Goal: Task Accomplishment & Management: Use online tool/utility

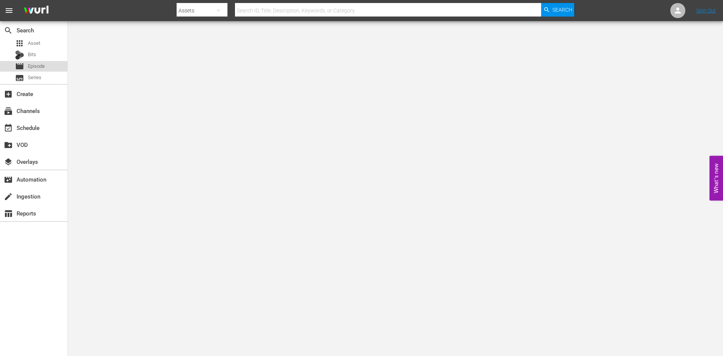
click at [47, 67] on div "movie Episode" at bounding box center [33, 66] width 67 height 11
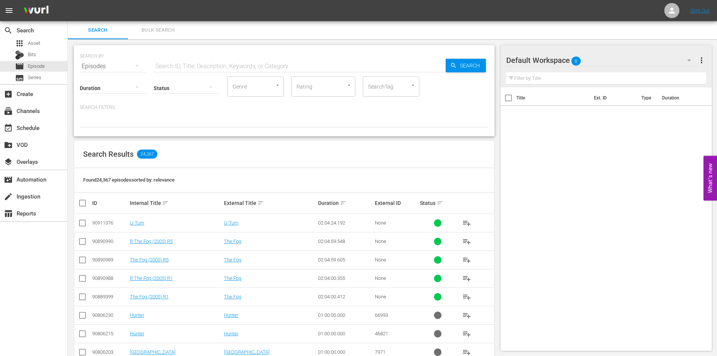
click at [577, 60] on span "0" at bounding box center [575, 61] width 9 height 16
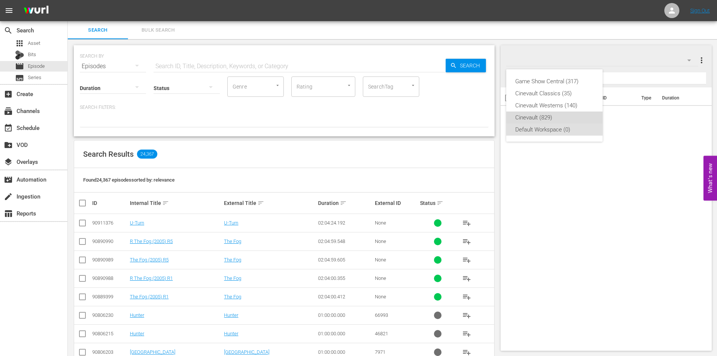
click at [567, 120] on div "Cinevault (829)" at bounding box center [554, 117] width 78 height 12
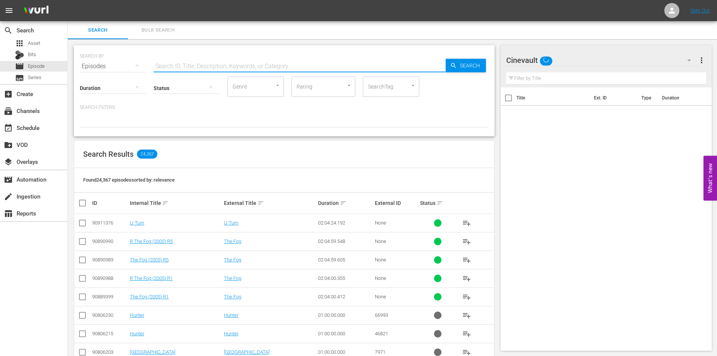
click at [292, 68] on input "text" at bounding box center [300, 66] width 292 height 18
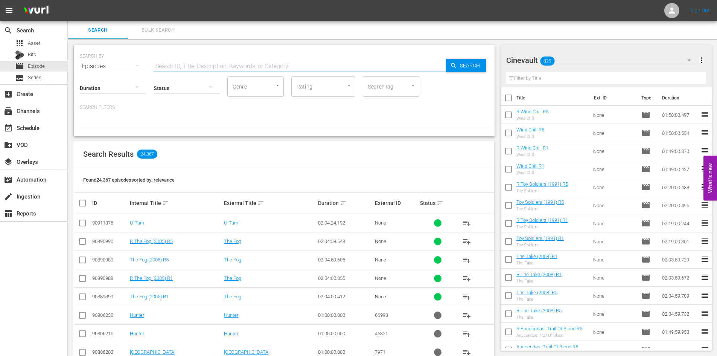
type input "f"
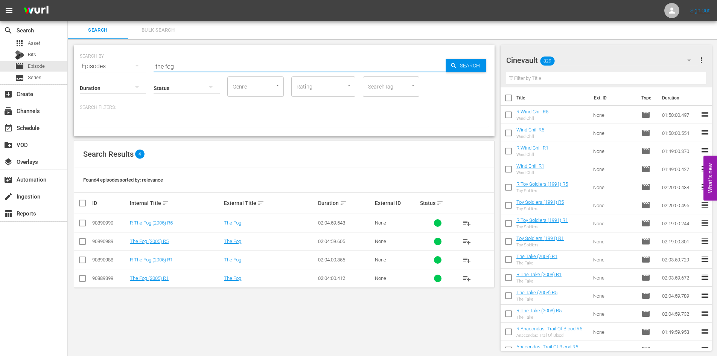
type input "the fog"
click at [82, 208] on th at bounding box center [82, 202] width 17 height 21
click at [82, 206] on input "checkbox" at bounding box center [85, 202] width 15 height 9
checkbox input "true"
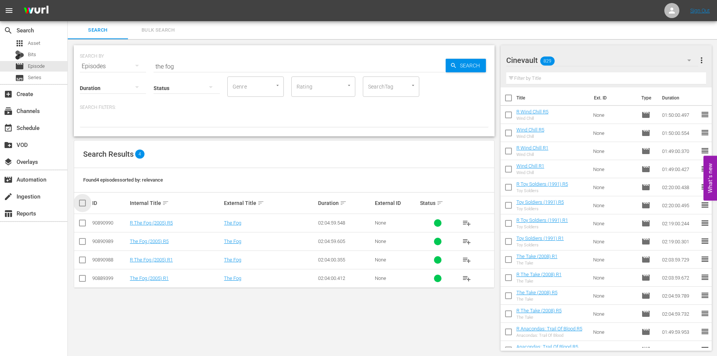
checkbox input "true"
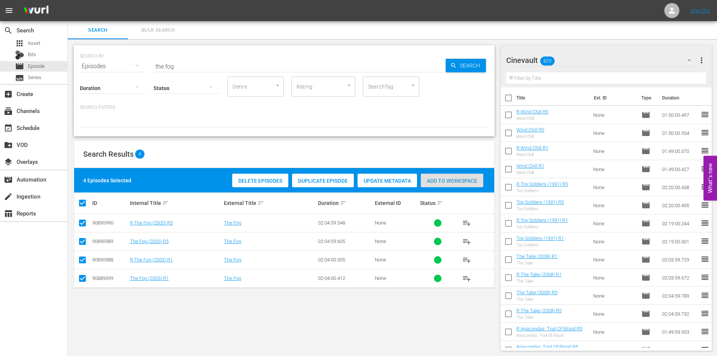
click at [455, 176] on div "Add to Workspace" at bounding box center [452, 180] width 62 height 14
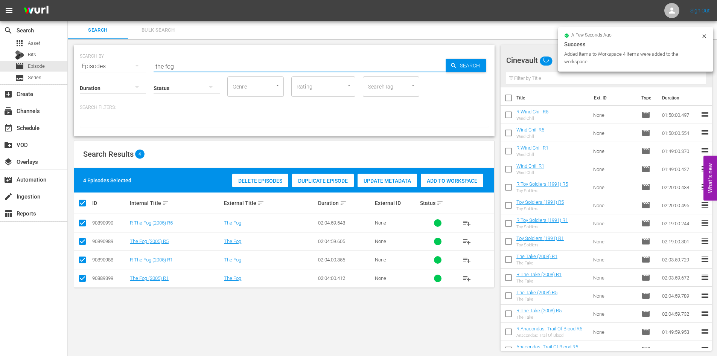
drag, startPoint x: 191, startPoint y: 67, endPoint x: 80, endPoint y: 62, distance: 111.1
click at [80, 62] on div "SEARCH BY Search By Episodes Search ID, Title, Description, Keywords, or Catego…" at bounding box center [284, 61] width 409 height 27
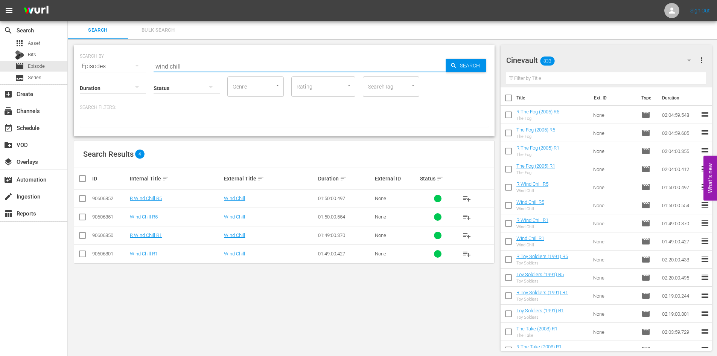
type input "wind chill"
click at [82, 181] on input "checkbox" at bounding box center [85, 178] width 15 height 9
checkbox input "true"
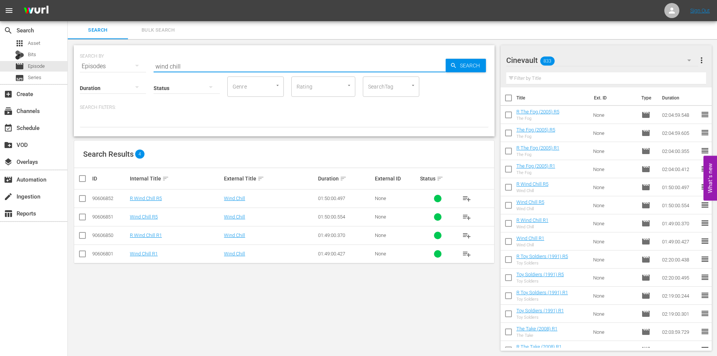
checkbox input "true"
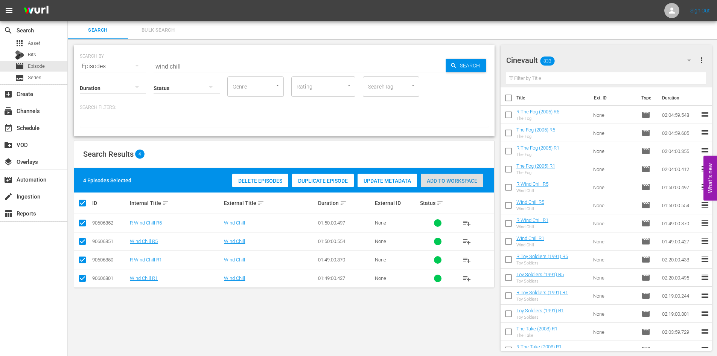
click at [474, 178] on span "Add to Workspace" at bounding box center [452, 181] width 62 height 6
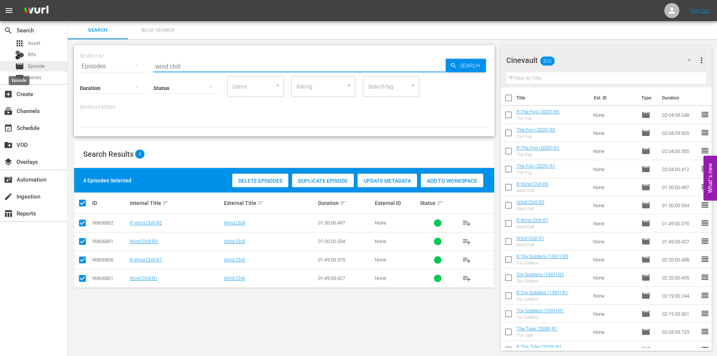
drag, startPoint x: 223, startPoint y: 66, endPoint x: 17, endPoint y: 65, distance: 205.5
click at [68, 0] on div "search Search apps Asset Bits movie Episode subtitles Series add_box Create sub…" at bounding box center [392, 0] width 649 height 0
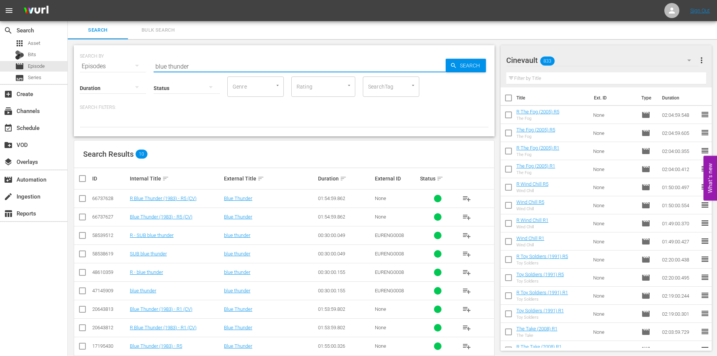
type input "blue thunder"
click at [79, 220] on input "checkbox" at bounding box center [82, 218] width 9 height 9
checkbox input "true"
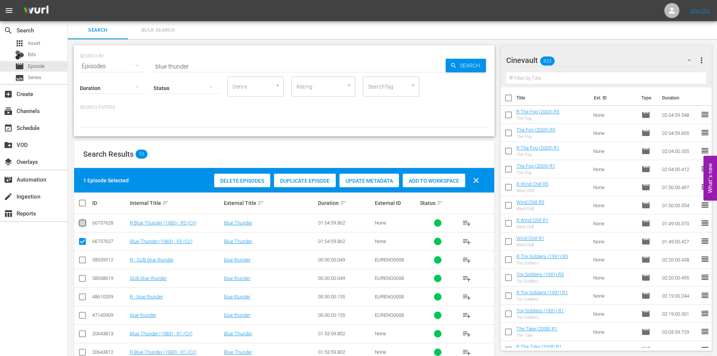
click at [81, 223] on input "checkbox" at bounding box center [82, 224] width 9 height 9
checkbox input "true"
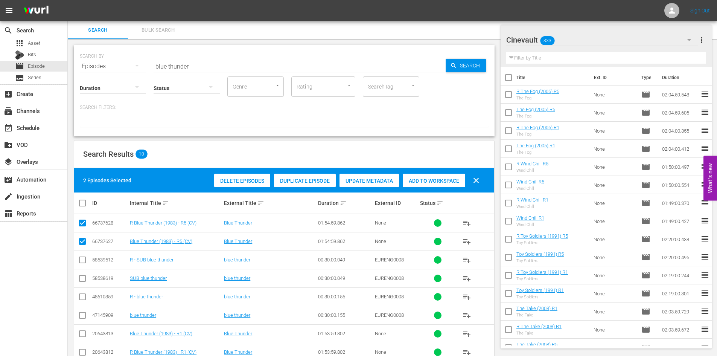
scroll to position [56, 0]
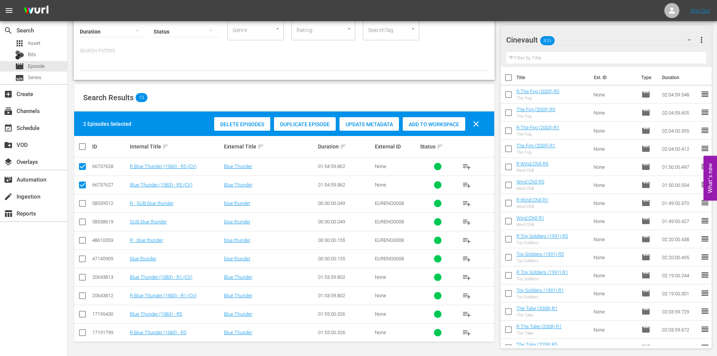
click at [83, 292] on input "checkbox" at bounding box center [82, 296] width 9 height 9
checkbox input "true"
click at [82, 278] on input "checkbox" at bounding box center [82, 278] width 9 height 9
checkbox input "true"
click at [431, 123] on span "Add to Workspace" at bounding box center [434, 124] width 62 height 6
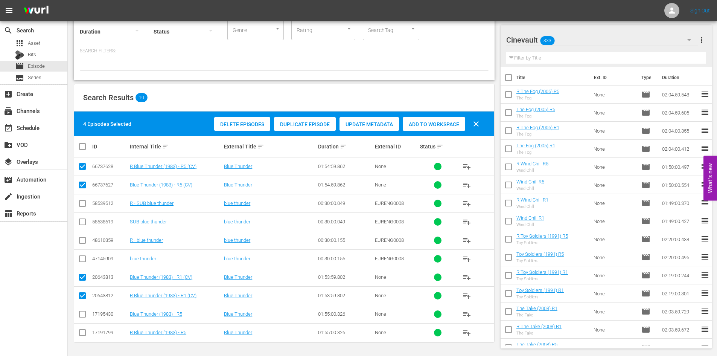
scroll to position [0, 0]
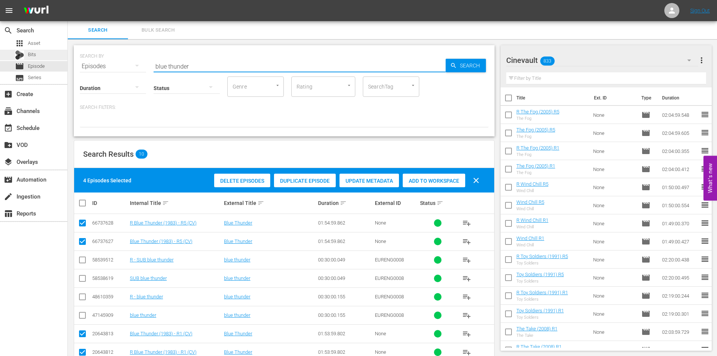
drag, startPoint x: 286, startPoint y: 68, endPoint x: 6, endPoint y: 59, distance: 280.5
click at [68, 0] on div "search Search apps Asset Bits movie Episode subtitles Series add_box Create sub…" at bounding box center [392, 0] width 649 height 0
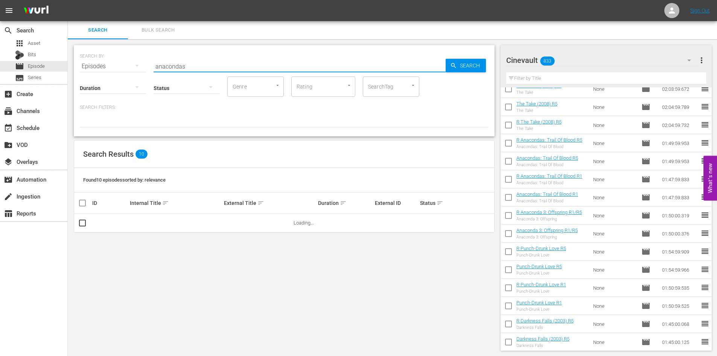
scroll to position [318, 0]
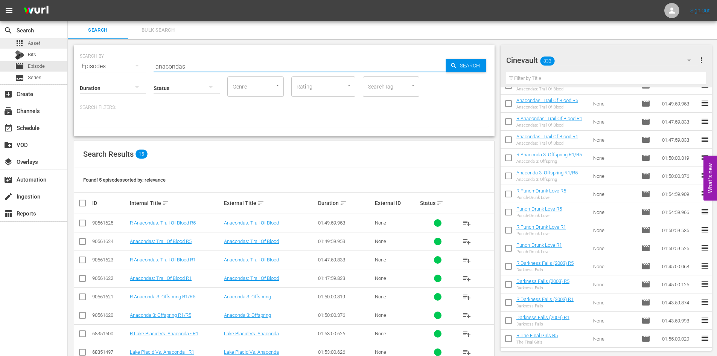
type input "anacondas"
click at [41, 44] on div "apps Asset" at bounding box center [33, 43] width 67 height 11
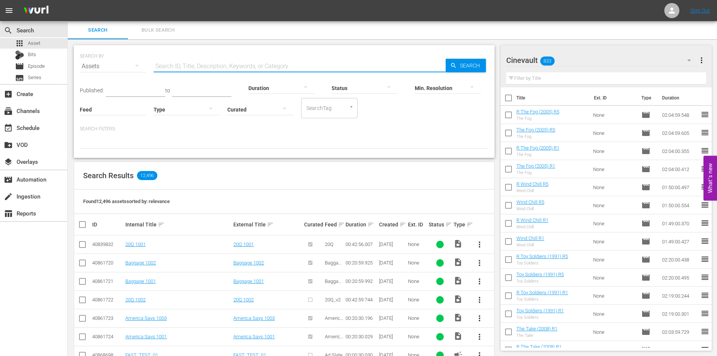
click at [165, 63] on input "text" at bounding box center [300, 66] width 292 height 18
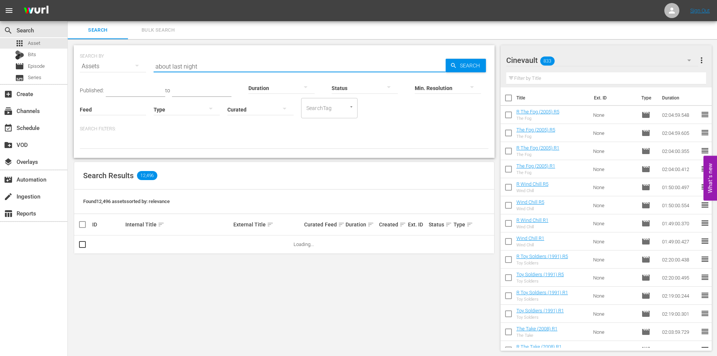
type input "about last night"
click at [474, 71] on div "Min. Resolution" at bounding box center [448, 83] width 66 height 27
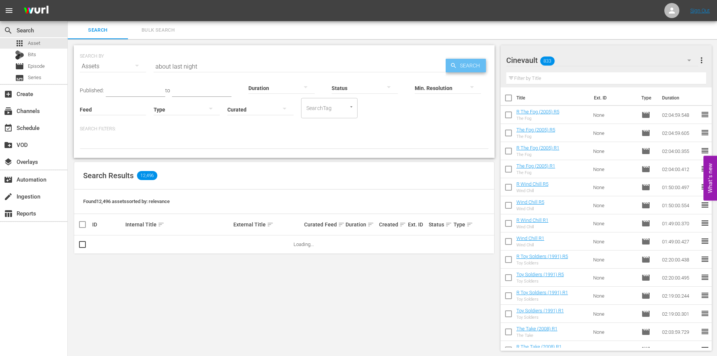
click at [477, 61] on span "Search" at bounding box center [471, 66] width 29 height 14
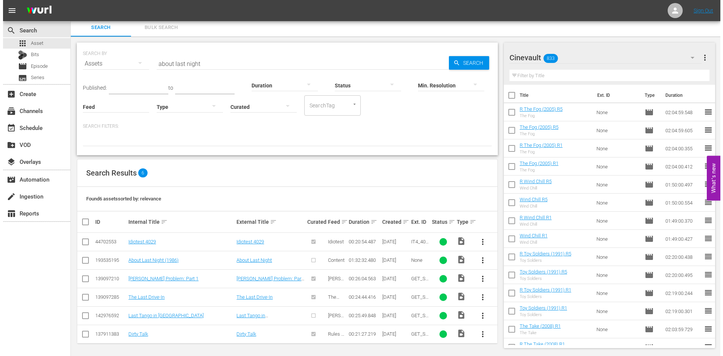
scroll to position [4, 0]
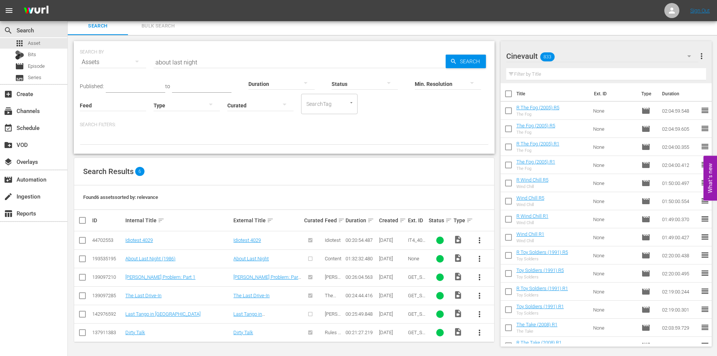
click at [81, 257] on input "checkbox" at bounding box center [82, 260] width 9 height 9
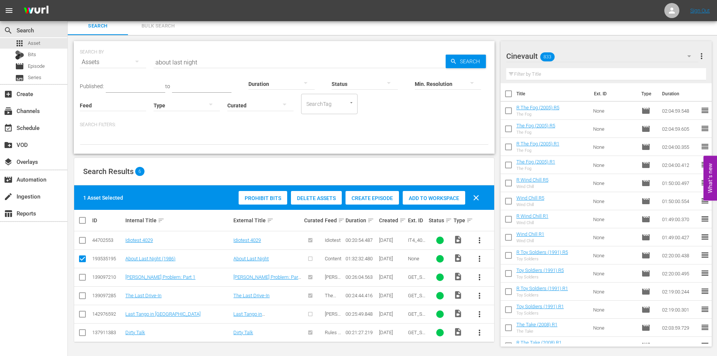
click at [369, 198] on span "Create Episode" at bounding box center [371, 198] width 53 height 6
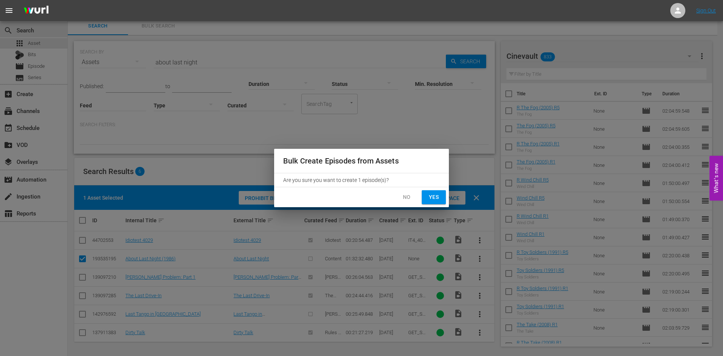
click at [435, 201] on span "Yes" at bounding box center [433, 196] width 12 height 9
checkbox input "false"
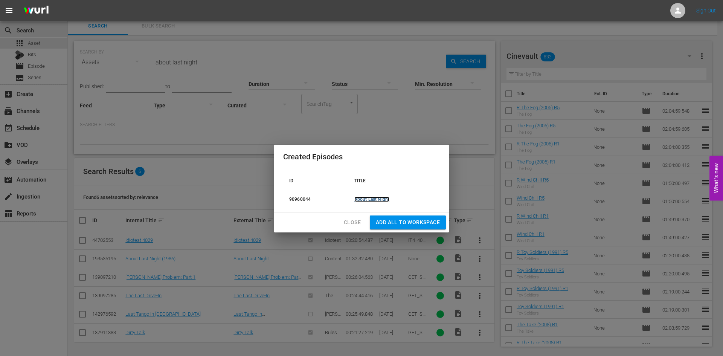
click at [377, 202] on link "About Last Night" at bounding box center [371, 198] width 35 height 5
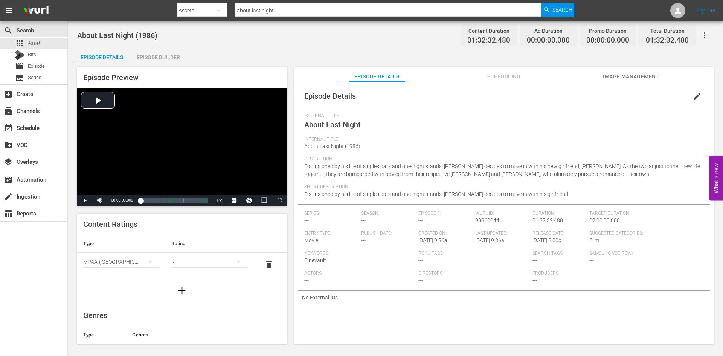
click at [696, 99] on span "edit" at bounding box center [696, 96] width 9 height 9
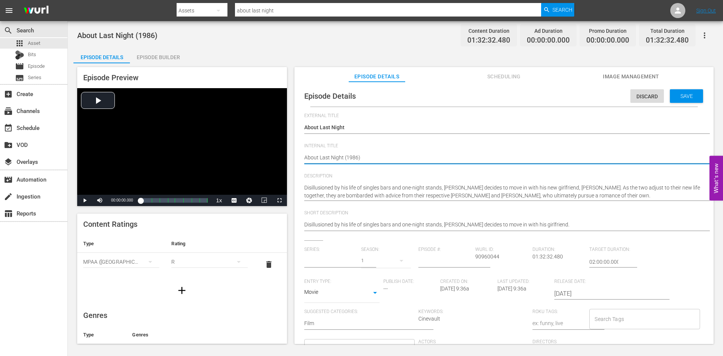
type input "No Series"
type textarea "About Last Night (1986)"
type textarea "About Last Night (1986) R"
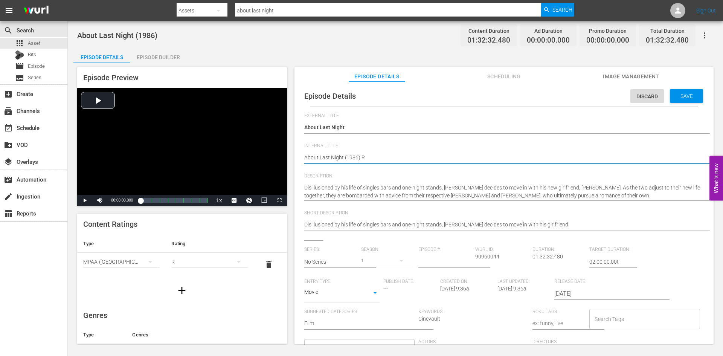
type textarea "About Last Night (1986) R1"
click at [678, 95] on span "Save" at bounding box center [686, 96] width 24 height 6
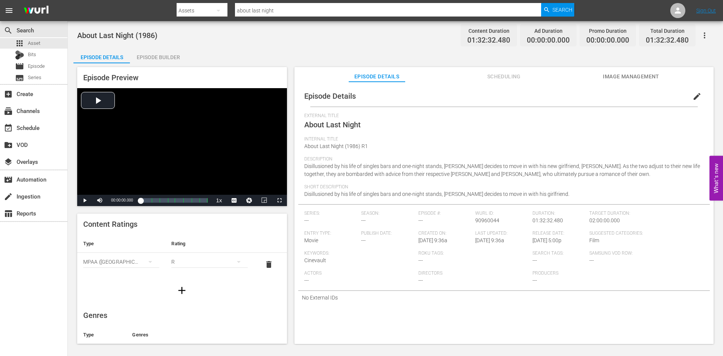
click at [141, 58] on div "Episode Builder" at bounding box center [158, 57] width 56 height 18
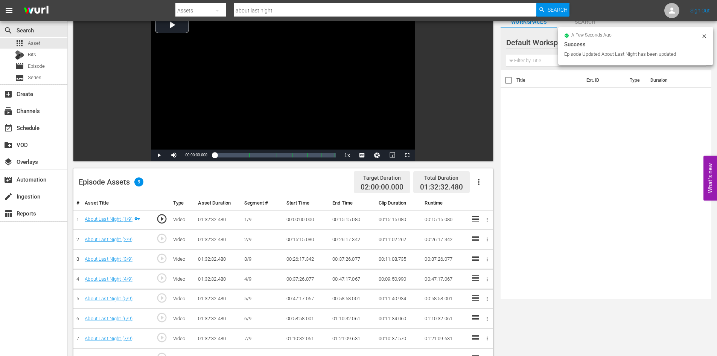
scroll to position [38, 0]
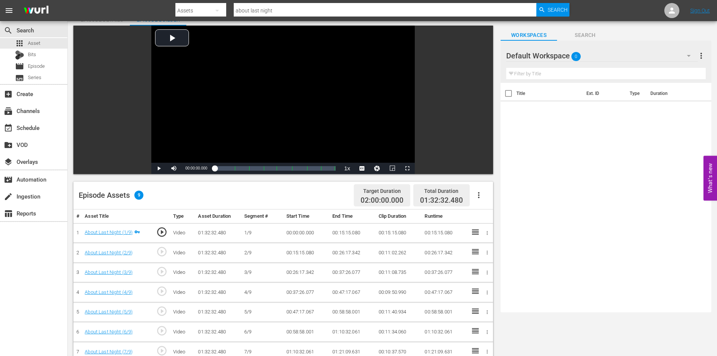
click at [706, 33] on div "Workspaces Search" at bounding box center [605, 33] width 211 height 15
click at [685, 54] on icon "button" at bounding box center [688, 55] width 9 height 9
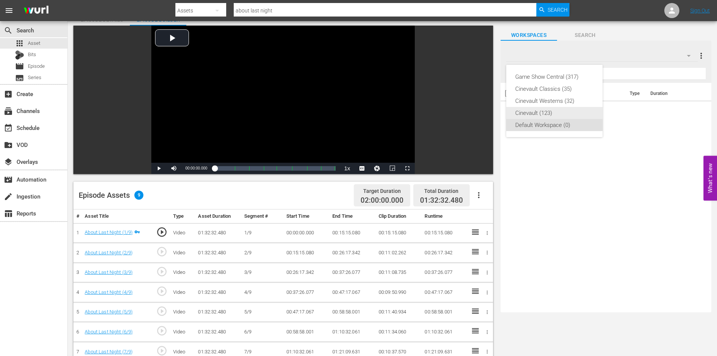
click at [566, 110] on div "Cinevault (123)" at bounding box center [554, 113] width 78 height 12
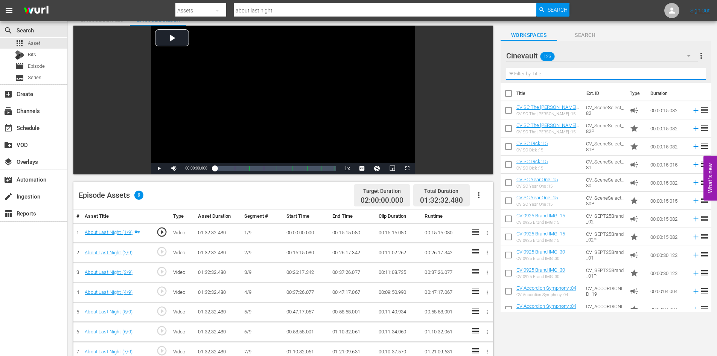
click at [574, 74] on input "text" at bounding box center [605, 74] width 199 height 12
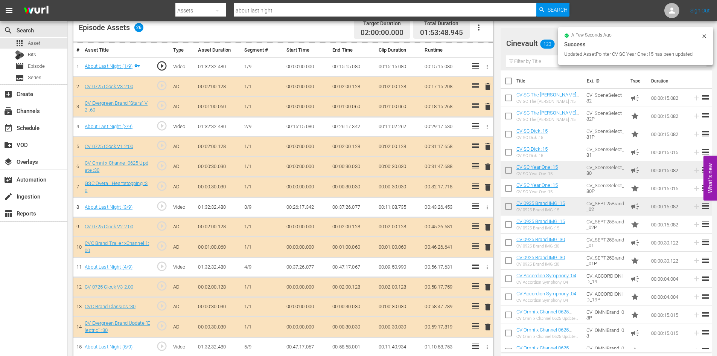
scroll to position [55, 0]
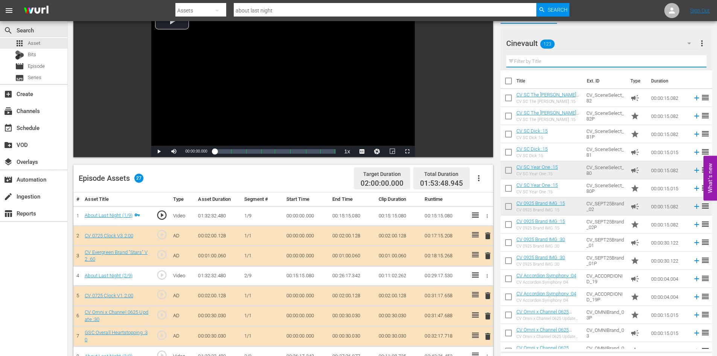
click at [546, 61] on input "text" at bounding box center [606, 61] width 200 height 12
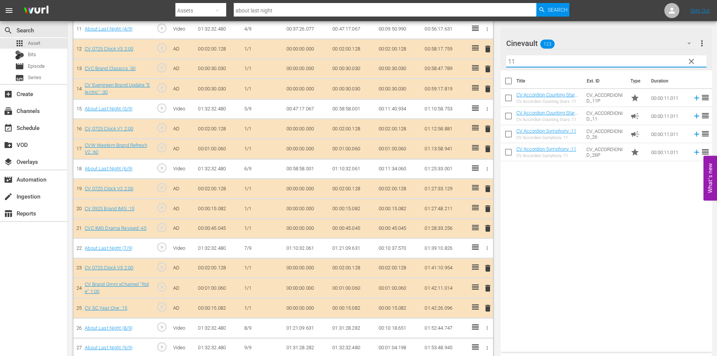
scroll to position [449, 0]
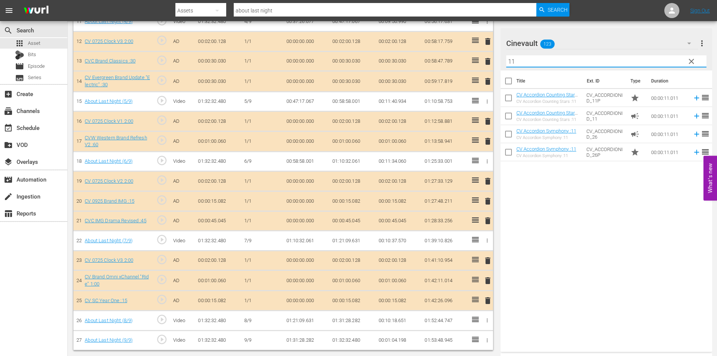
type input "11"
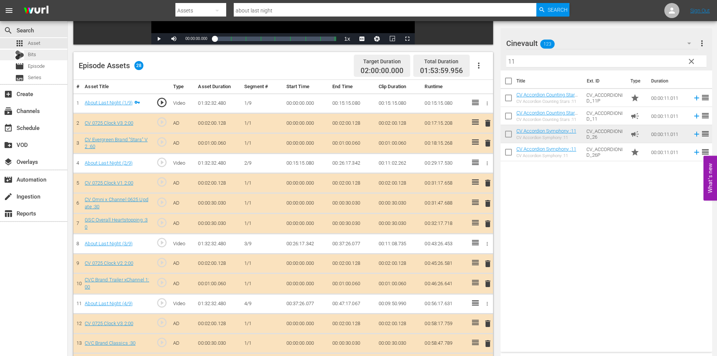
scroll to position [168, 0]
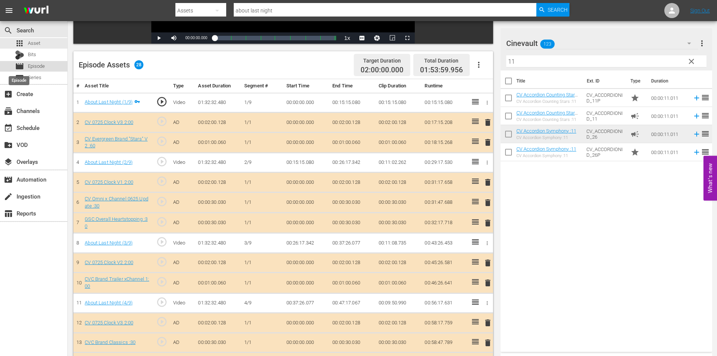
click at [23, 64] on span "movie" at bounding box center [19, 66] width 9 height 9
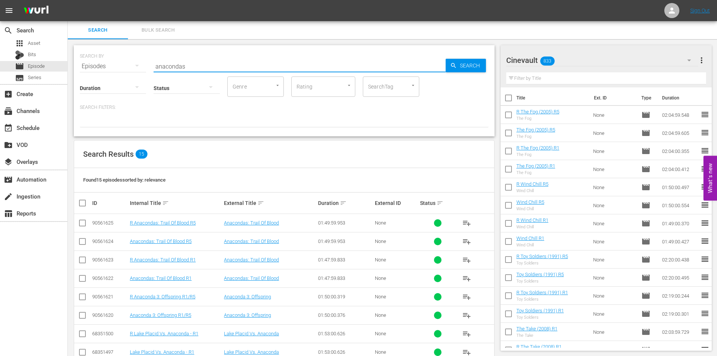
drag, startPoint x: 253, startPoint y: 71, endPoint x: 105, endPoint y: 50, distance: 149.0
click at [105, 50] on div "SEARCH BY Search By Episodes Search ID, Title, Description, Keywords, or Catego…" at bounding box center [284, 61] width 409 height 27
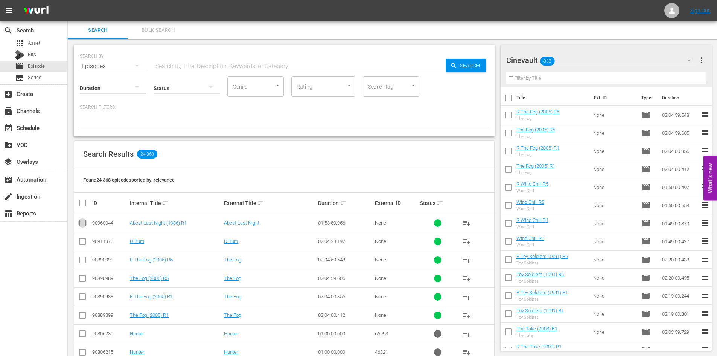
click at [82, 220] on input "checkbox" at bounding box center [82, 224] width 9 height 9
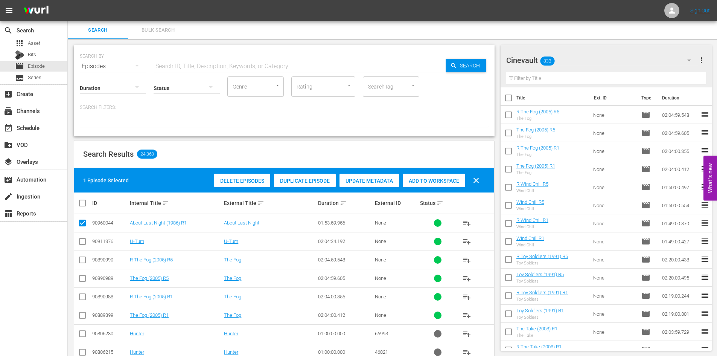
click at [296, 181] on span "Duplicate Episode" at bounding box center [305, 181] width 62 height 6
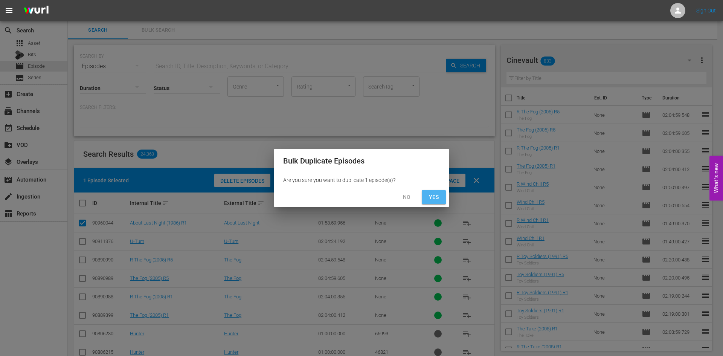
click at [435, 192] on span "Yes" at bounding box center [433, 196] width 12 height 9
checkbox input "false"
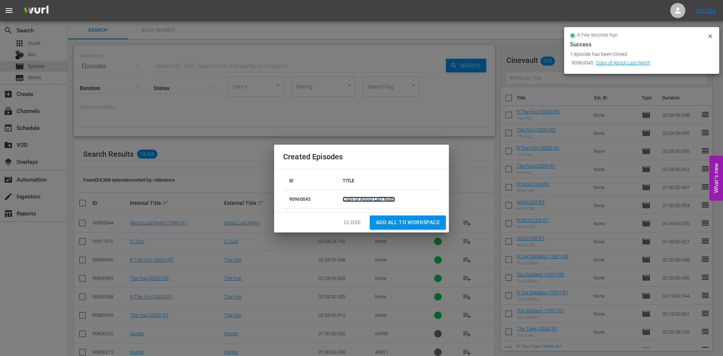
click at [389, 201] on link "Copy of About Last Night" at bounding box center [368, 198] width 52 height 5
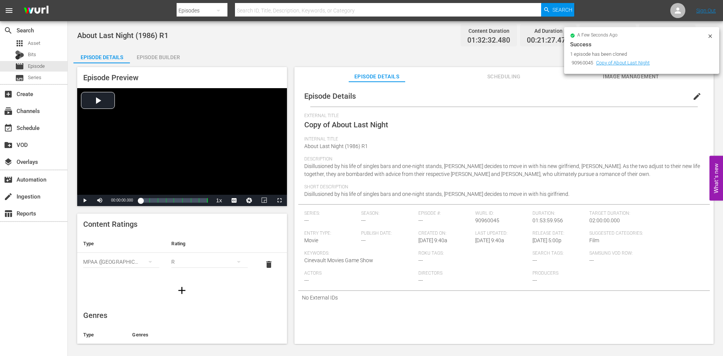
click at [697, 97] on button "edit" at bounding box center [697, 96] width 18 height 18
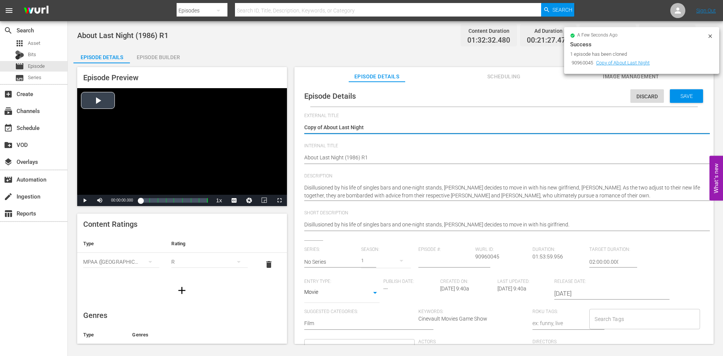
drag, startPoint x: 323, startPoint y: 123, endPoint x: 271, endPoint y: 120, distance: 51.7
click at [271, 120] on div "Episode Preview Video Player is loading. Play Video Play Mute Current Time 00:0…" at bounding box center [394, 206] width 643 height 286
type textarea "About Last Night"
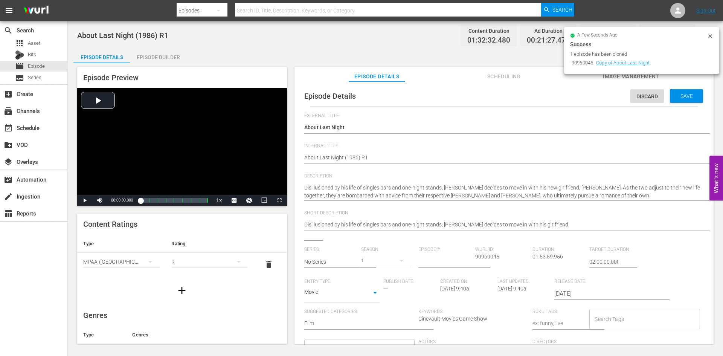
click at [303, 157] on div "Episode Details Discard Save External Title Copy of About Last Night Copy of Ab…" at bounding box center [503, 248] width 411 height 326
type textarea "RAbout Last Night (1986) R1"
type textarea "R About Last Night (1986) R1"
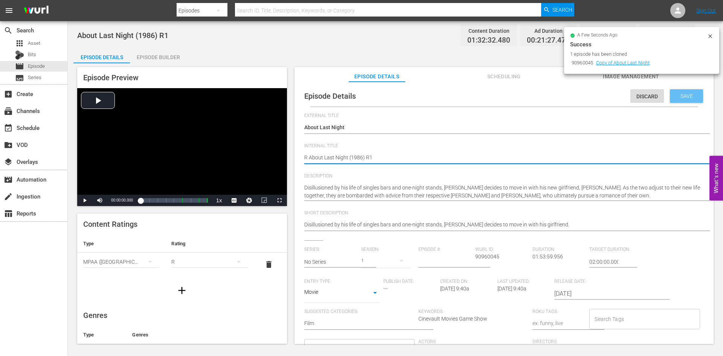
type textarea "R About Last Night (1986) R1"
click at [694, 97] on div "Save" at bounding box center [685, 96] width 33 height 14
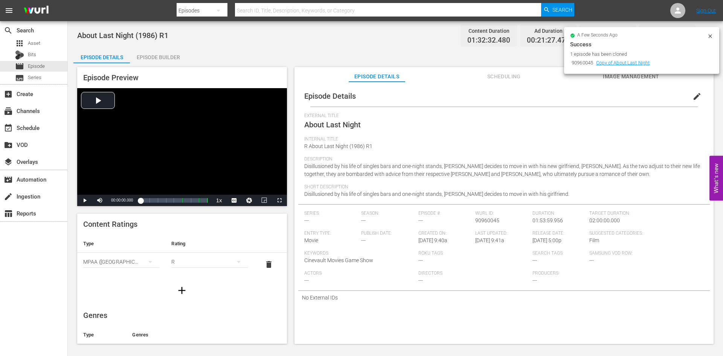
click at [160, 75] on div "Episode Preview Video Player is loading. Play Video Play Mute Current Time 00:0…" at bounding box center [182, 136] width 210 height 139
click at [168, 50] on div "Episode Builder" at bounding box center [158, 57] width 56 height 18
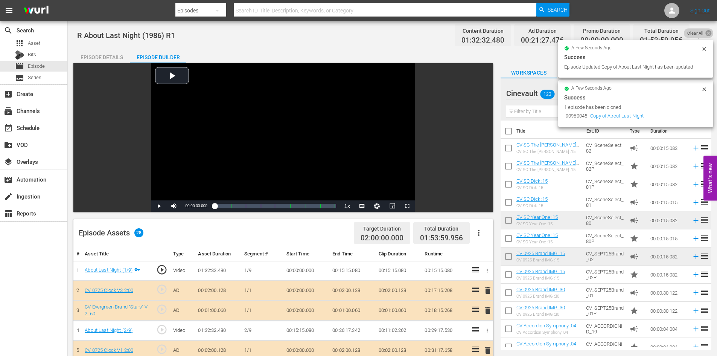
click at [705, 30] on icon at bounding box center [708, 32] width 7 height 7
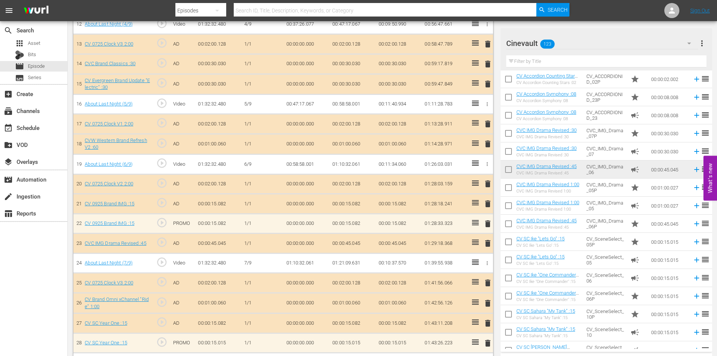
scroll to position [469, 0]
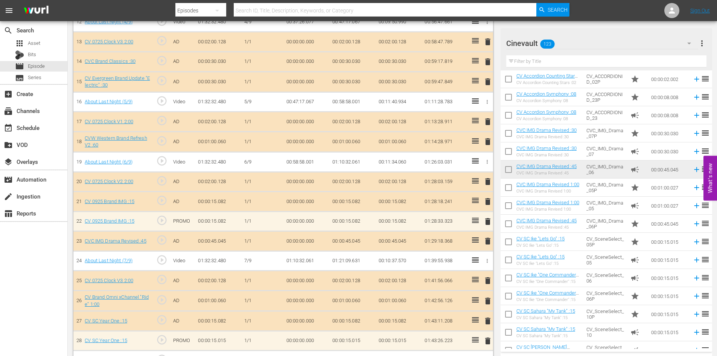
click at [595, 195] on td "CVC_IMG_Drama_05P" at bounding box center [605, 187] width 44 height 18
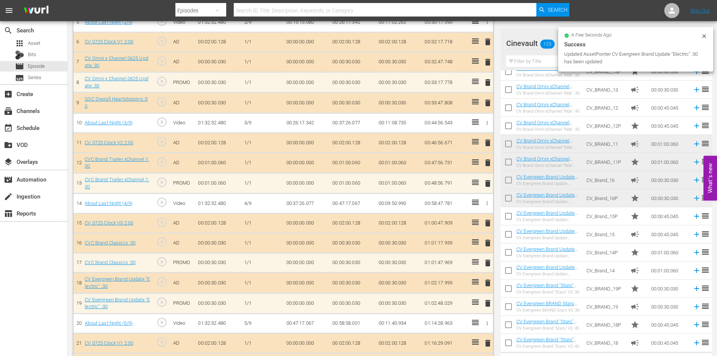
scroll to position [178, 0]
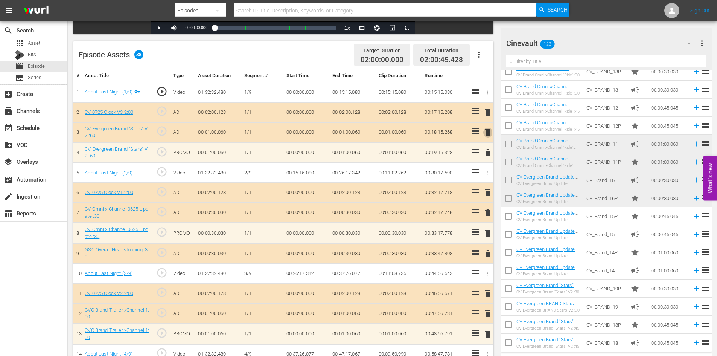
click at [490, 130] on span "delete" at bounding box center [487, 132] width 9 height 9
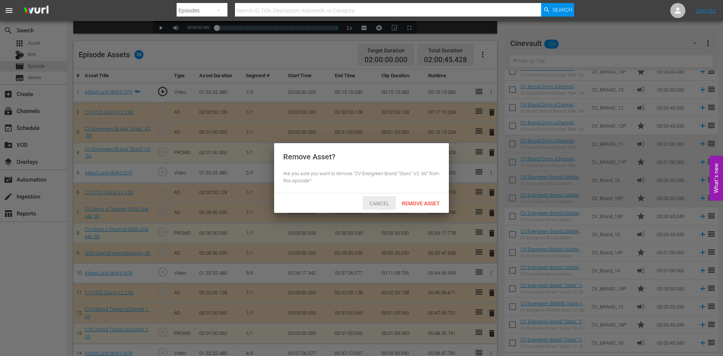
click at [371, 207] on div "Cancel" at bounding box center [378, 203] width 33 height 14
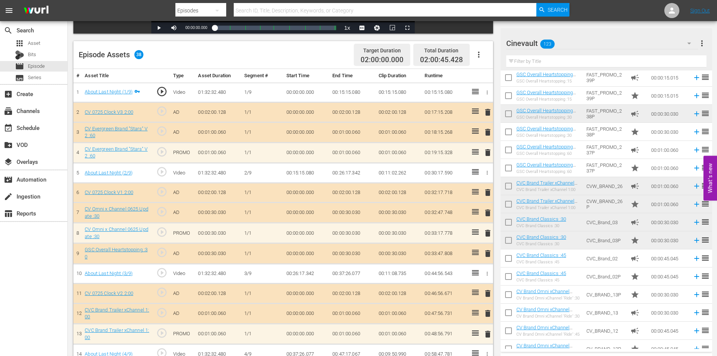
scroll to position [1083, 0]
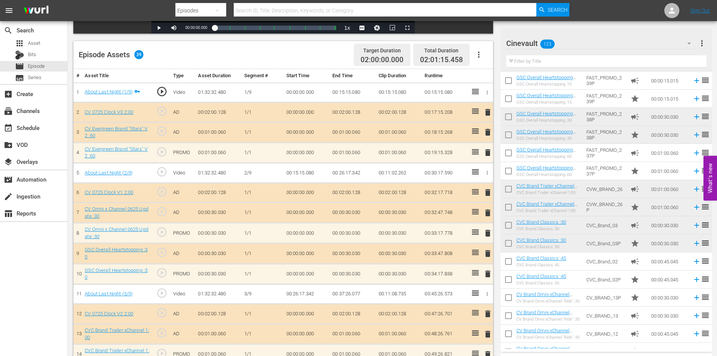
click at [490, 128] on span "delete" at bounding box center [487, 132] width 9 height 9
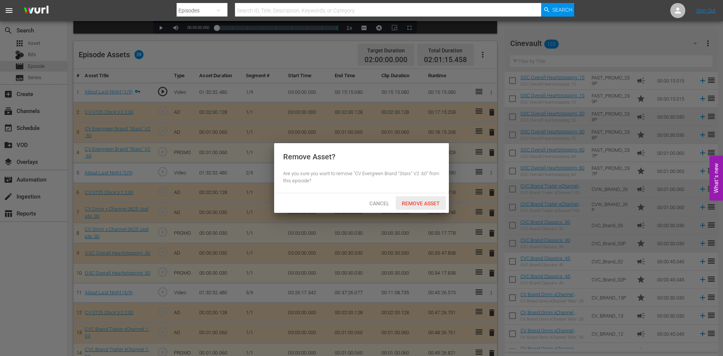
click at [436, 205] on span "Remove Asset" at bounding box center [420, 203] width 50 height 6
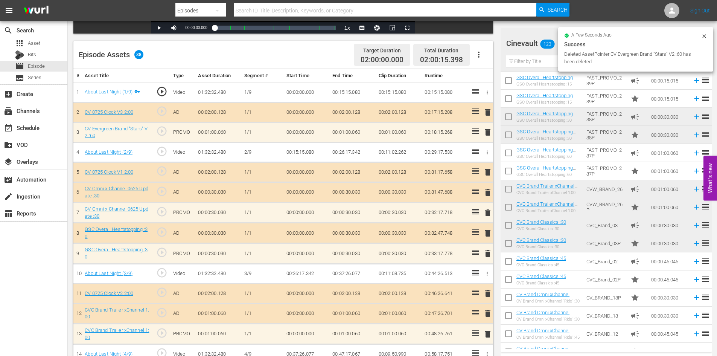
click at [491, 191] on span "delete" at bounding box center [487, 192] width 9 height 9
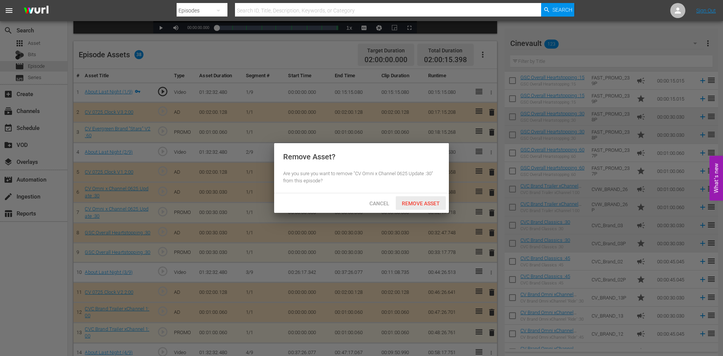
click at [407, 205] on span "Remove Asset" at bounding box center [420, 203] width 50 height 6
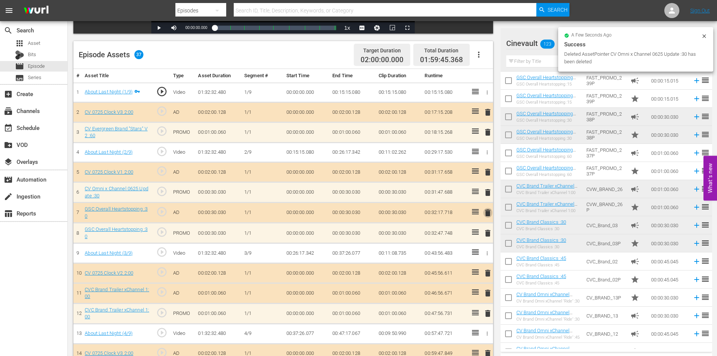
click at [488, 215] on span "delete" at bounding box center [487, 212] width 9 height 9
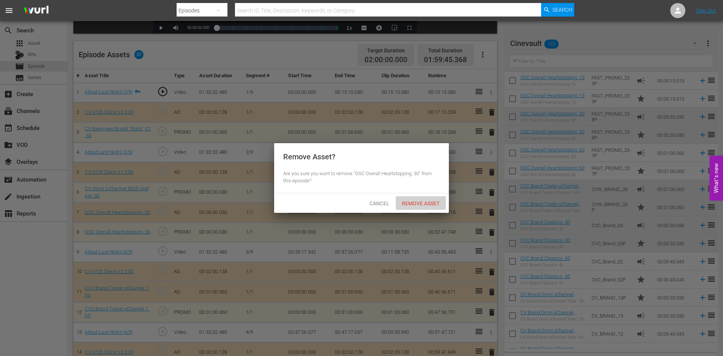
click at [434, 204] on span "Remove Asset" at bounding box center [420, 203] width 50 height 6
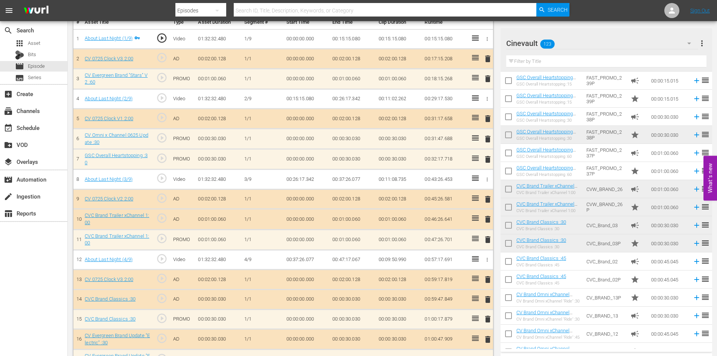
scroll to position [291, 0]
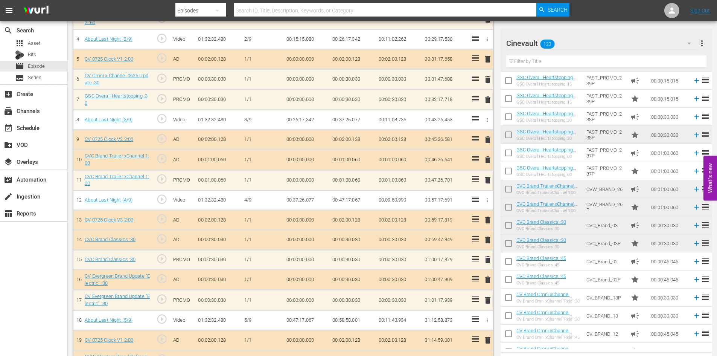
click at [492, 162] on span "delete" at bounding box center [487, 159] width 9 height 9
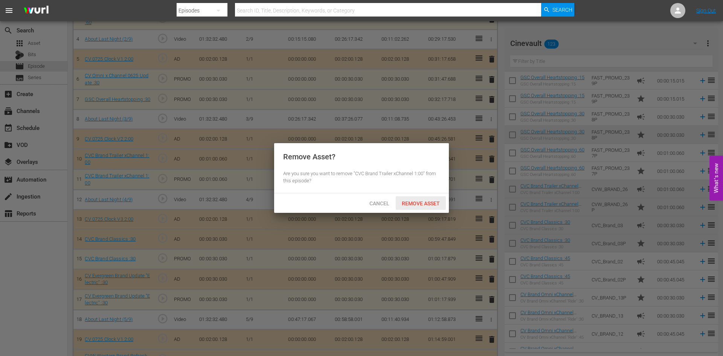
click at [440, 197] on div "Remove Asset" at bounding box center [420, 203] width 50 height 14
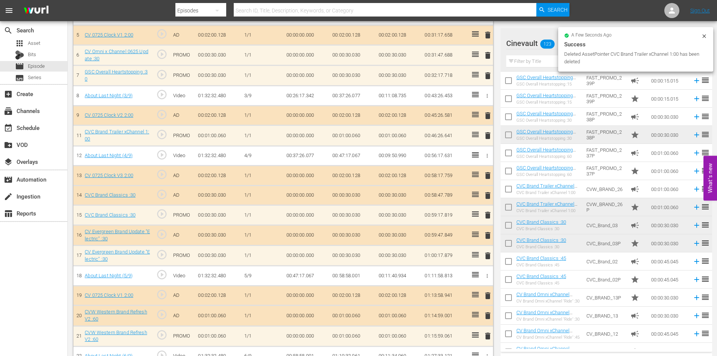
scroll to position [329, 0]
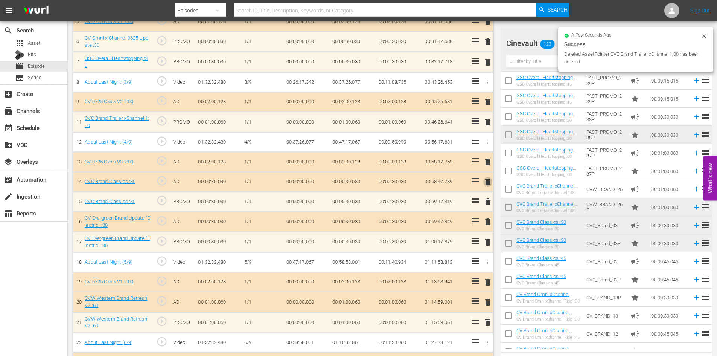
click at [489, 177] on span "delete" at bounding box center [487, 181] width 9 height 9
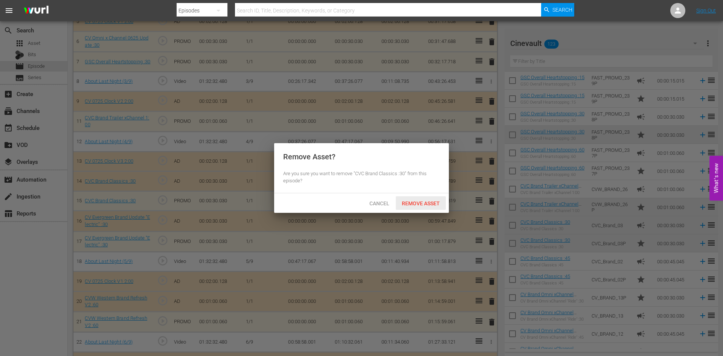
click at [430, 207] on div "Remove Asset" at bounding box center [420, 203] width 50 height 14
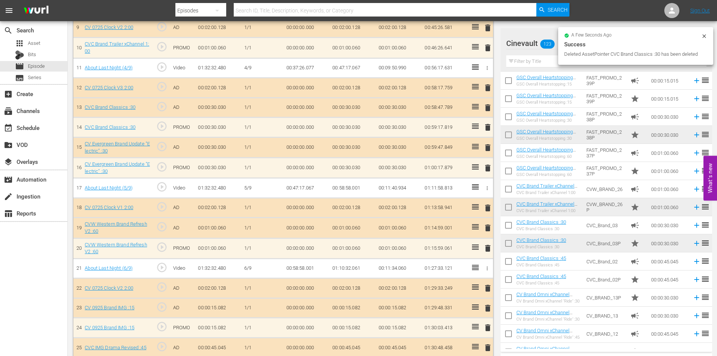
scroll to position [404, 0]
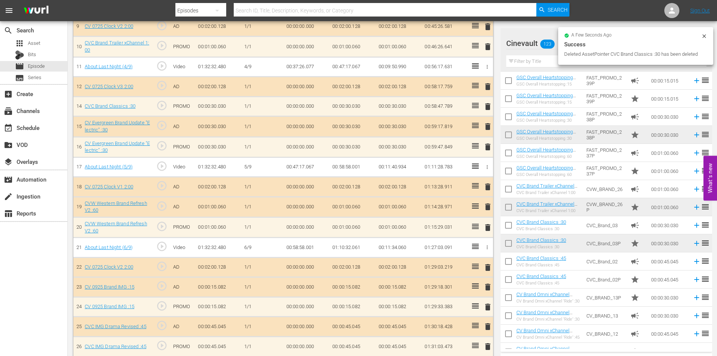
click at [490, 124] on span "delete" at bounding box center [487, 126] width 9 height 9
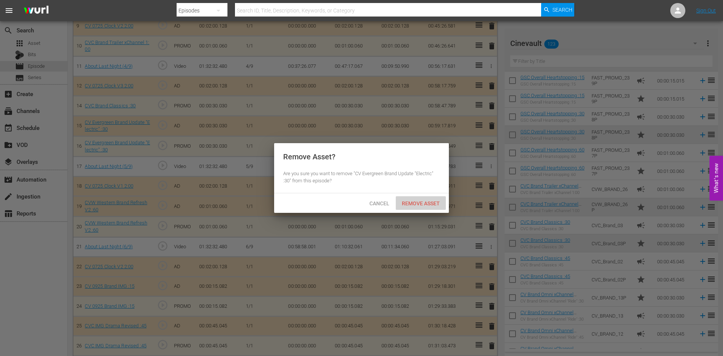
click at [409, 201] on span "Remove Asset" at bounding box center [420, 203] width 50 height 6
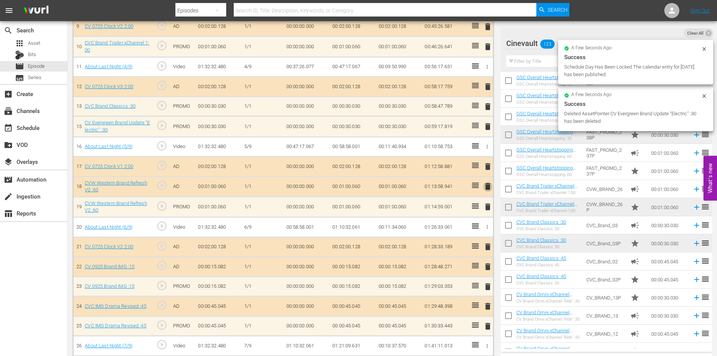
click at [489, 190] on span "delete" at bounding box center [487, 186] width 9 height 9
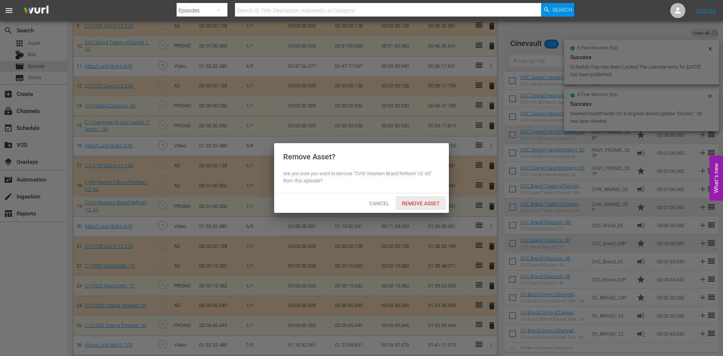
click at [437, 204] on span "Remove Asset" at bounding box center [420, 203] width 50 height 6
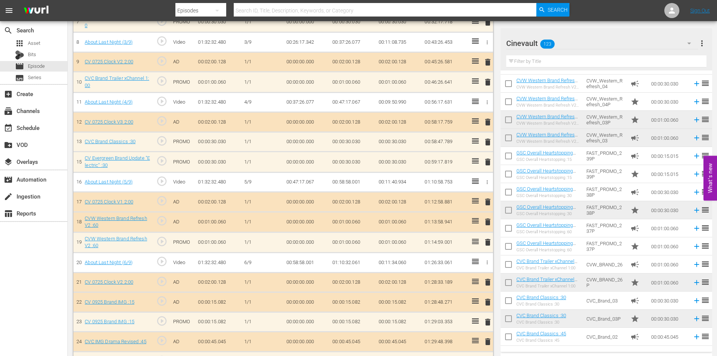
scroll to position [441, 0]
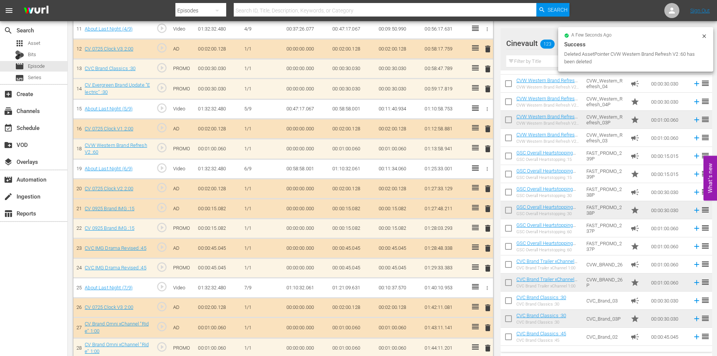
click at [487, 207] on span "delete" at bounding box center [487, 208] width 9 height 9
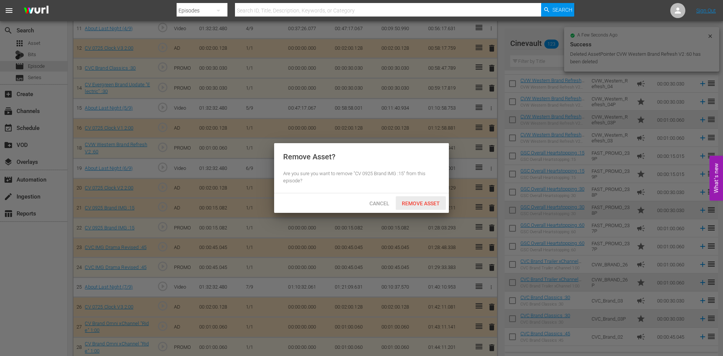
click at [433, 202] on span "Remove Asset" at bounding box center [420, 203] width 50 height 6
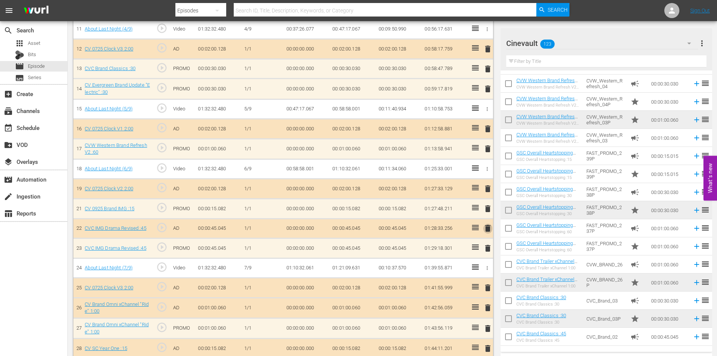
click at [488, 230] on span "delete" at bounding box center [487, 228] width 9 height 9
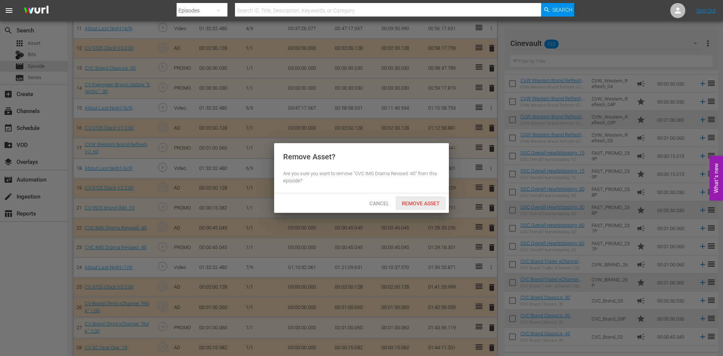
click at [409, 201] on span "Remove Asset" at bounding box center [420, 203] width 50 height 6
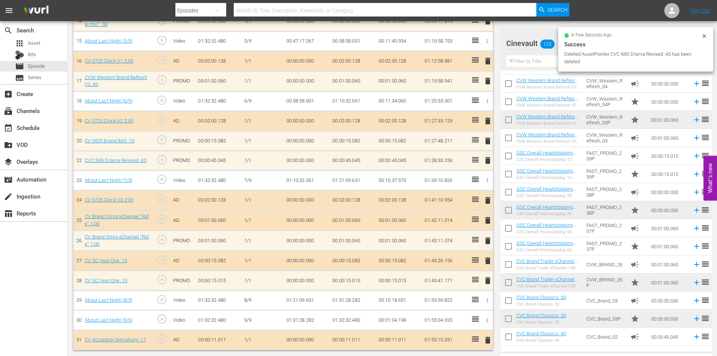
scroll to position [509, 0]
click at [488, 220] on span "delete" at bounding box center [487, 220] width 9 height 9
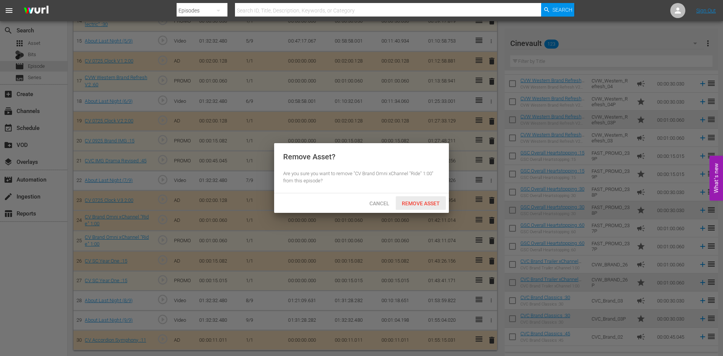
click at [437, 199] on div "Remove Asset" at bounding box center [420, 203] width 50 height 14
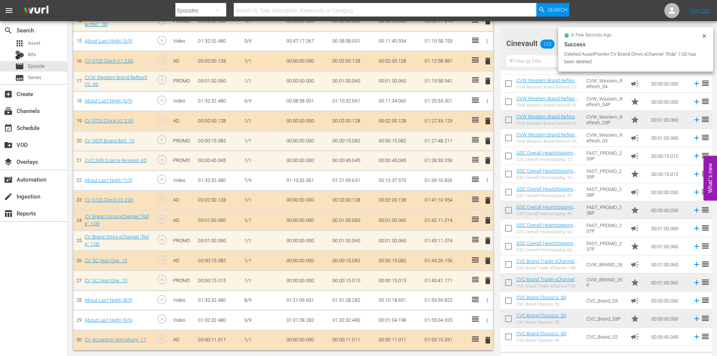
scroll to position [488, 0]
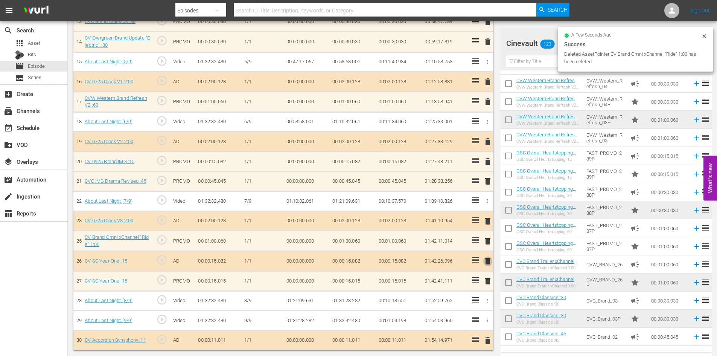
click at [487, 262] on span "delete" at bounding box center [487, 260] width 9 height 9
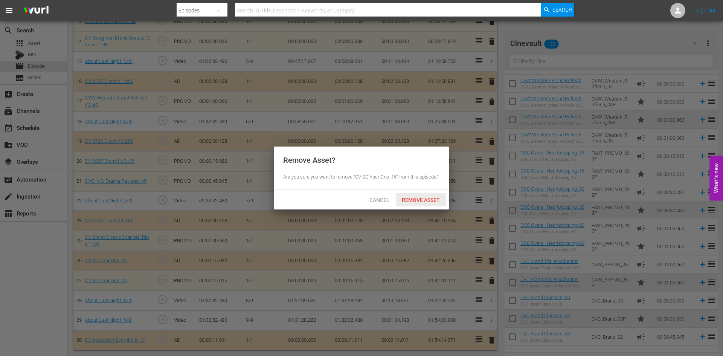
click at [417, 199] on span "Remove Asset" at bounding box center [420, 200] width 50 height 6
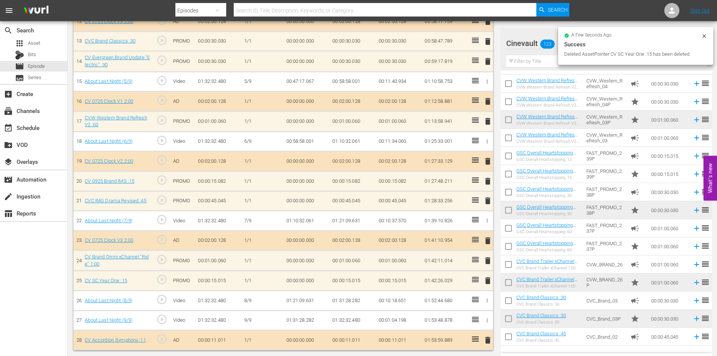
scroll to position [469, 0]
click at [552, 62] on input "text" at bounding box center [606, 61] width 200 height 12
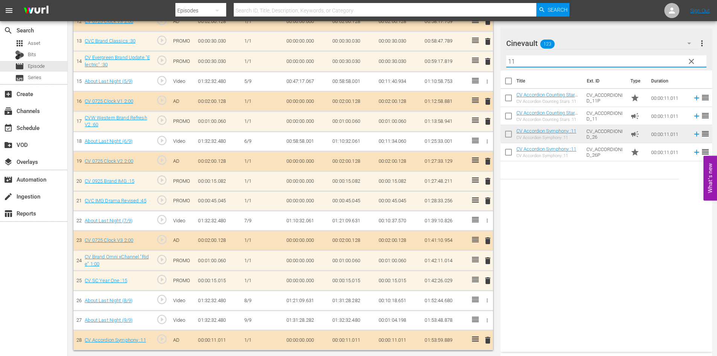
scroll to position [0, 0]
type input "11"
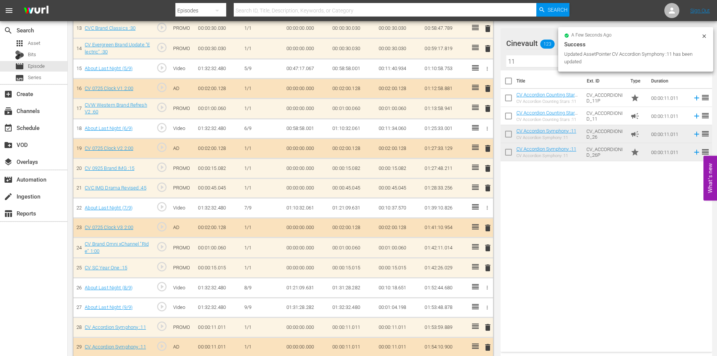
scroll to position [488, 0]
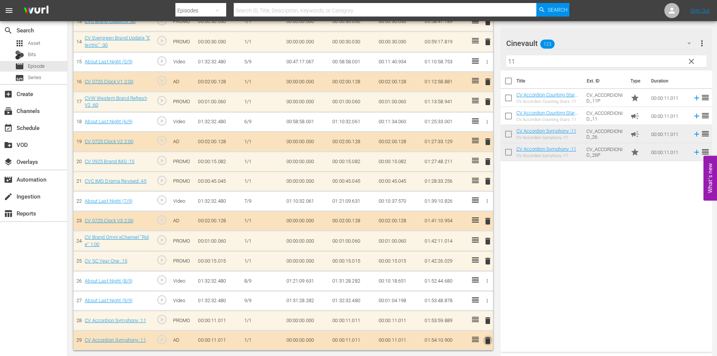
click at [485, 342] on span "delete" at bounding box center [487, 340] width 9 height 9
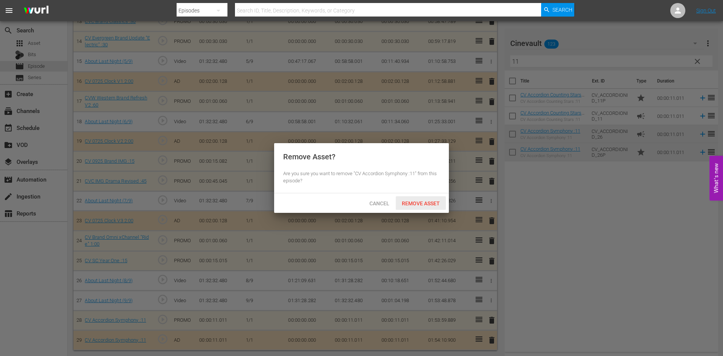
click at [429, 196] on div "Remove Asset" at bounding box center [420, 203] width 50 height 14
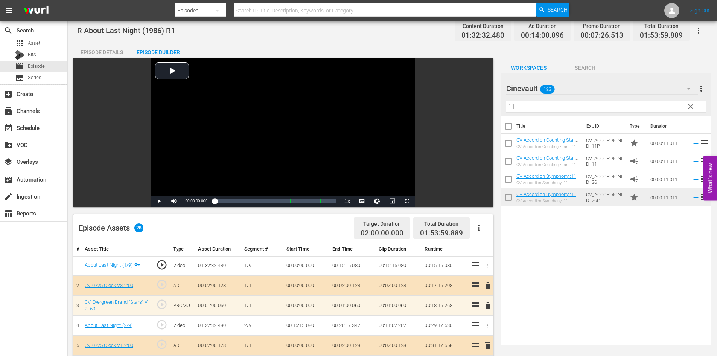
scroll to position [0, 0]
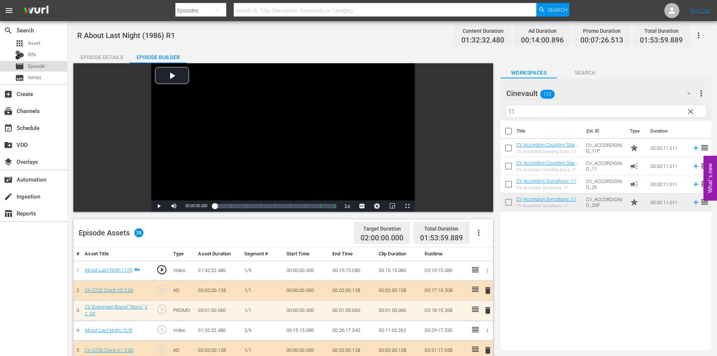
click at [49, 69] on div "movie Episode" at bounding box center [33, 66] width 67 height 11
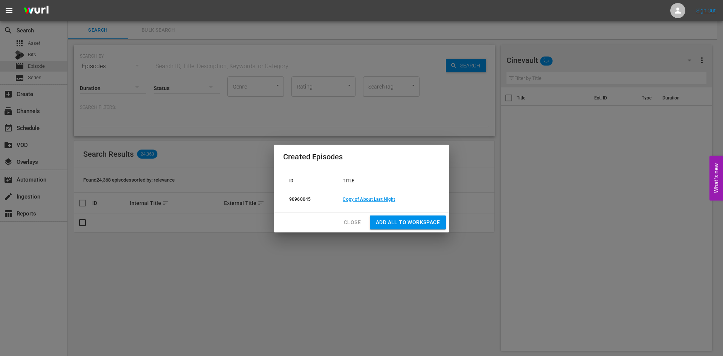
click at [345, 225] on span "Close" at bounding box center [352, 222] width 17 height 9
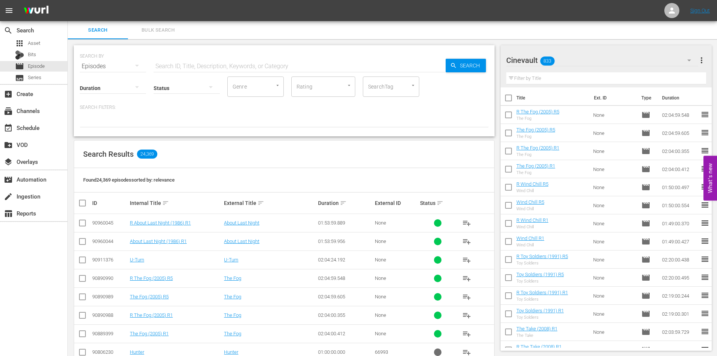
click at [80, 241] on input "checkbox" at bounding box center [82, 242] width 9 height 9
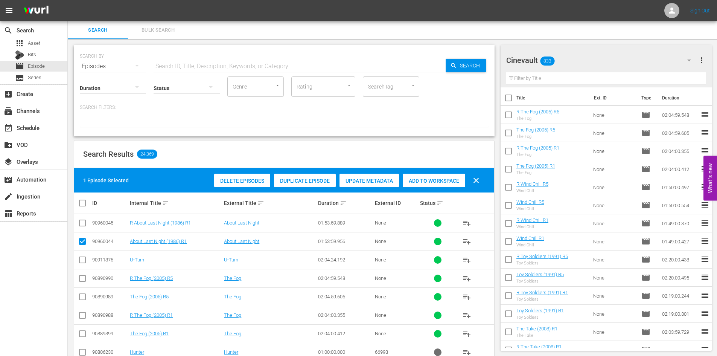
click at [323, 176] on div "Duplicate Episode" at bounding box center [305, 180] width 62 height 14
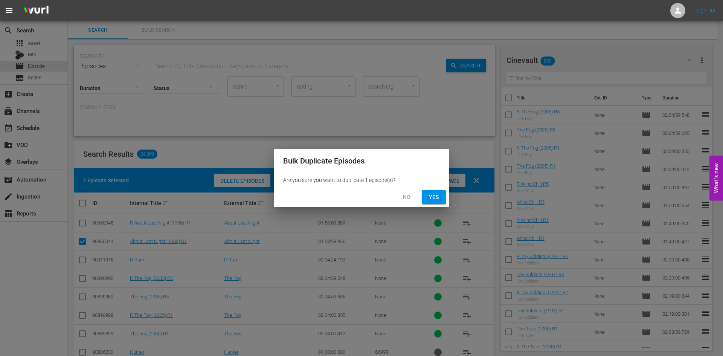
click at [437, 198] on span "Yes" at bounding box center [433, 196] width 12 height 9
checkbox input "false"
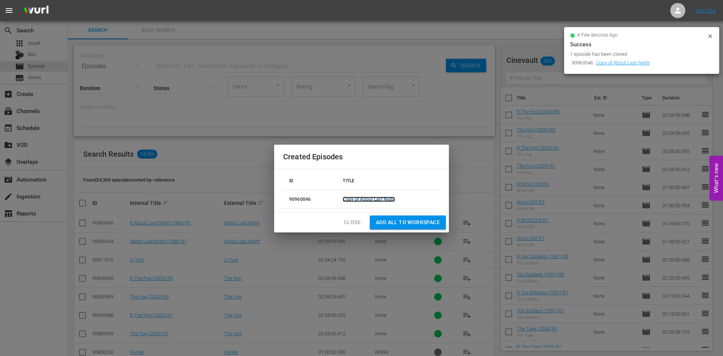
click at [385, 201] on link "Copy of About Last Night" at bounding box center [368, 198] width 52 height 5
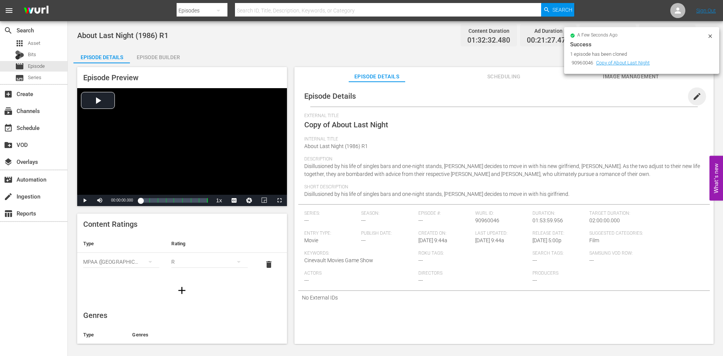
click at [692, 98] on span "edit" at bounding box center [696, 96] width 9 height 9
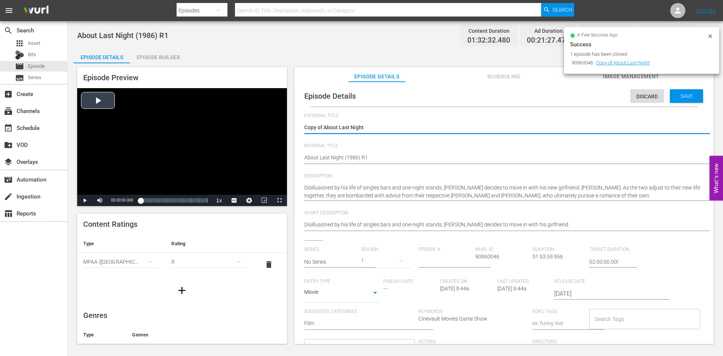
drag, startPoint x: 326, startPoint y: 127, endPoint x: 282, endPoint y: 130, distance: 43.7
click at [282, 130] on div "Episode Preview Video Player is loading. Play Video Play Mute Current Time 00:0…" at bounding box center [394, 206] width 643 height 286
type textarea "About Last Night"
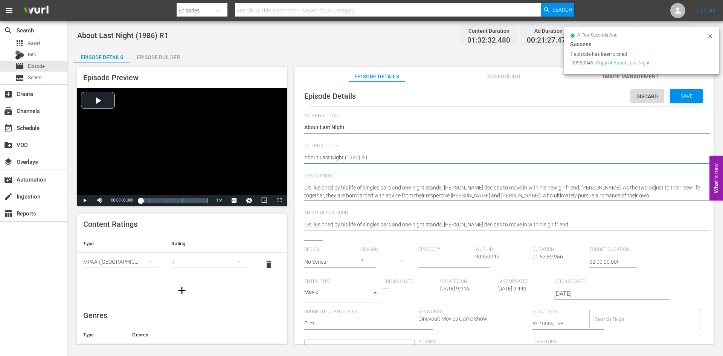
type textarea "About Last Night (1986) R"
type textarea "About Last Night (1986) R5"
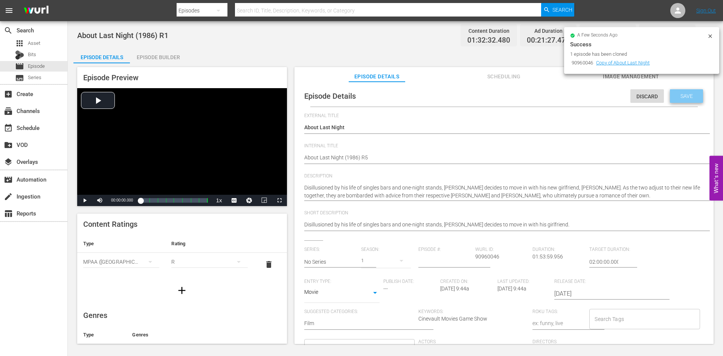
click at [683, 98] on span "Save" at bounding box center [686, 96] width 24 height 6
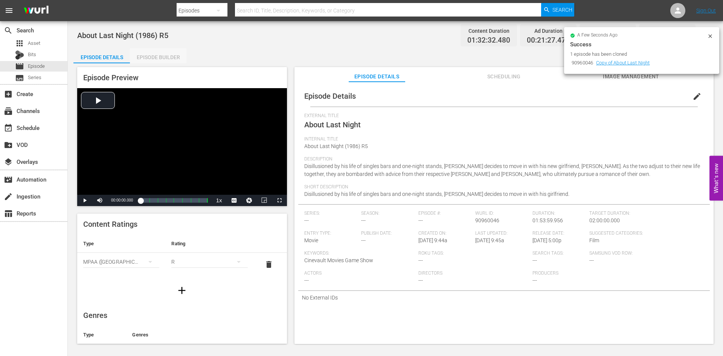
click at [158, 55] on div "Episode Builder" at bounding box center [158, 57] width 56 height 18
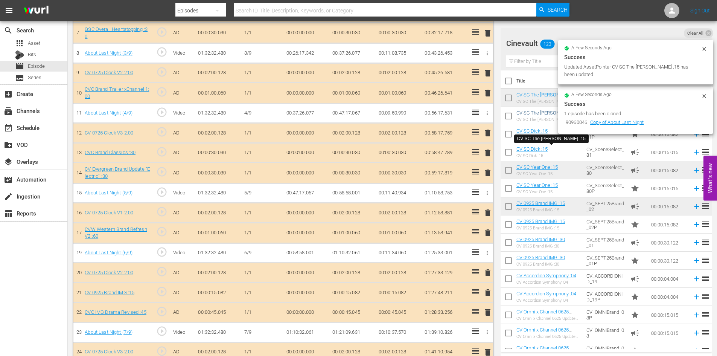
scroll to position [356, 0]
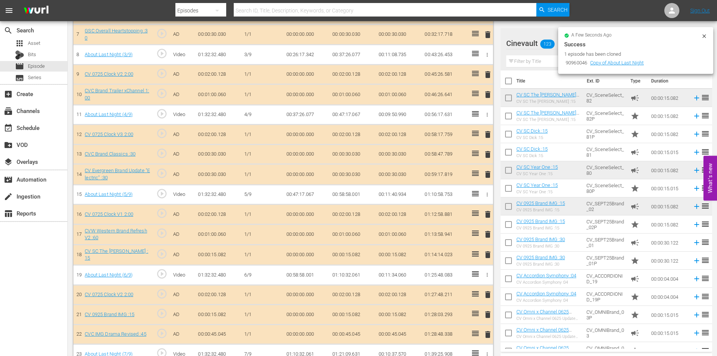
click at [703, 33] on icon at bounding box center [704, 36] width 6 height 6
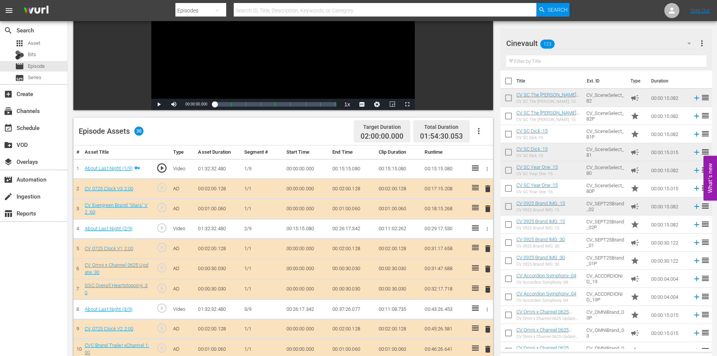
scroll to position [150, 0]
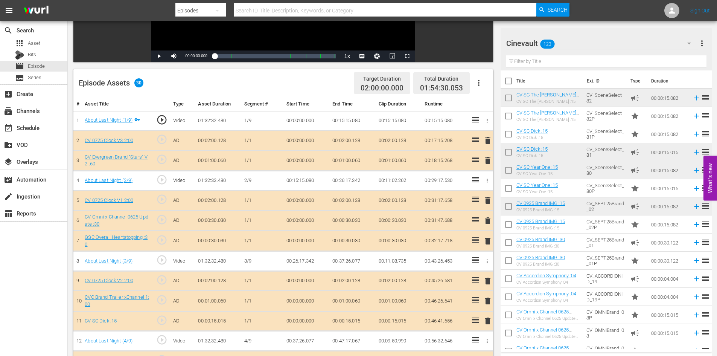
click at [576, 60] on input "text" at bounding box center [606, 61] width 200 height 12
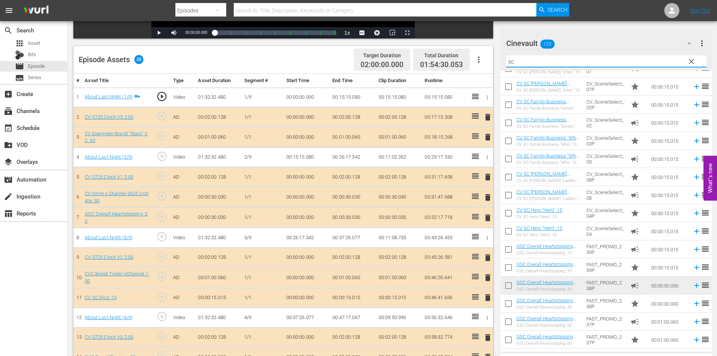
scroll to position [170, 0]
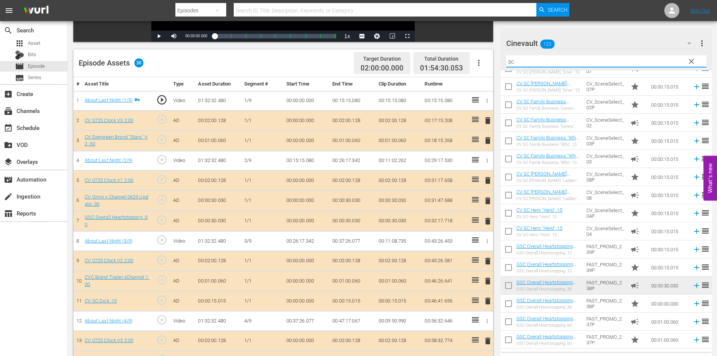
type input "sc"
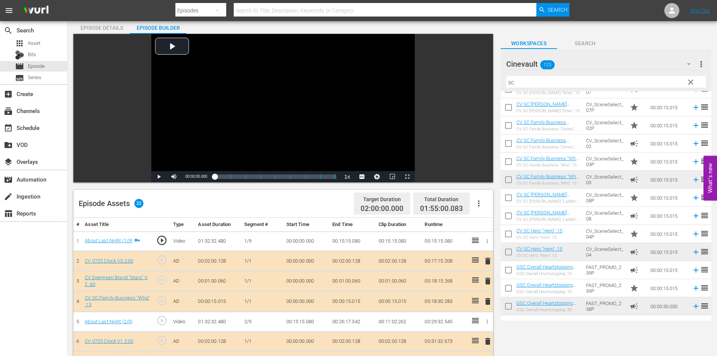
scroll to position [0, 0]
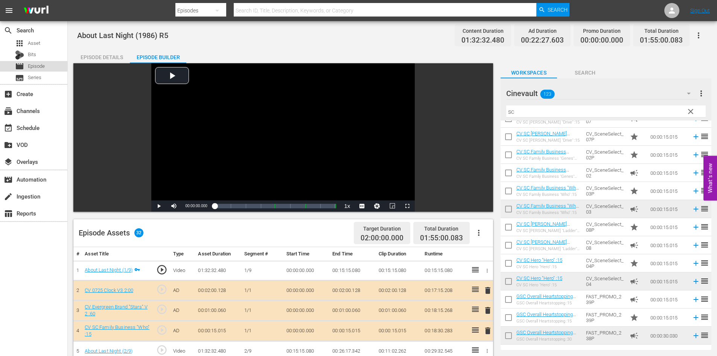
click at [43, 69] on span "Episode" at bounding box center [36, 66] width 17 height 8
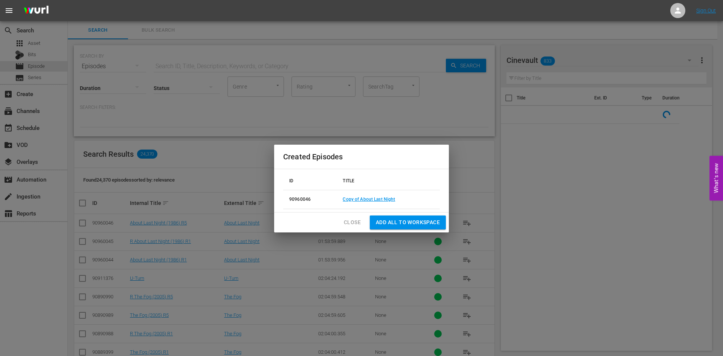
click at [364, 221] on button "Close" at bounding box center [352, 222] width 29 height 14
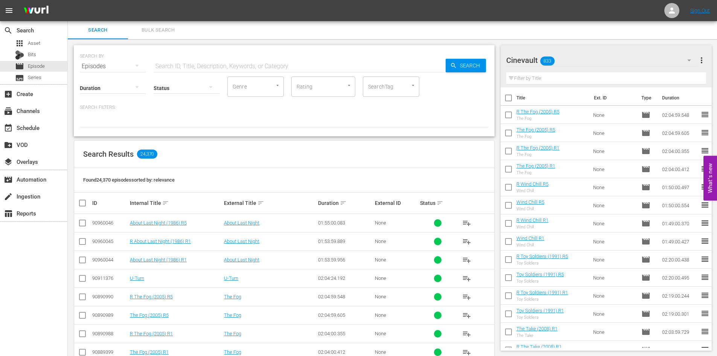
click at [84, 241] on input "checkbox" at bounding box center [82, 242] width 9 height 9
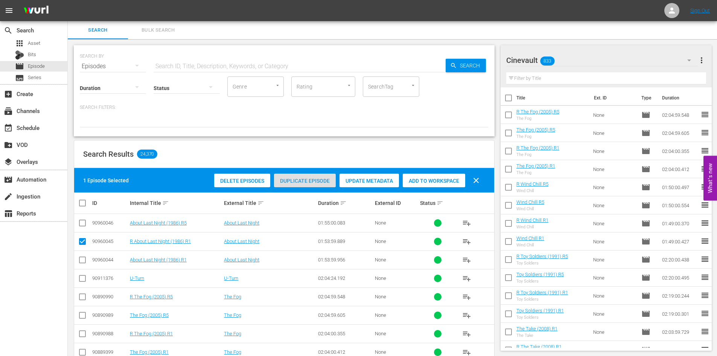
click at [295, 183] on span "Duplicate Episode" at bounding box center [305, 181] width 62 height 6
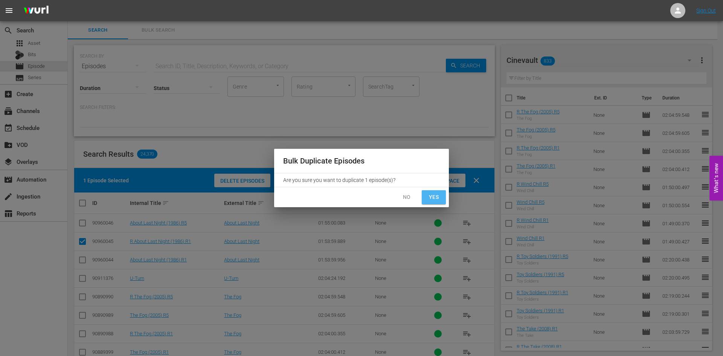
click at [441, 197] on button "Yes" at bounding box center [433, 197] width 24 height 14
checkbox input "false"
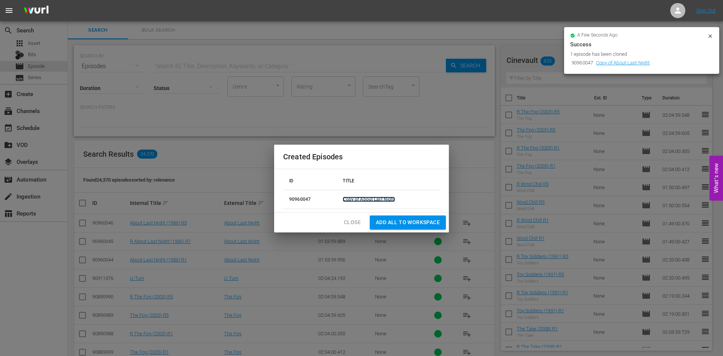
click at [388, 201] on link "Copy of About Last Night" at bounding box center [368, 198] width 52 height 5
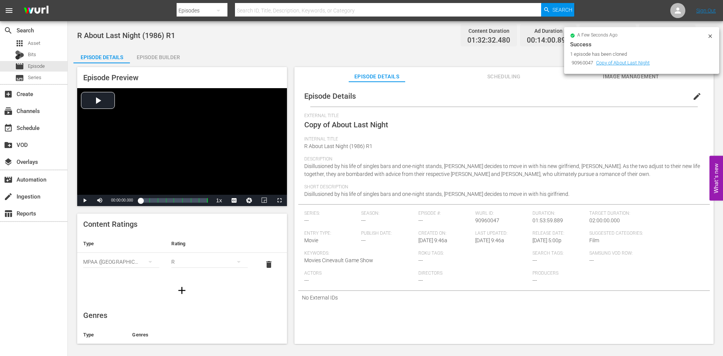
click at [692, 100] on span "edit" at bounding box center [696, 96] width 9 height 9
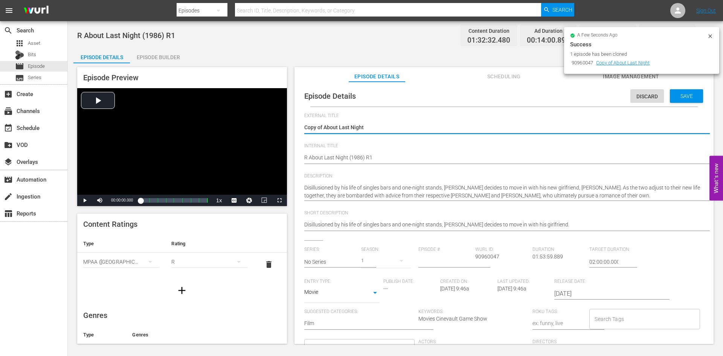
drag, startPoint x: 323, startPoint y: 127, endPoint x: 304, endPoint y: 119, distance: 20.4
click at [304, 119] on div "Copy of About Last Night Copy of About Last Night" at bounding box center [501, 128] width 395 height 18
type textarea "About Last Night"
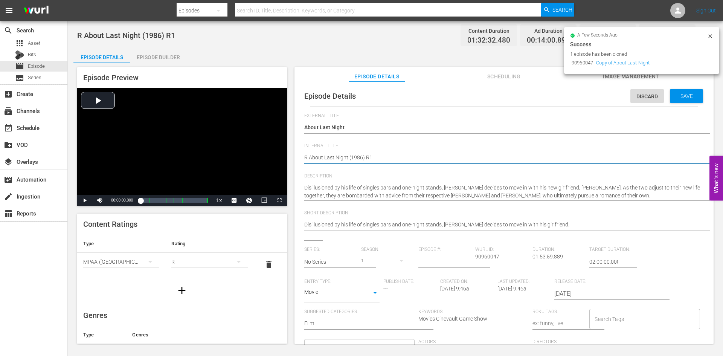
type textarea "R About Last Night (1986) R"
type textarea "R About Last Night (1986) R5"
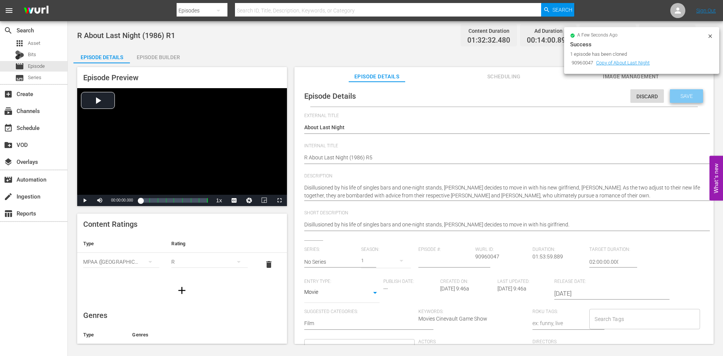
click at [689, 97] on span "Save" at bounding box center [686, 96] width 24 height 6
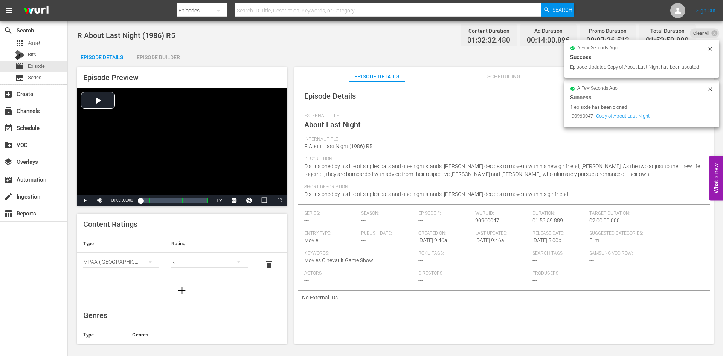
click at [148, 62] on div "Episode Builder" at bounding box center [158, 57] width 56 height 18
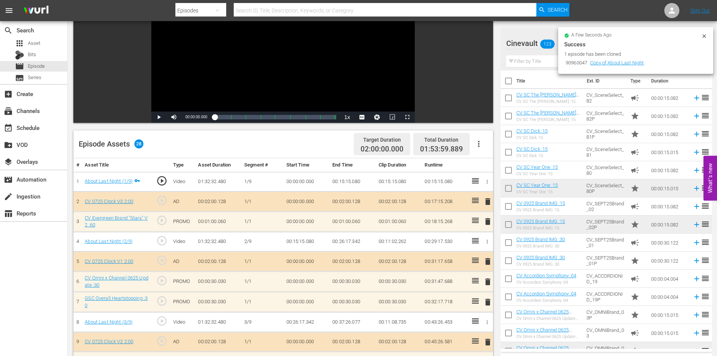
scroll to position [55, 0]
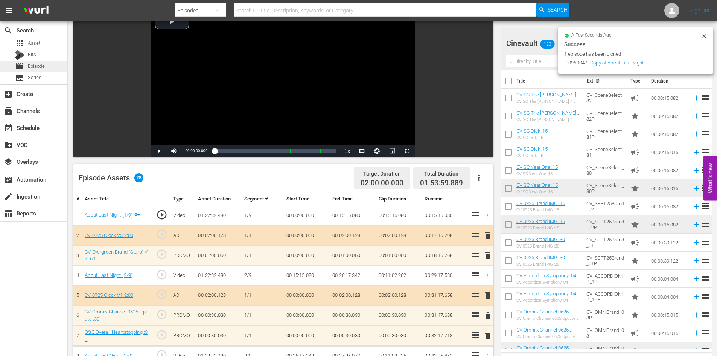
click at [52, 65] on div "movie Episode" at bounding box center [33, 66] width 67 height 11
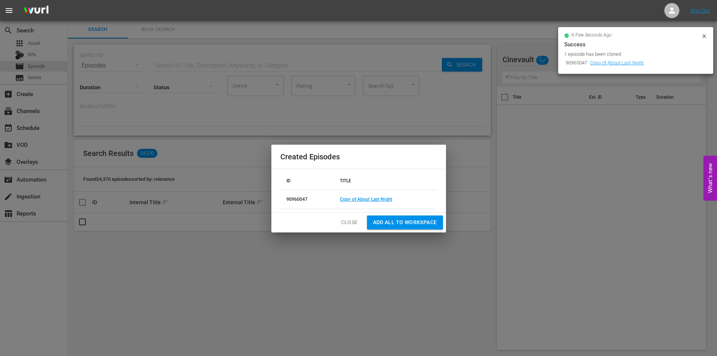
scroll to position [1, 0]
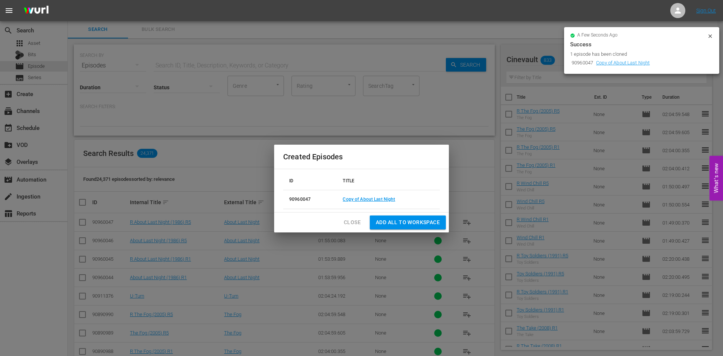
click at [351, 218] on span "Close" at bounding box center [352, 222] width 17 height 9
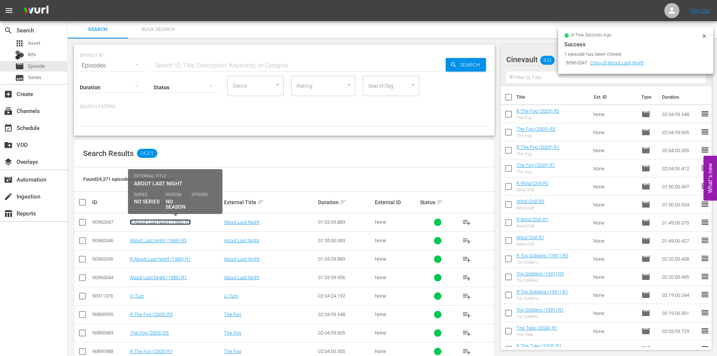
click at [171, 224] on link "R About Last Night (1986) R5" at bounding box center [160, 222] width 61 height 6
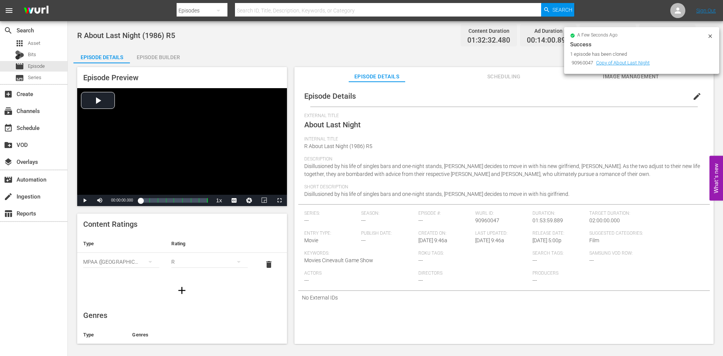
click at [145, 53] on div "Episode Builder" at bounding box center [158, 57] width 56 height 18
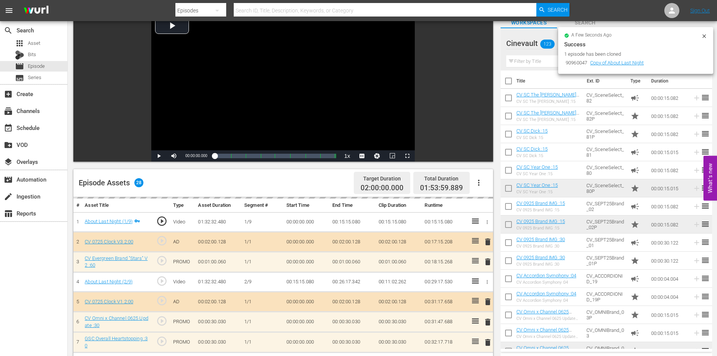
scroll to position [113, 0]
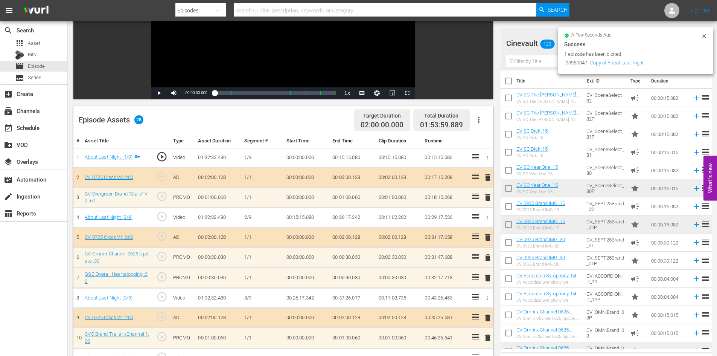
click at [531, 59] on input "text" at bounding box center [606, 61] width 200 height 12
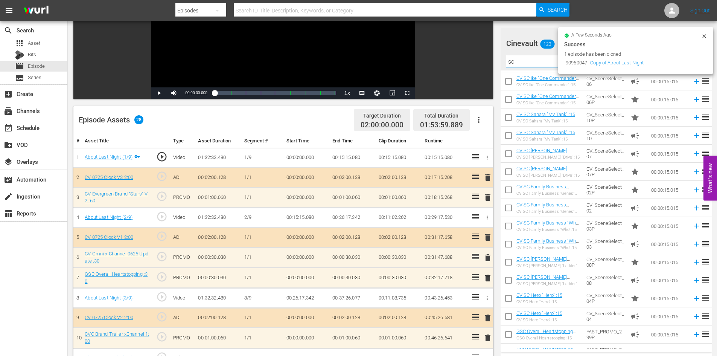
scroll to position [226, 0]
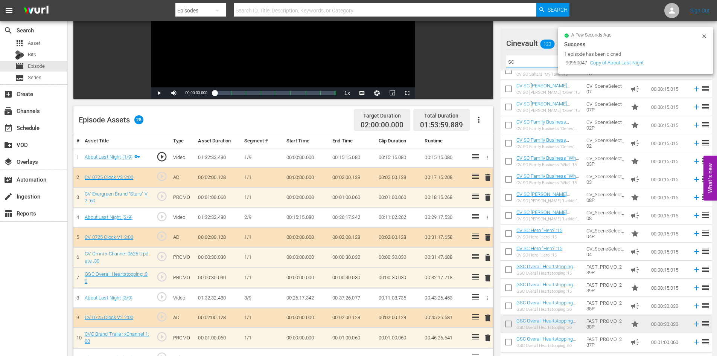
type input "sc"
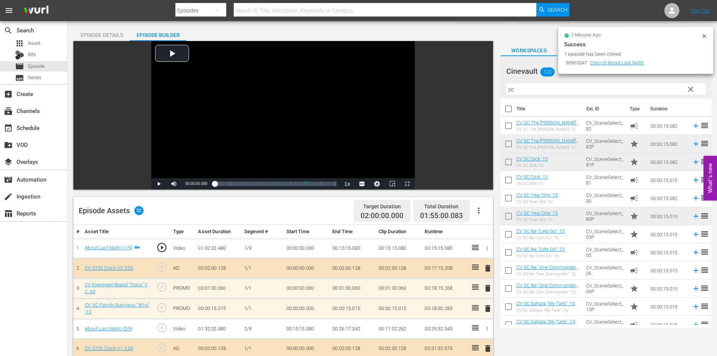
scroll to position [22, 0]
click at [41, 64] on span "Episode" at bounding box center [36, 66] width 17 height 8
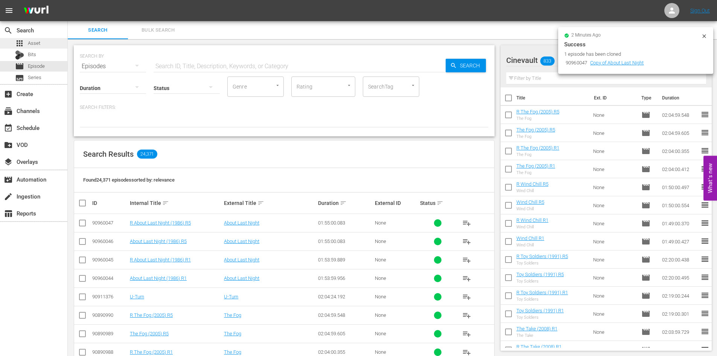
click at [34, 46] on span "Asset" at bounding box center [34, 44] width 12 height 8
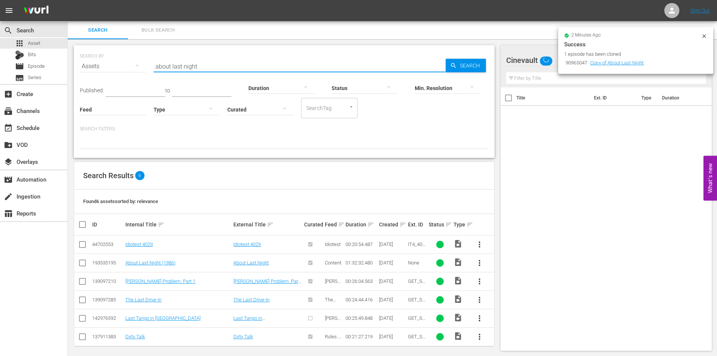
drag, startPoint x: 212, startPoint y: 64, endPoint x: 90, endPoint y: 52, distance: 122.9
click at [90, 52] on div "SEARCH BY Search By Assets Search ID, Title, Description, Keywords, or Category…" at bounding box center [284, 61] width 409 height 27
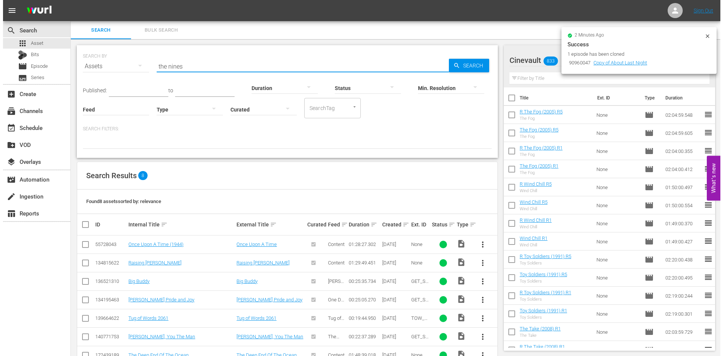
scroll to position [41, 0]
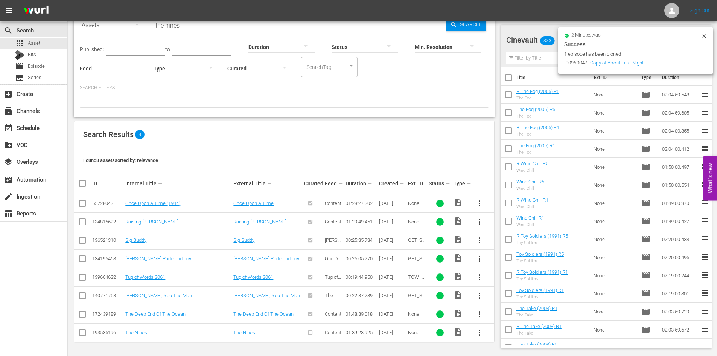
type input "the nines"
click at [481, 332] on span "more_vert" at bounding box center [479, 332] width 9 height 9
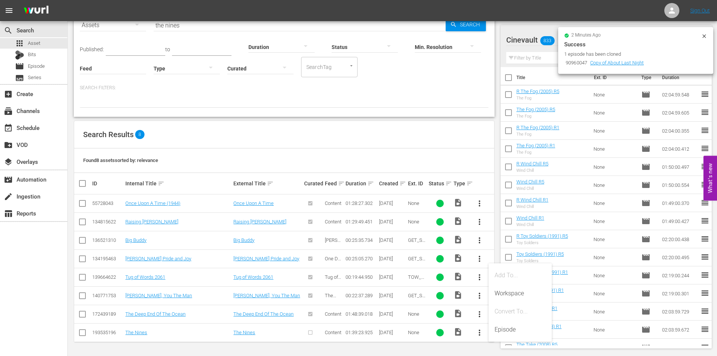
click at [481, 332] on span "more_vert" at bounding box center [479, 332] width 9 height 9
click at [84, 333] on input "checkbox" at bounding box center [82, 333] width 9 height 9
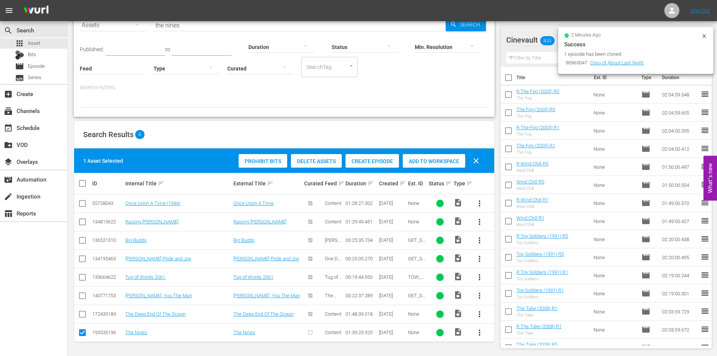
click at [357, 162] on span "Create Episode" at bounding box center [371, 161] width 53 height 6
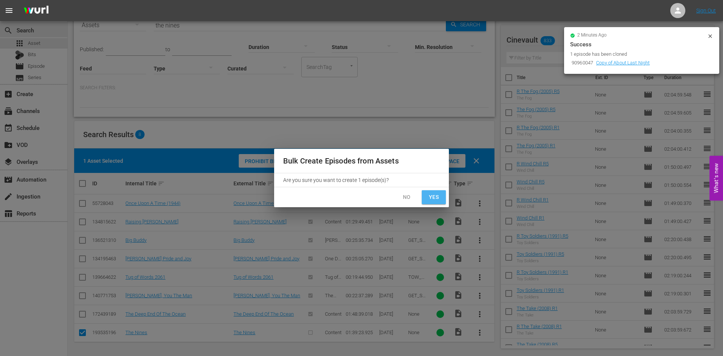
click at [443, 197] on button "Yes" at bounding box center [433, 197] width 24 height 14
checkbox input "false"
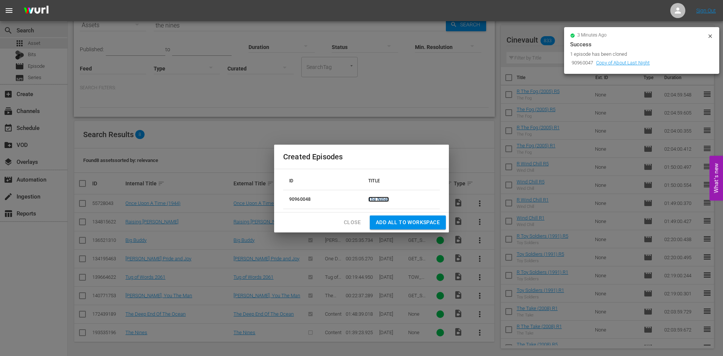
click at [376, 198] on link "The Nines" at bounding box center [378, 198] width 21 height 5
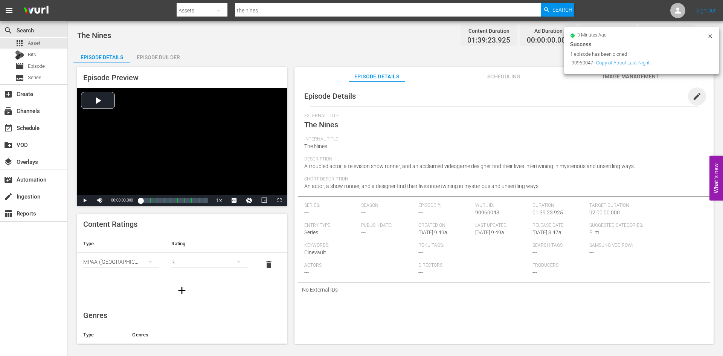
click at [692, 95] on span "edit" at bounding box center [696, 96] width 9 height 9
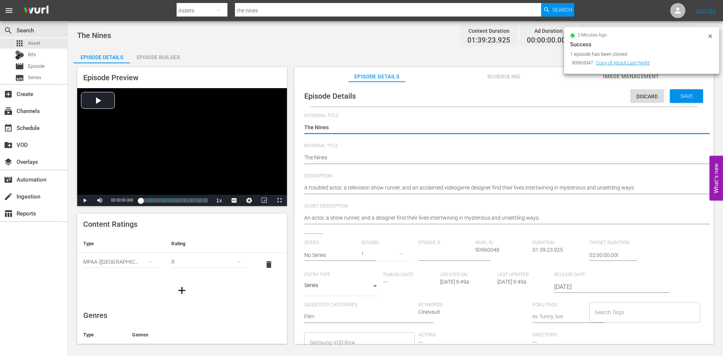
click at [397, 163] on hr at bounding box center [511, 163] width 414 height 1
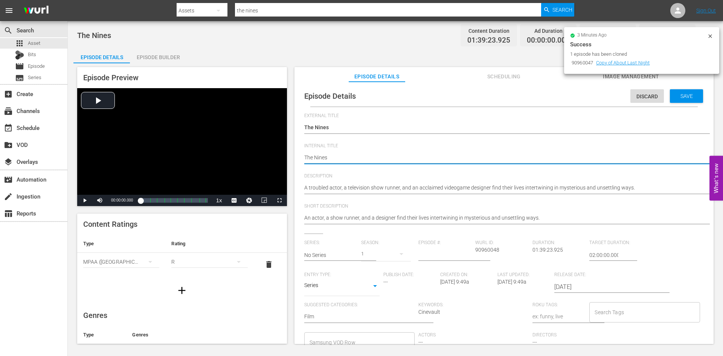
type textarea "The Nines"
type textarea "The Nines r"
type textarea "The Nines r1"
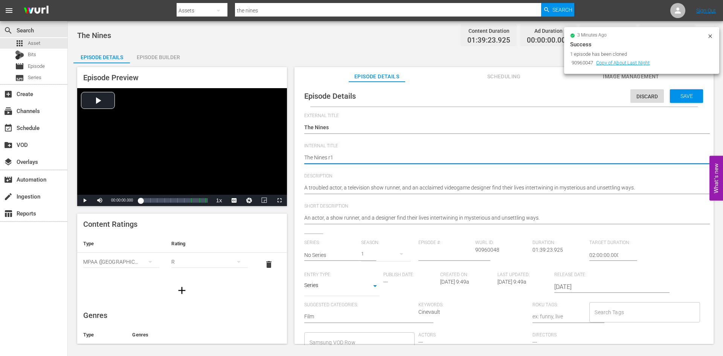
type textarea "The Nines r1"
drag, startPoint x: 371, startPoint y: 157, endPoint x: 329, endPoint y: 161, distance: 43.2
click at [329, 161] on div "The Nines The Nines" at bounding box center [501, 158] width 395 height 18
type textarea "The Nines r"
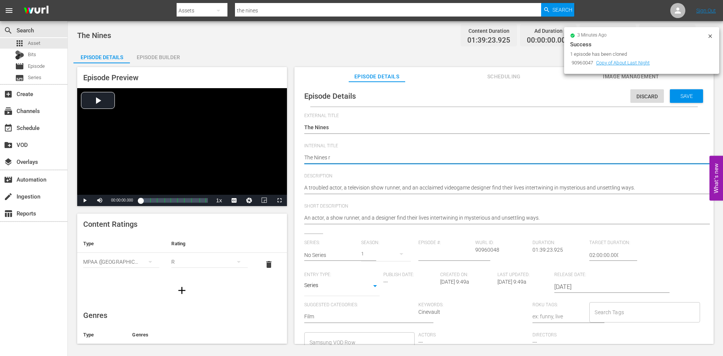
type textarea "The Nines"
type textarea "The Nines R"
type textarea "The Nines R1"
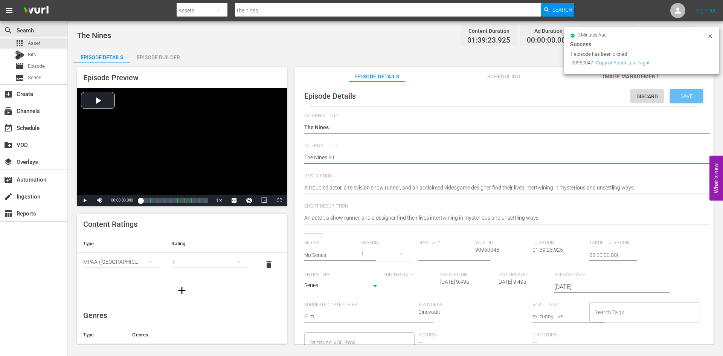
type textarea "The Nines R1"
click at [691, 92] on div "Save" at bounding box center [685, 96] width 33 height 14
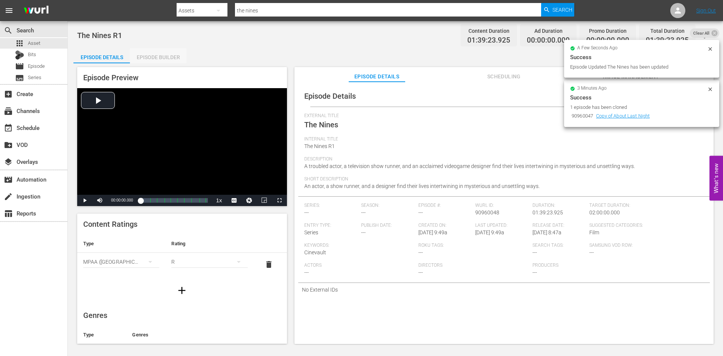
click at [169, 58] on div "Episode Builder" at bounding box center [158, 57] width 56 height 18
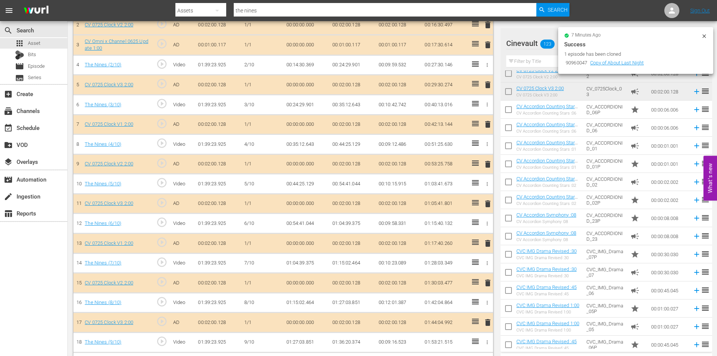
scroll to position [413, 0]
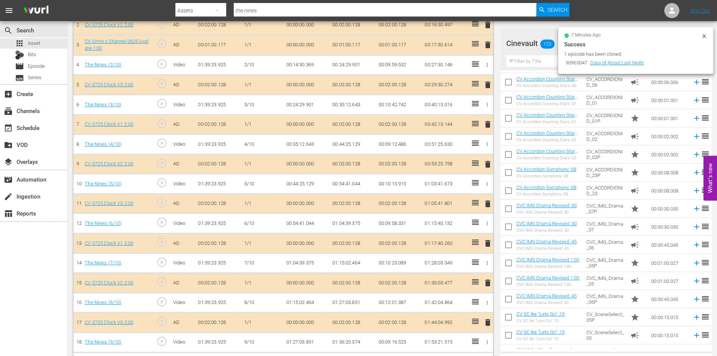
click at [704, 34] on icon at bounding box center [704, 36] width 6 height 6
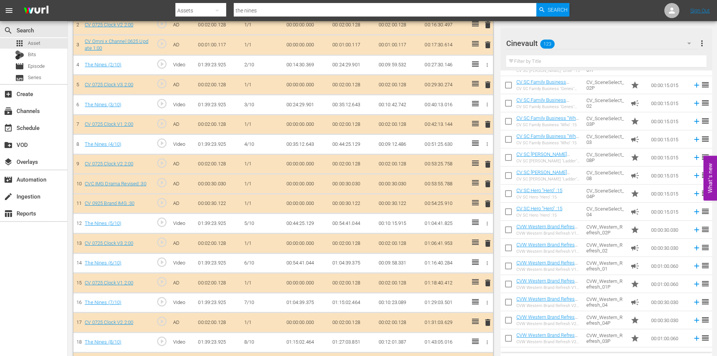
scroll to position [842, 0]
click at [627, 253] on td "campaign" at bounding box center [637, 249] width 21 height 18
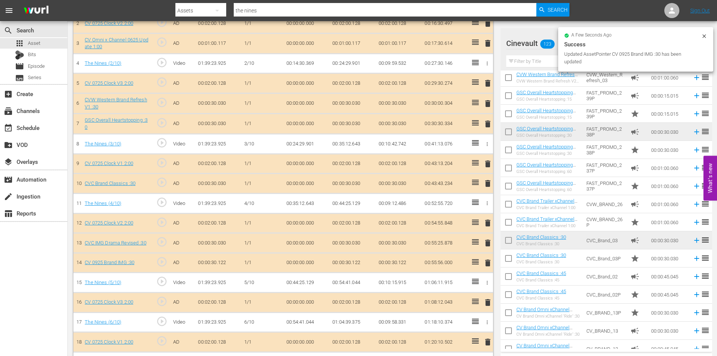
scroll to position [265, 0]
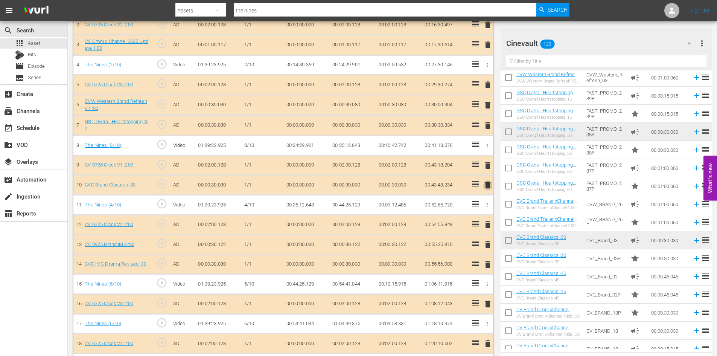
click at [485, 187] on span "delete" at bounding box center [487, 184] width 9 height 9
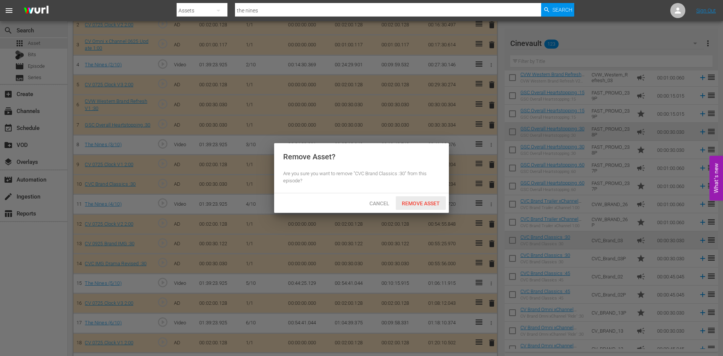
click at [432, 207] on div "Remove Asset" at bounding box center [420, 203] width 50 height 14
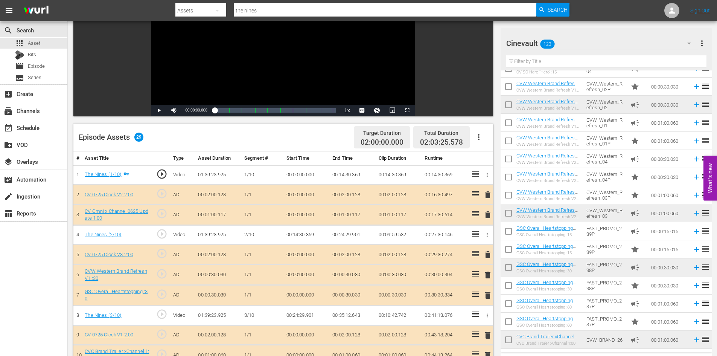
scroll to position [75, 0]
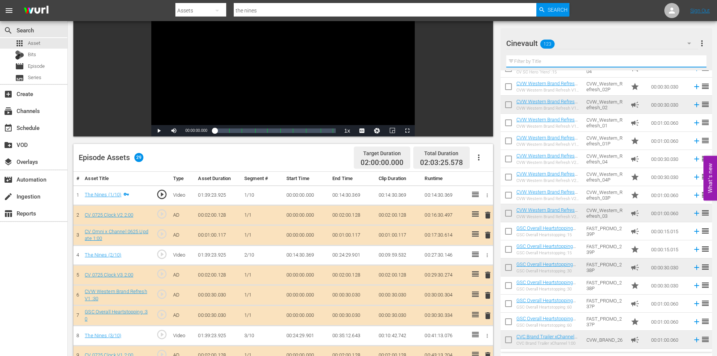
click at [580, 64] on input "text" at bounding box center [606, 61] width 200 height 12
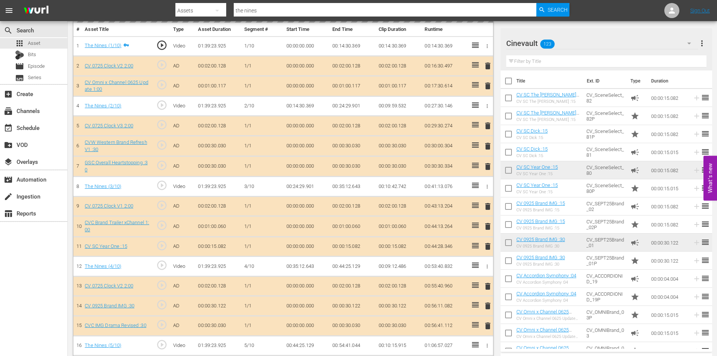
scroll to position [113, 0]
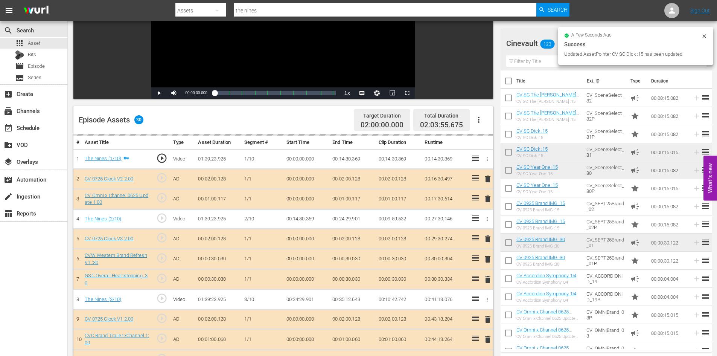
click at [542, 64] on input "text" at bounding box center [606, 61] width 200 height 12
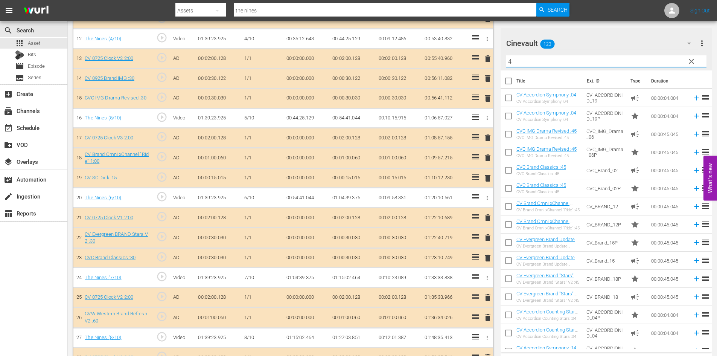
scroll to position [529, 0]
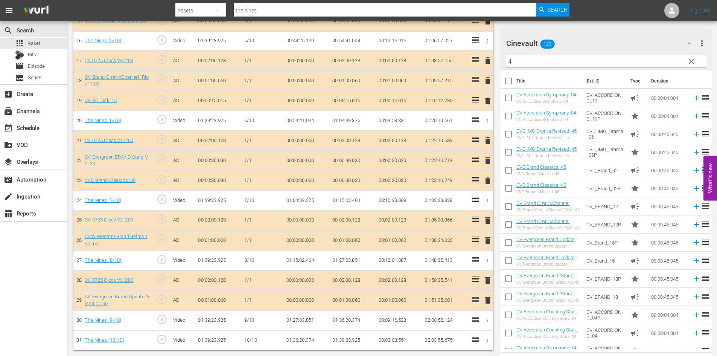
type input "4"
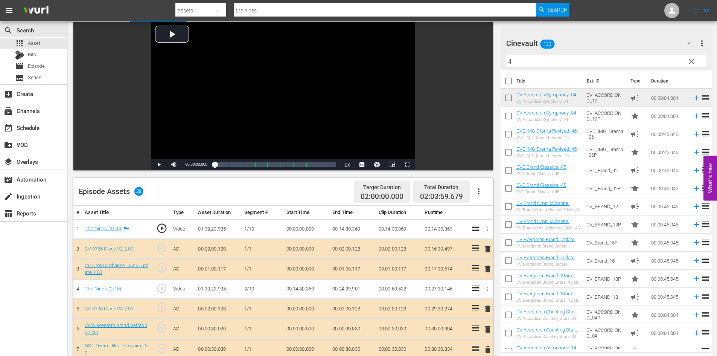
scroll to position [0, 0]
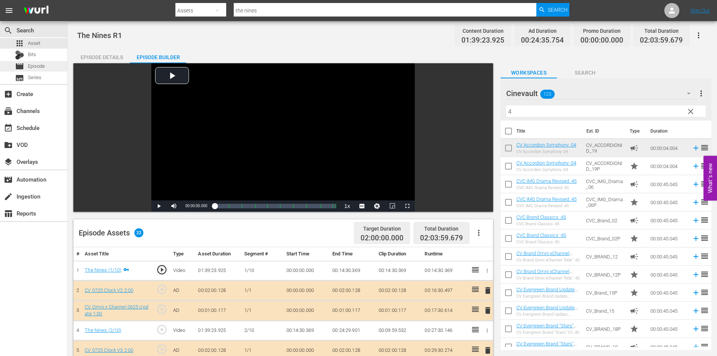
click at [40, 62] on span "Episode" at bounding box center [36, 66] width 17 height 8
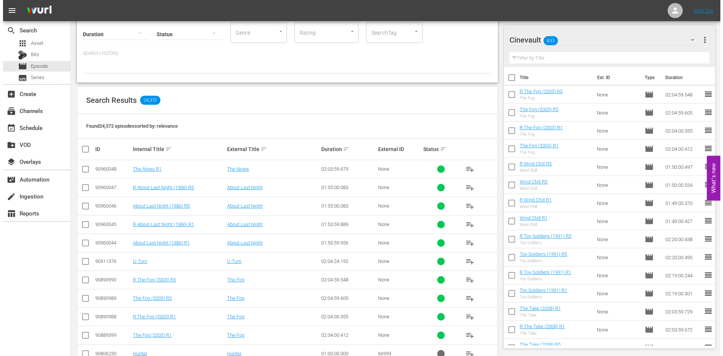
scroll to position [76, 0]
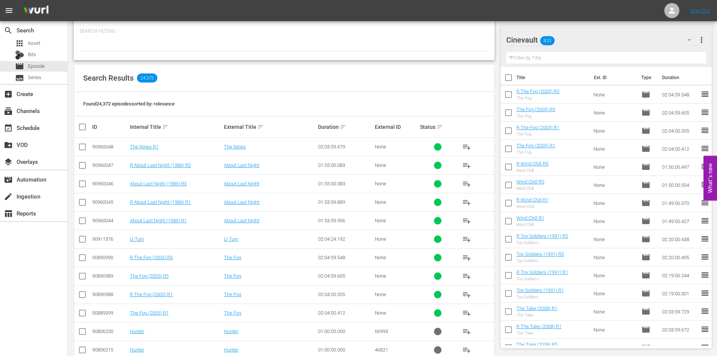
click at [83, 148] on input "checkbox" at bounding box center [82, 148] width 9 height 9
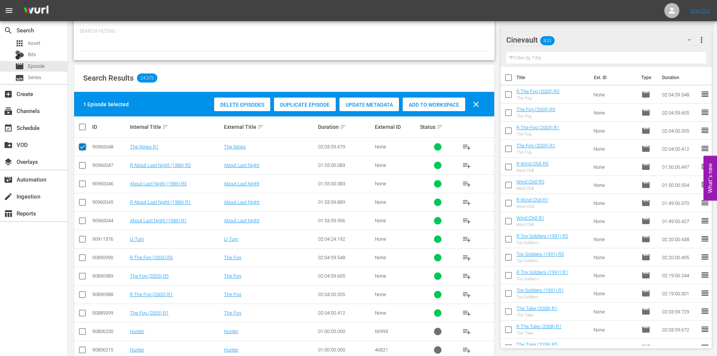
click at [83, 148] on input "checkbox" at bounding box center [82, 148] width 9 height 9
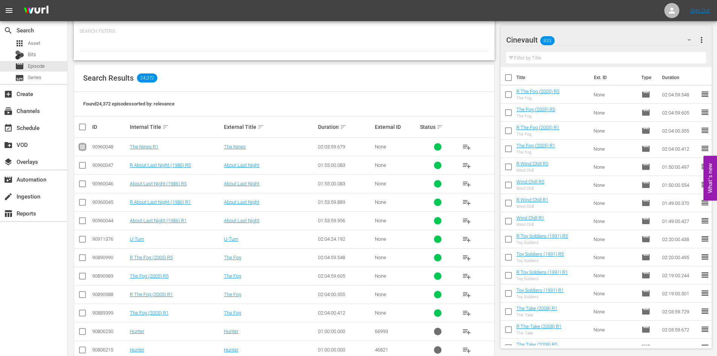
click at [83, 148] on input "checkbox" at bounding box center [82, 148] width 9 height 9
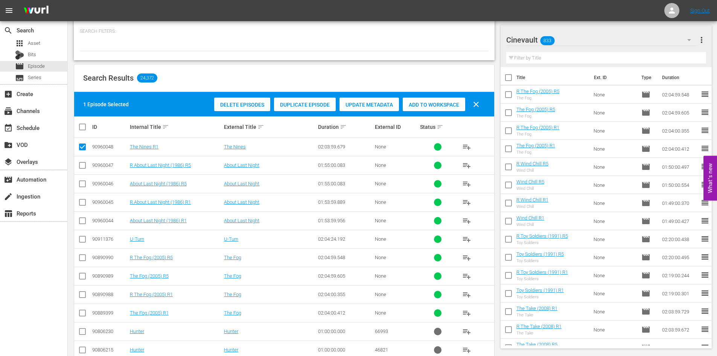
click at [305, 106] on span "Duplicate Episode" at bounding box center [305, 105] width 62 height 6
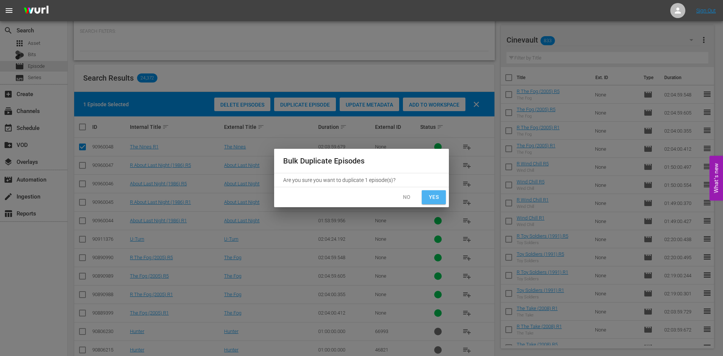
click at [437, 193] on span "Yes" at bounding box center [433, 196] width 12 height 9
checkbox input "false"
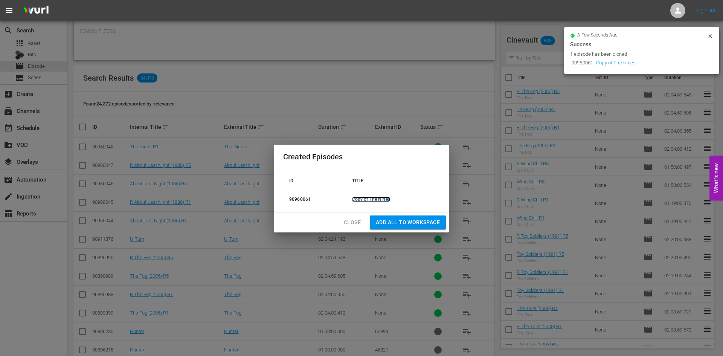
click at [357, 200] on link "Copy of The Nines" at bounding box center [371, 198] width 38 height 5
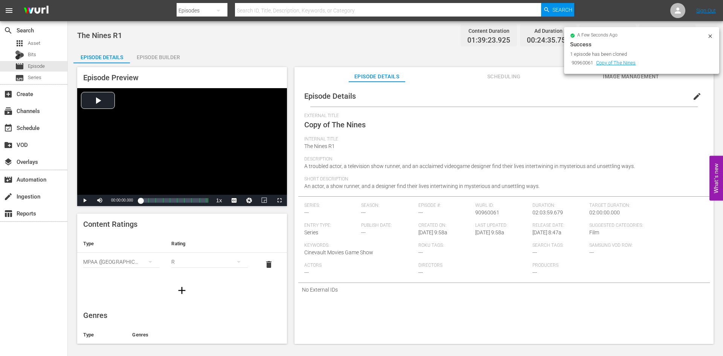
click at [692, 97] on span "edit" at bounding box center [696, 96] width 9 height 9
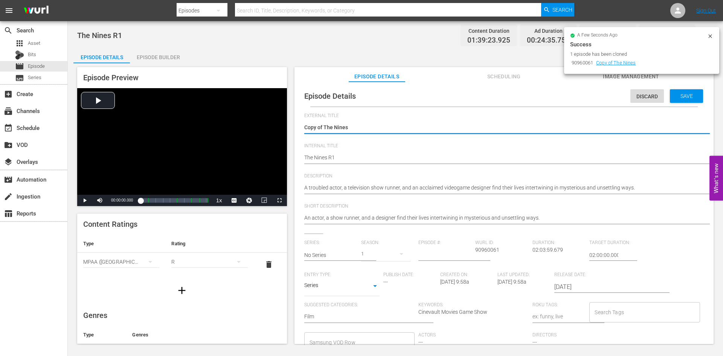
drag, startPoint x: 324, startPoint y: 125, endPoint x: 289, endPoint y: 119, distance: 35.6
click at [289, 119] on div "Episode Preview Video Player is loading. Play Video Play Mute Current Time 00:0…" at bounding box center [394, 206] width 643 height 286
type textarea "The Nines"
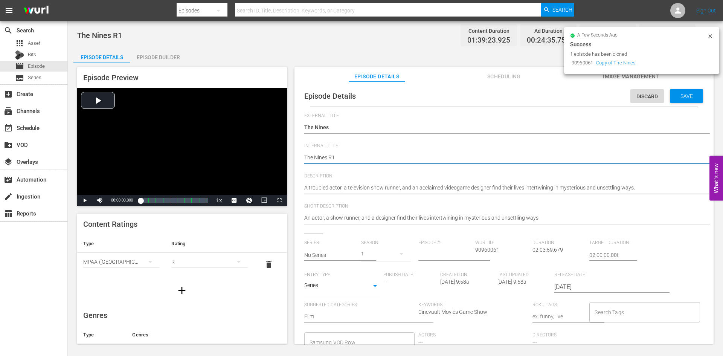
type textarea "The Nines R"
type textarea "The Nines R1"
click at [302, 157] on div "Episode Details Discard Save External Title Copy of The Nines Copy of The Nines…" at bounding box center [503, 244] width 411 height 319
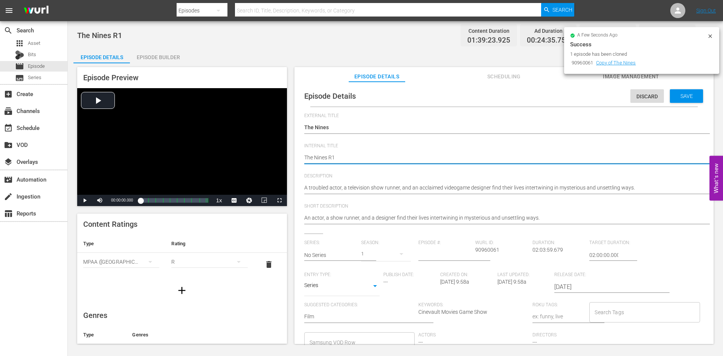
type textarea "RThe Nines R1"
type textarea "R The Nines R1"
click at [689, 101] on div "Save" at bounding box center [685, 96] width 33 height 14
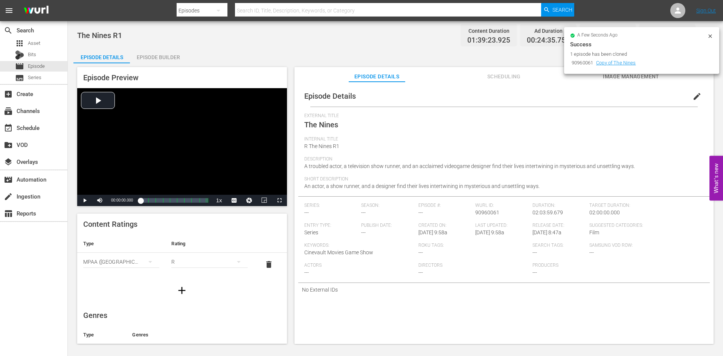
click at [172, 56] on div "Episode Builder" at bounding box center [158, 57] width 56 height 18
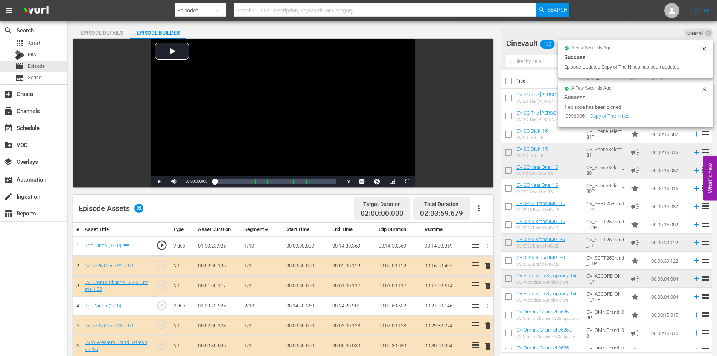
scroll to position [75, 0]
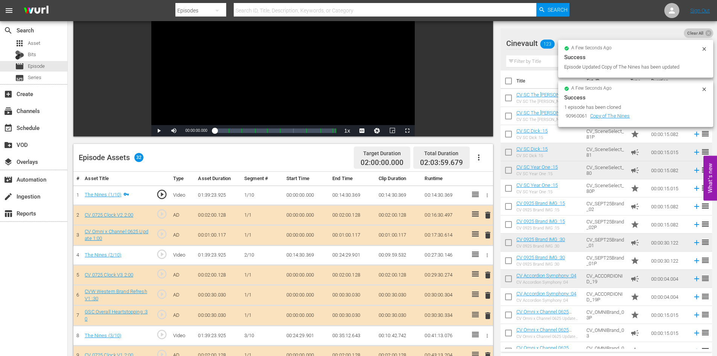
click at [701, 32] on span "Clear All" at bounding box center [695, 33] width 23 height 10
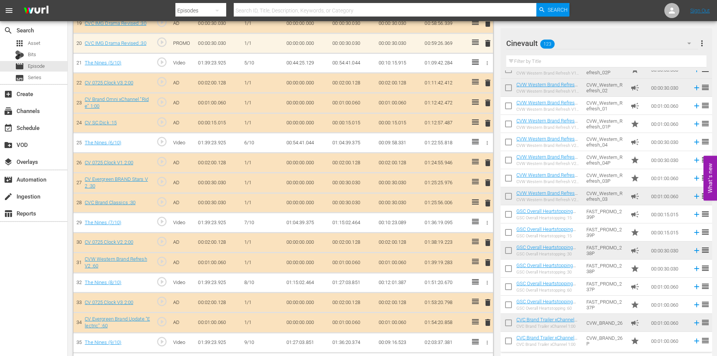
scroll to position [992, 0]
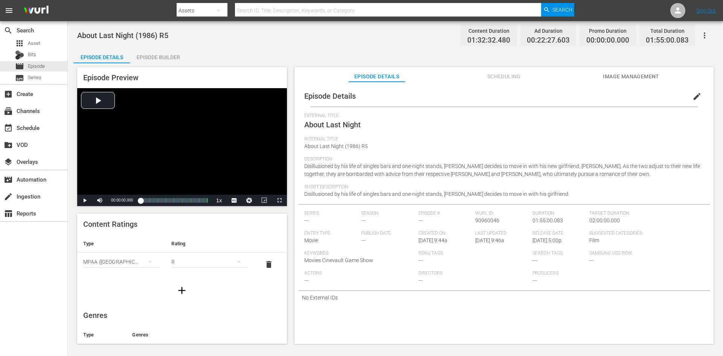
click at [152, 55] on div "Episode Builder" at bounding box center [158, 57] width 56 height 18
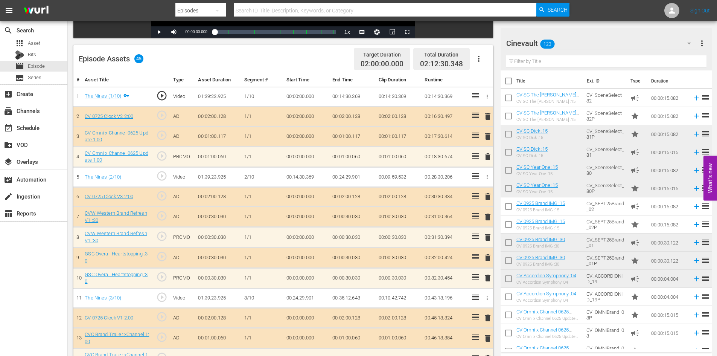
scroll to position [131, 0]
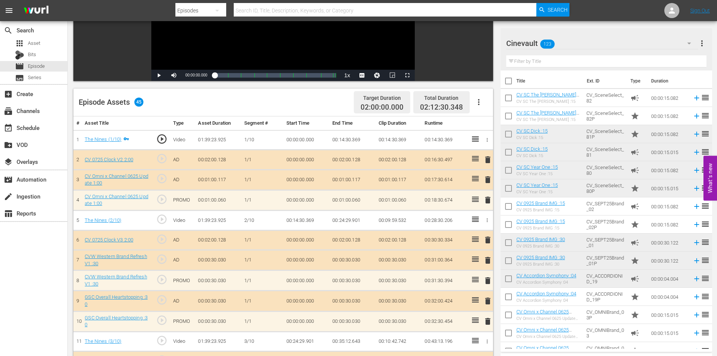
click at [486, 186] on td "delete" at bounding box center [486, 179] width 12 height 20
click at [489, 176] on span "delete" at bounding box center [487, 179] width 9 height 9
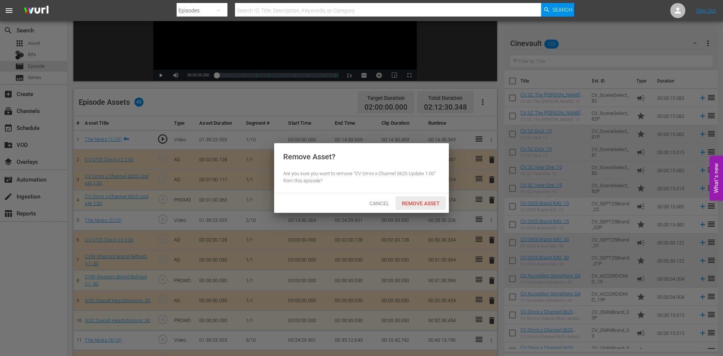
click at [427, 204] on span "Remove Asset" at bounding box center [420, 203] width 50 height 6
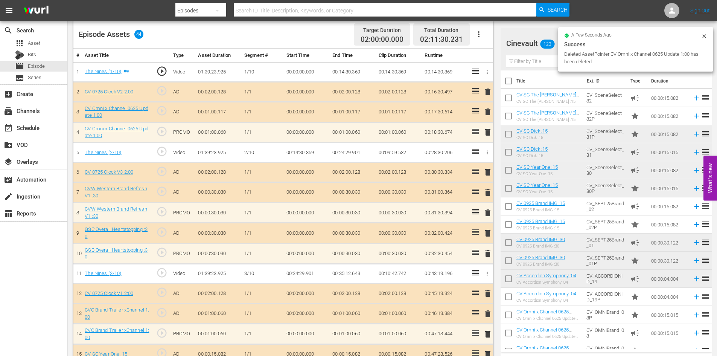
scroll to position [206, 0]
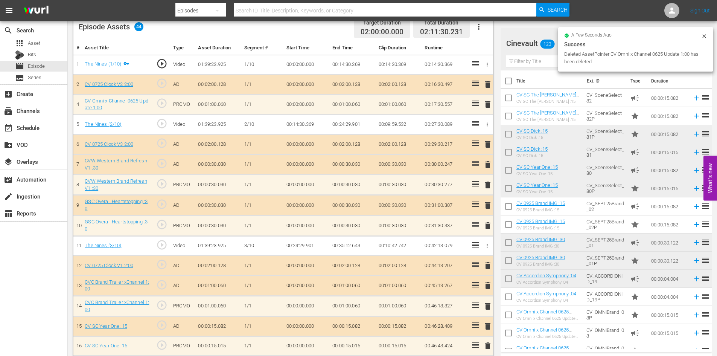
click at [489, 165] on span "delete" at bounding box center [487, 164] width 9 height 9
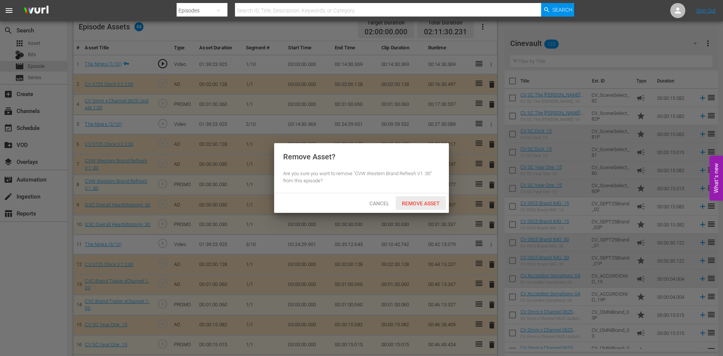
click at [425, 207] on div "Remove Asset" at bounding box center [420, 203] width 50 height 14
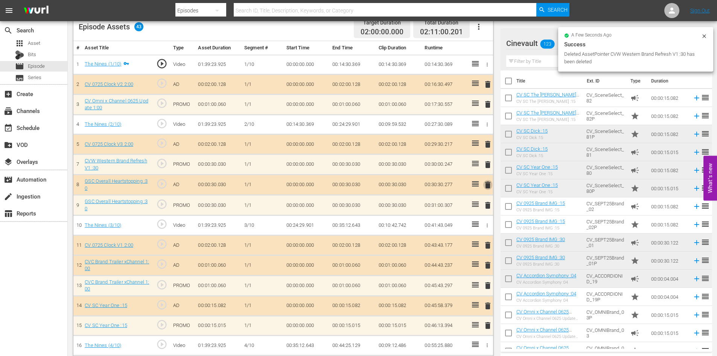
click at [490, 187] on span "delete" at bounding box center [487, 184] width 9 height 9
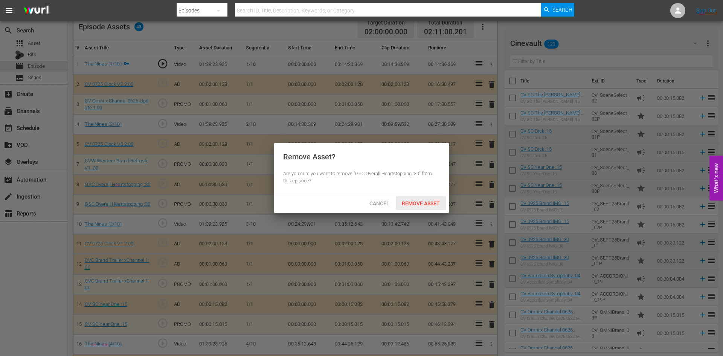
click at [432, 204] on span "Remove Asset" at bounding box center [420, 203] width 50 height 6
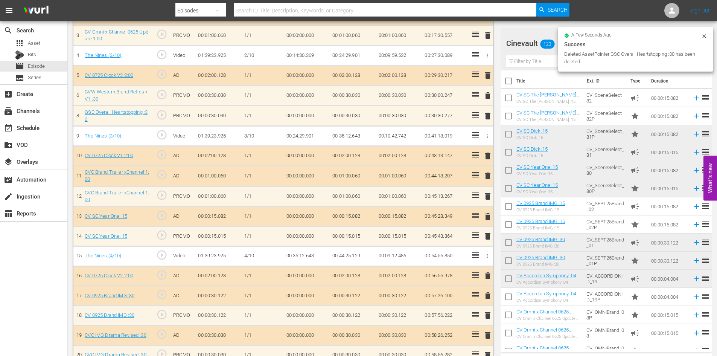
scroll to position [281, 0]
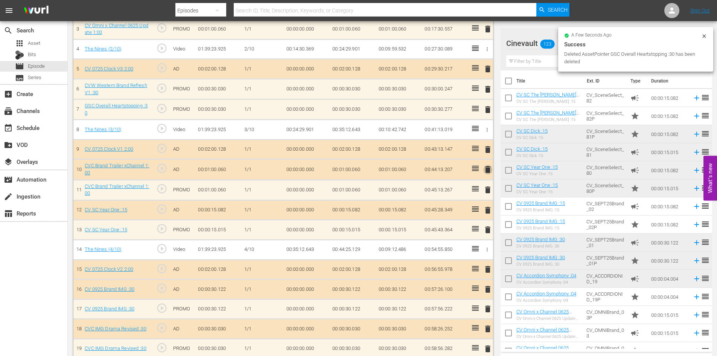
click at [488, 167] on span "delete" at bounding box center [487, 169] width 9 height 9
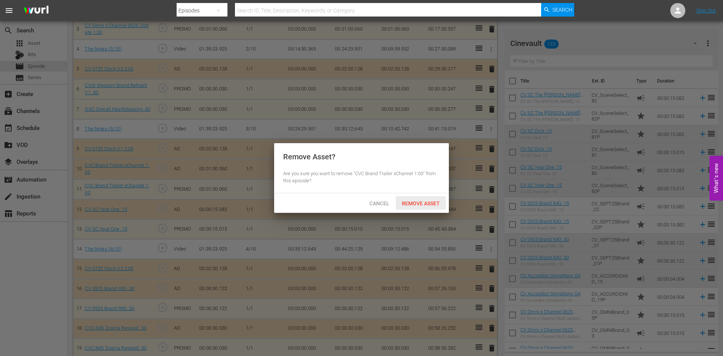
click at [434, 204] on span "Remove Asset" at bounding box center [420, 203] width 50 height 6
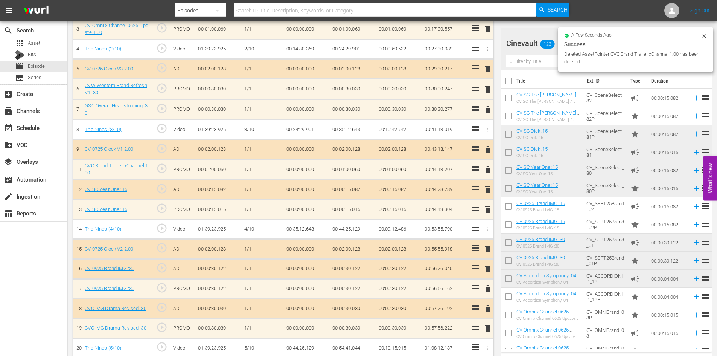
click at [486, 189] on span "delete" at bounding box center [487, 189] width 9 height 9
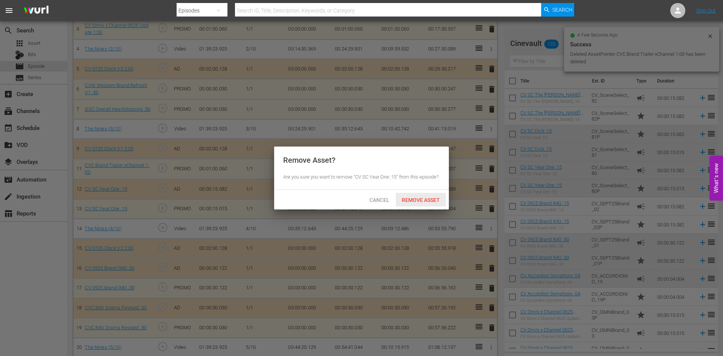
click at [428, 202] on span "Remove Asset" at bounding box center [420, 200] width 50 height 6
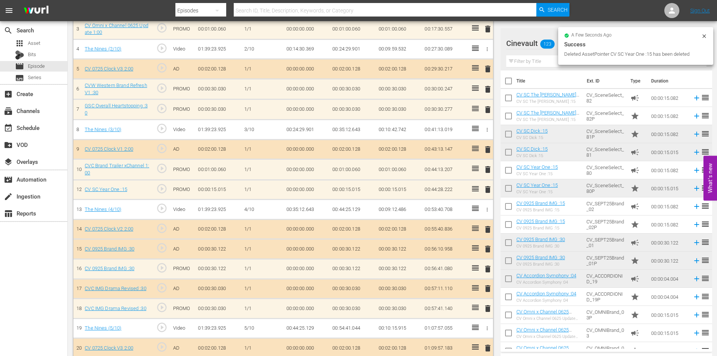
scroll to position [319, 0]
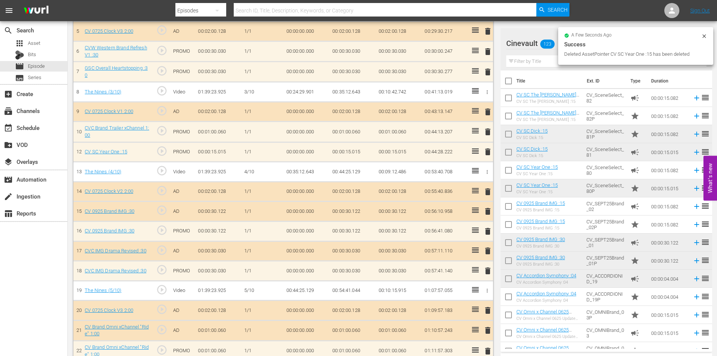
click at [485, 210] on span "delete" at bounding box center [487, 211] width 9 height 9
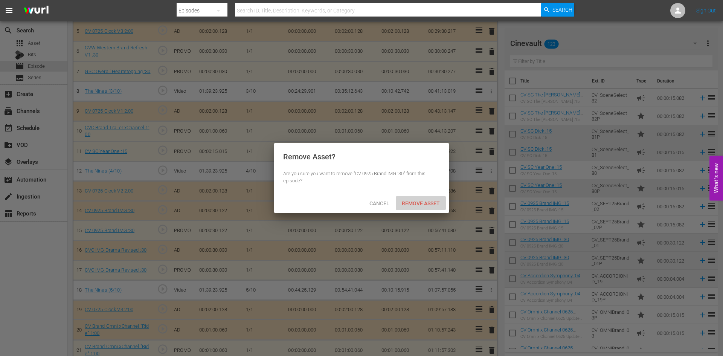
click at [424, 206] on div "Remove Asset" at bounding box center [420, 203] width 50 height 14
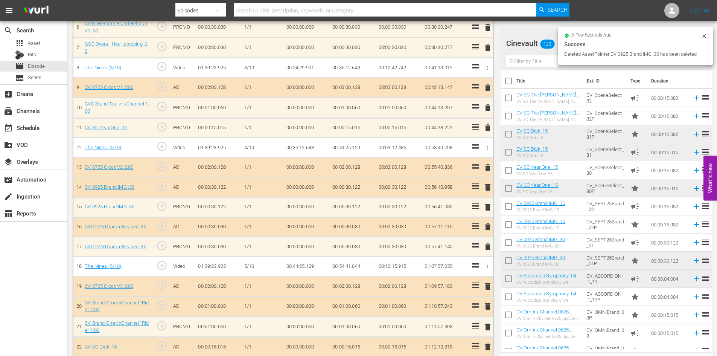
scroll to position [356, 0]
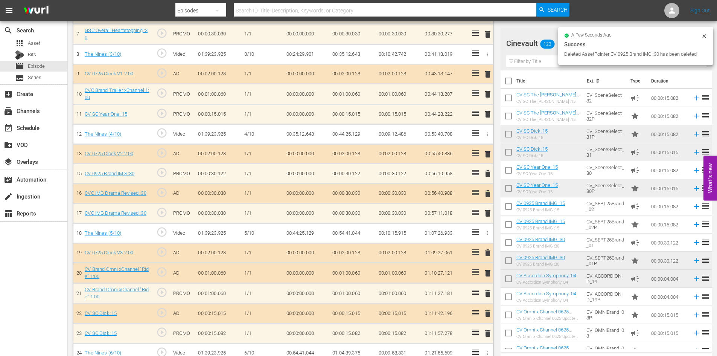
click at [487, 192] on span "delete" at bounding box center [487, 193] width 9 height 9
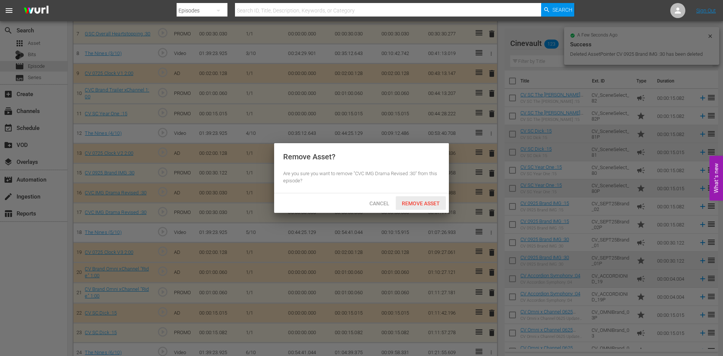
click at [427, 198] on div "Remove Asset" at bounding box center [420, 203] width 50 height 14
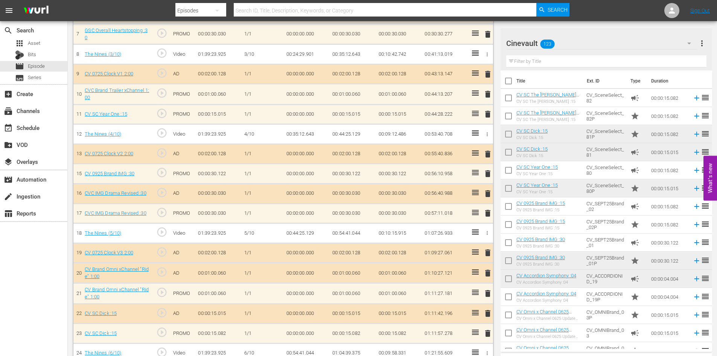
scroll to position [432, 0]
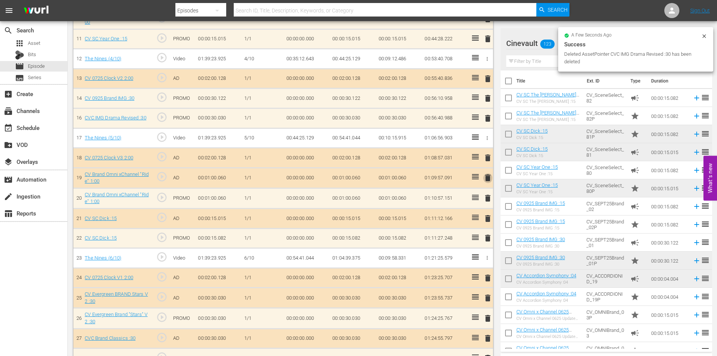
click at [487, 182] on span "delete" at bounding box center [487, 177] width 9 height 9
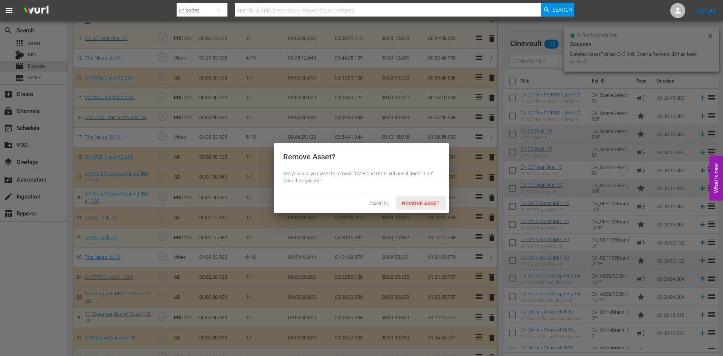
click at [430, 198] on div "Remove Asset" at bounding box center [420, 203] width 50 height 14
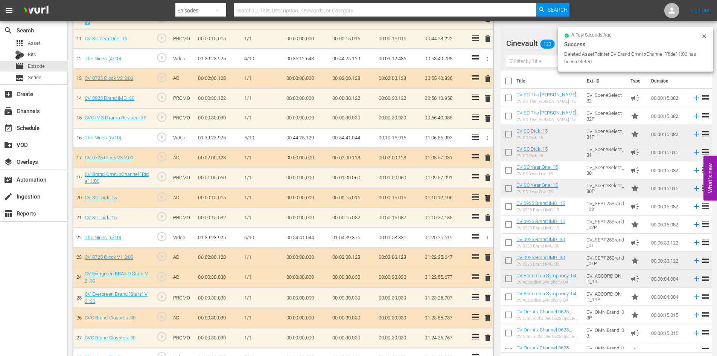
click at [490, 198] on span "delete" at bounding box center [487, 197] width 9 height 9
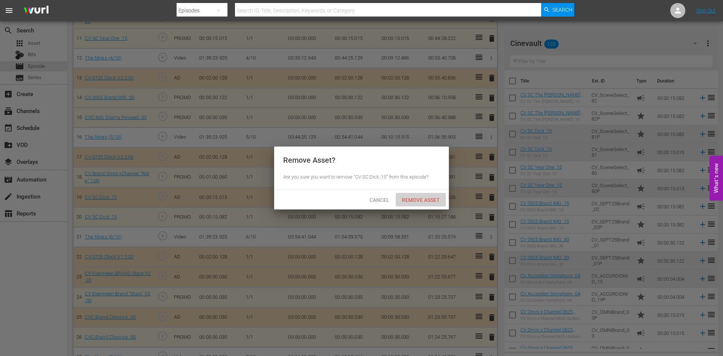
click at [435, 197] on span "Remove Asset" at bounding box center [420, 200] width 50 height 6
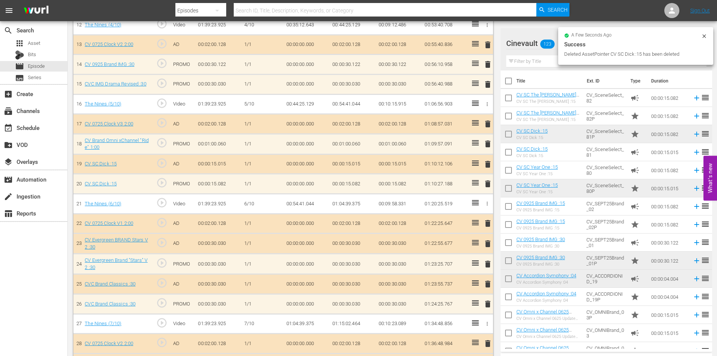
scroll to position [507, 0]
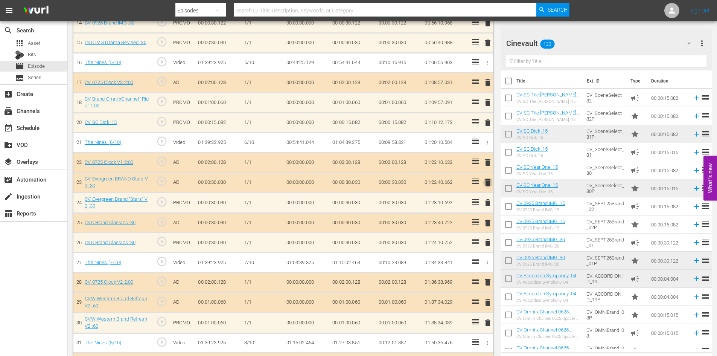
click at [487, 186] on span "delete" at bounding box center [487, 182] width 9 height 9
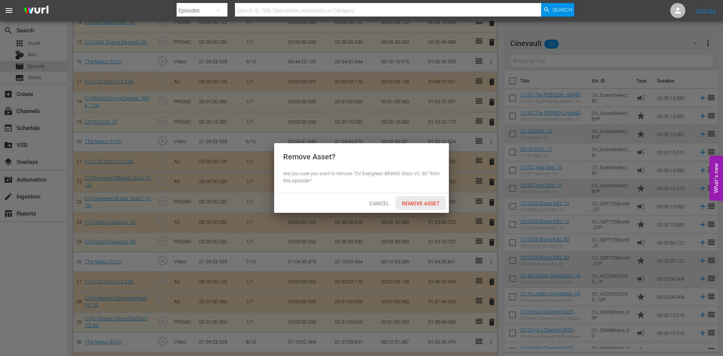
click at [433, 198] on div "Remove Asset" at bounding box center [420, 203] width 50 height 14
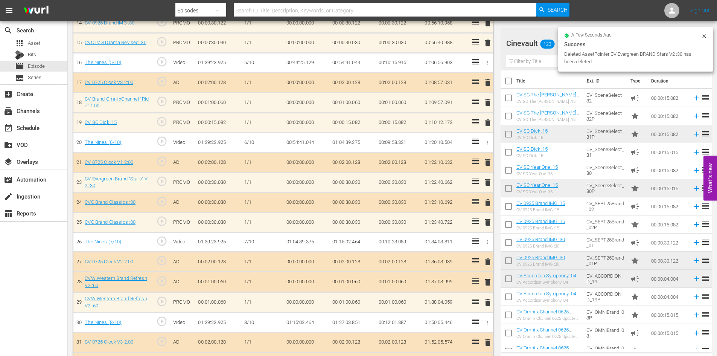
click at [489, 205] on span "delete" at bounding box center [487, 202] width 9 height 9
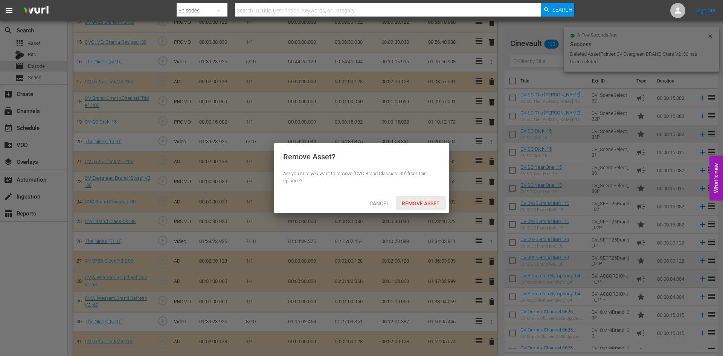
click at [420, 201] on span "Remove Asset" at bounding box center [420, 203] width 50 height 6
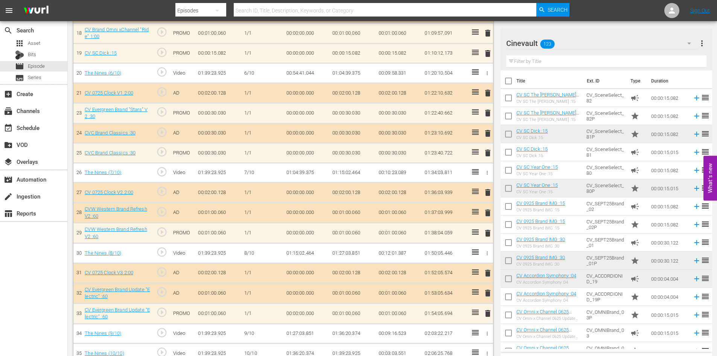
scroll to position [582, 0]
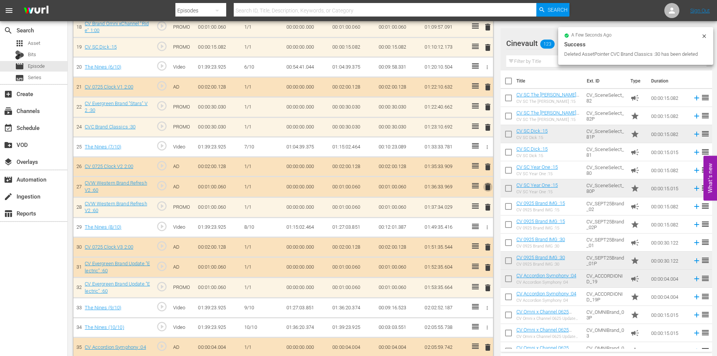
click at [490, 183] on span "delete" at bounding box center [487, 186] width 9 height 9
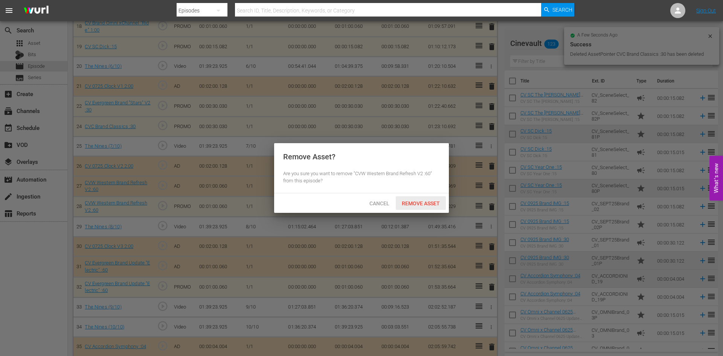
click at [435, 202] on span "Remove Asset" at bounding box center [420, 203] width 50 height 6
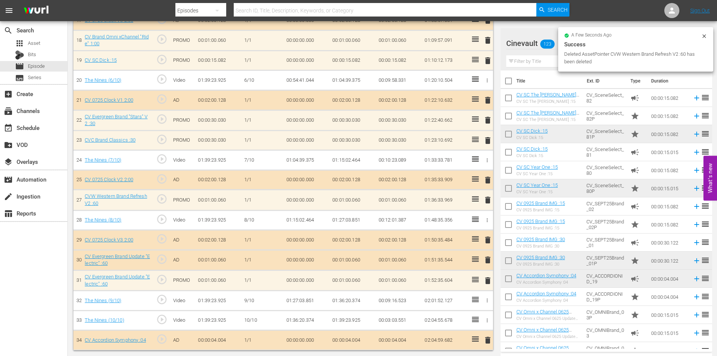
scroll to position [569, 0]
click at [485, 258] on span "delete" at bounding box center [487, 259] width 9 height 9
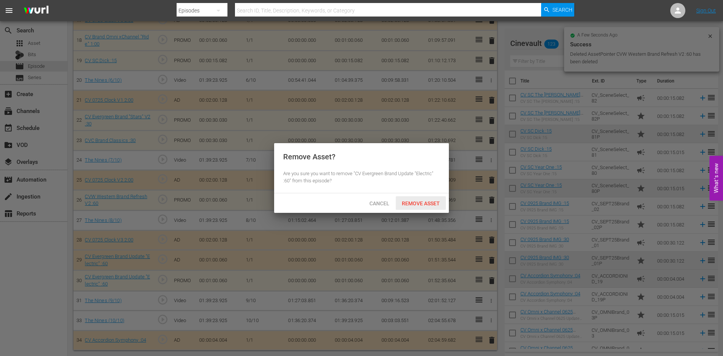
click at [435, 198] on div "Remove Asset" at bounding box center [420, 203] width 50 height 14
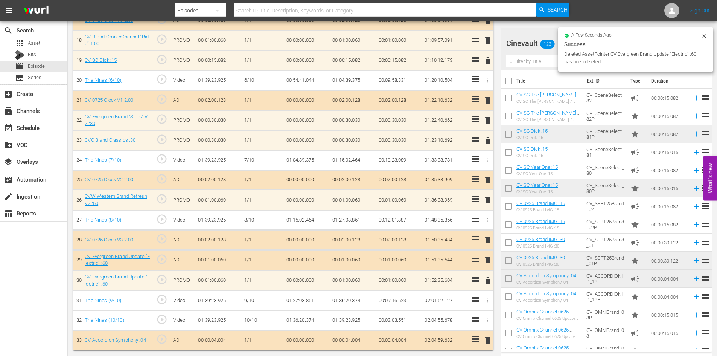
click at [552, 66] on input "text" at bounding box center [606, 61] width 200 height 12
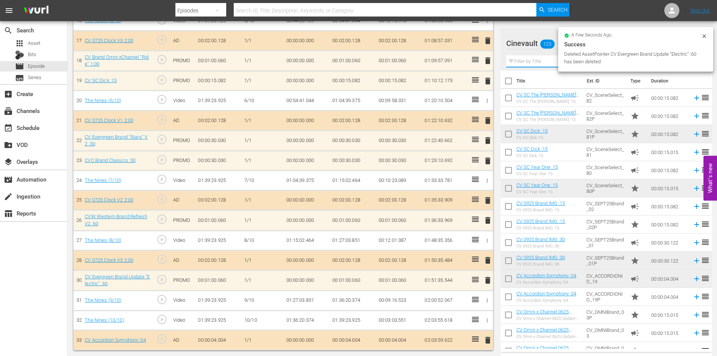
scroll to position [549, 0]
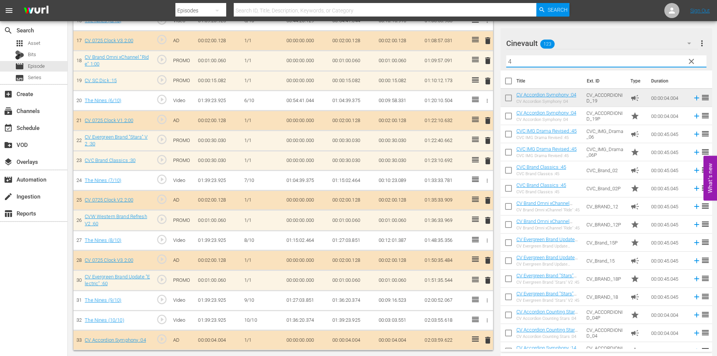
type input "4"
click at [605, 124] on td "CV_ACCORDIONID_19P" at bounding box center [605, 116] width 44 height 18
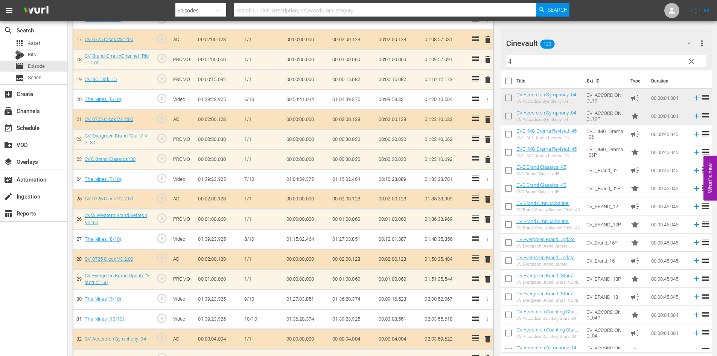
scroll to position [568, 0]
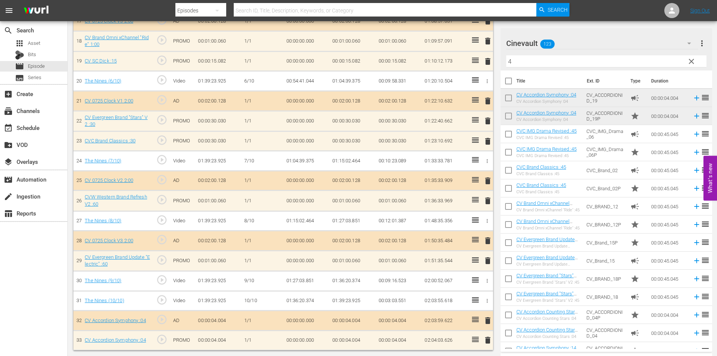
click at [491, 319] on span "delete" at bounding box center [487, 320] width 9 height 9
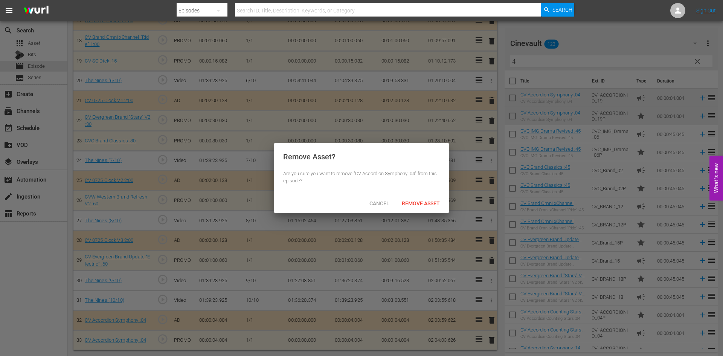
click at [431, 195] on div "Cancel Remove Asset" at bounding box center [361, 203] width 175 height 20
click at [432, 197] on div "Remove Asset" at bounding box center [420, 203] width 50 height 14
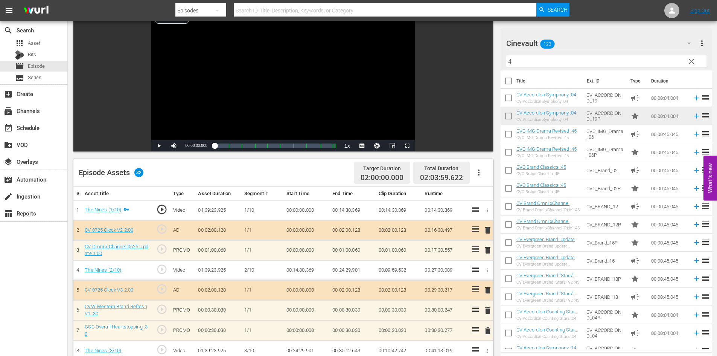
scroll to position [59, 0]
click at [57, 64] on div "movie Episode" at bounding box center [33, 66] width 67 height 11
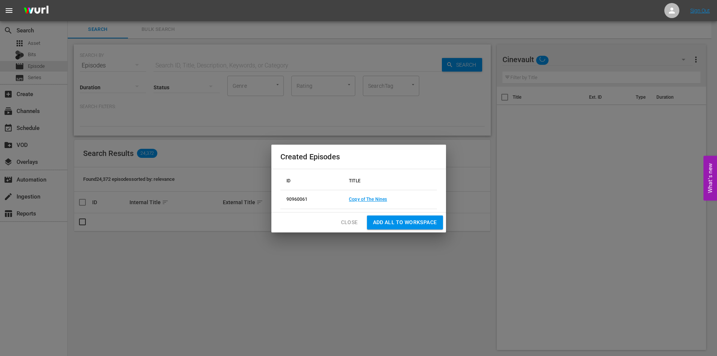
scroll to position [1, 0]
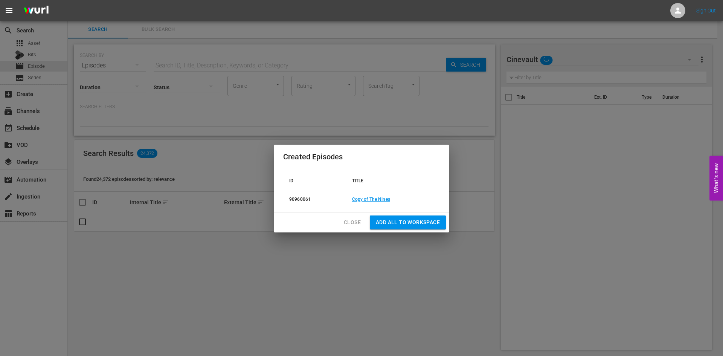
click at [350, 221] on span "Close" at bounding box center [352, 222] width 17 height 9
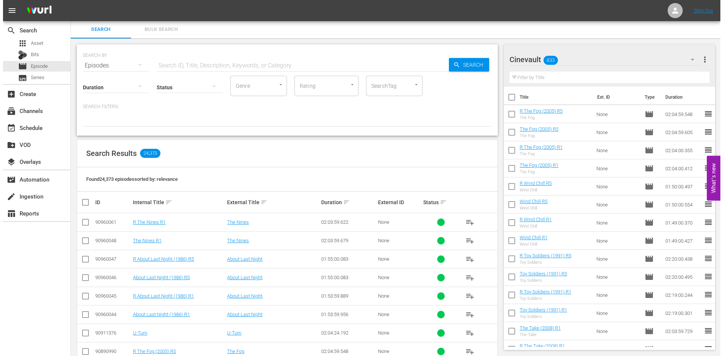
scroll to position [114, 0]
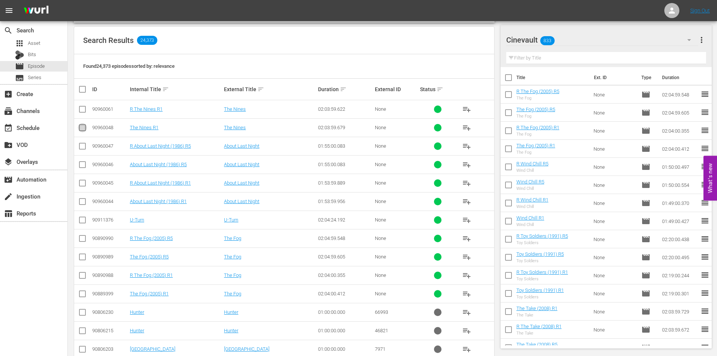
click at [84, 126] on input "checkbox" at bounding box center [82, 129] width 9 height 9
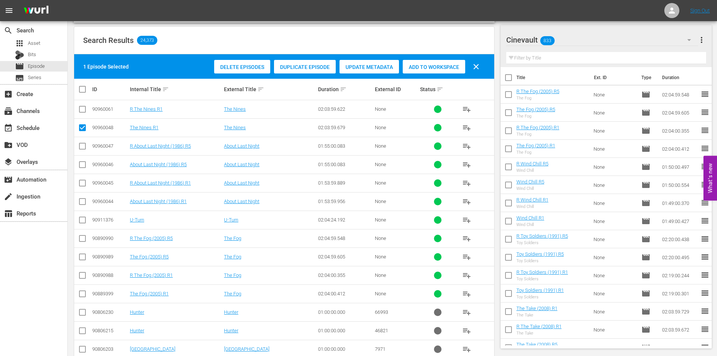
click at [296, 61] on div "Duplicate Episode" at bounding box center [305, 67] width 62 height 14
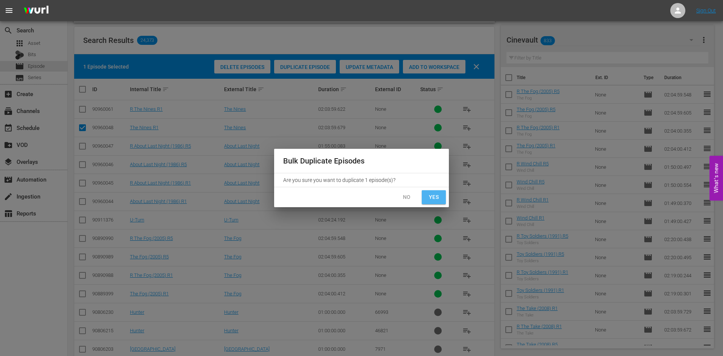
click at [434, 194] on span "Yes" at bounding box center [433, 196] width 12 height 9
checkbox input "false"
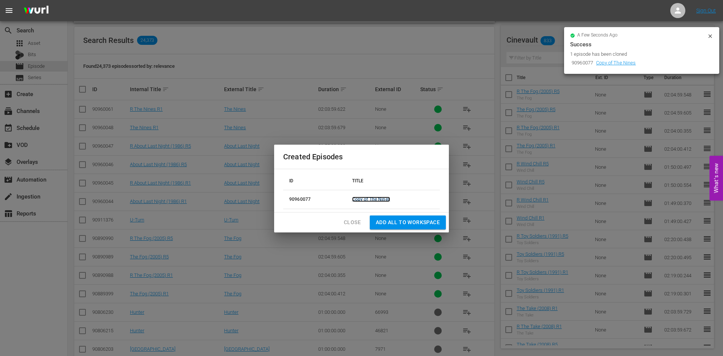
click at [359, 198] on link "Copy of The Nines" at bounding box center [371, 198] width 38 height 5
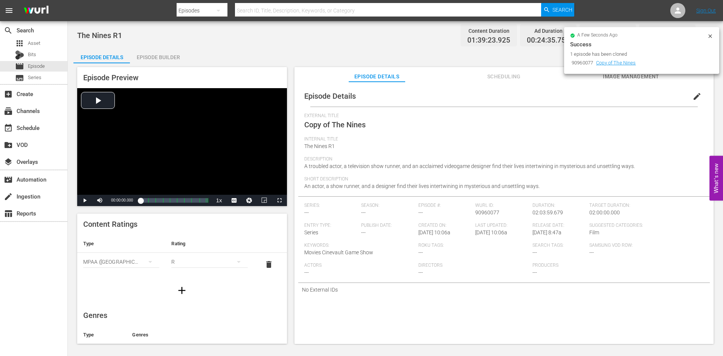
click at [688, 101] on button "edit" at bounding box center [697, 96] width 18 height 18
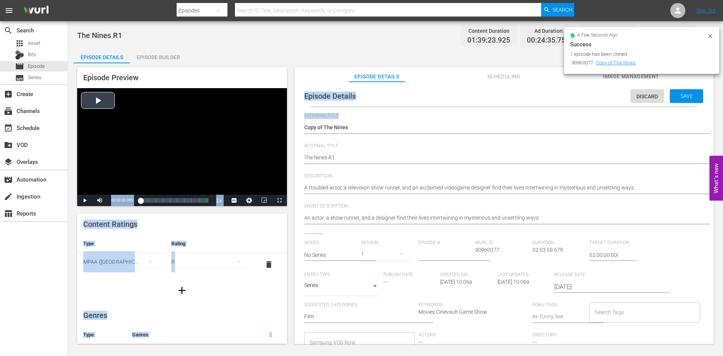
drag, startPoint x: 324, startPoint y: 123, endPoint x: 297, endPoint y: 126, distance: 27.7
click at [270, 119] on div "Episode Preview Video Player is loading. Play Video Play Mute Current Time 00:0…" at bounding box center [394, 206] width 643 height 286
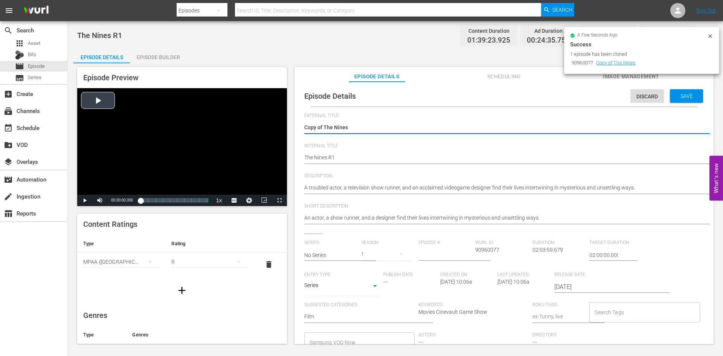
drag, startPoint x: 324, startPoint y: 128, endPoint x: 276, endPoint y: 121, distance: 48.6
click at [276, 121] on div "Episode Preview Video Player is loading. Play Video Play Mute Current Time 00:0…" at bounding box center [394, 206] width 643 height 286
type textarea "The Nines"
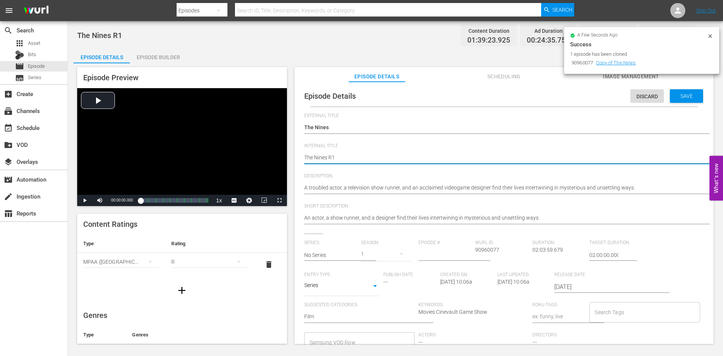
type textarea "The Nines R"
type textarea "The Nines R5"
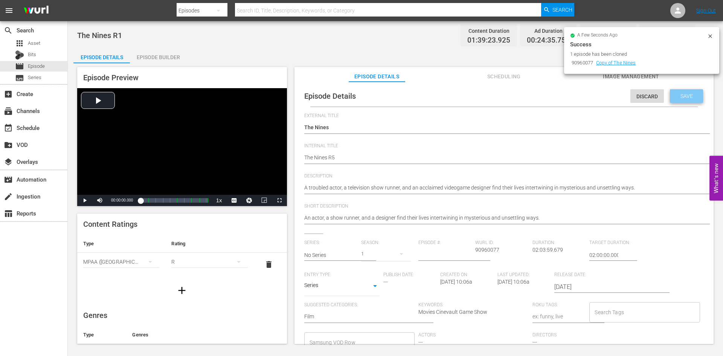
click at [675, 99] on span "Save" at bounding box center [686, 96] width 24 height 6
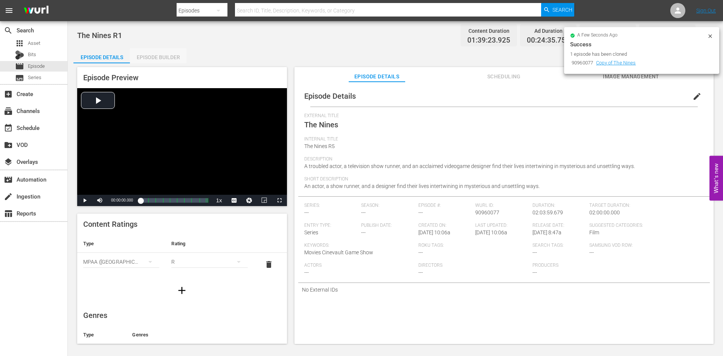
click at [146, 60] on div "Episode Builder" at bounding box center [158, 57] width 56 height 18
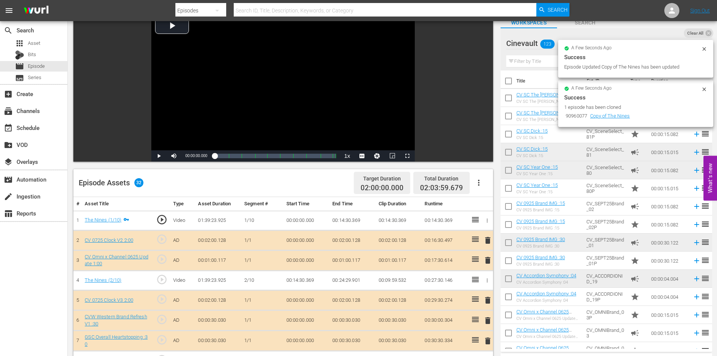
scroll to position [113, 0]
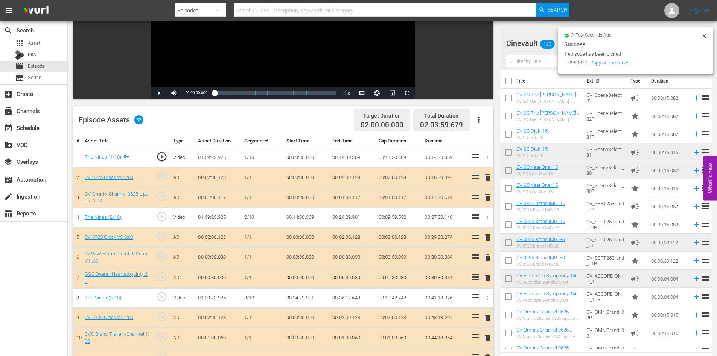
click at [709, 29] on div "a few seconds ago Success 1 episode has been cloned 90960077 Copy of The Nines" at bounding box center [635, 50] width 155 height 47
click at [704, 40] on div at bounding box center [704, 37] width 6 height 8
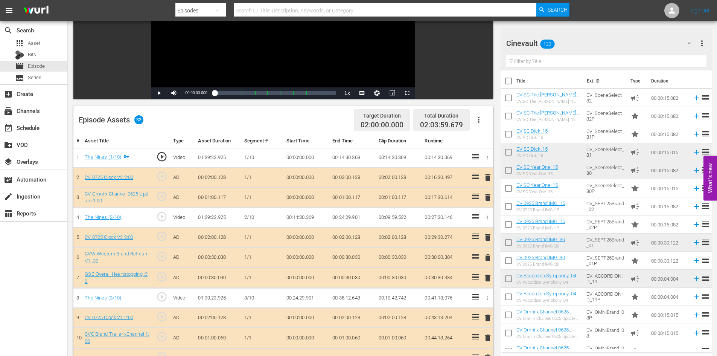
click at [624, 59] on input "text" at bounding box center [606, 61] width 200 height 12
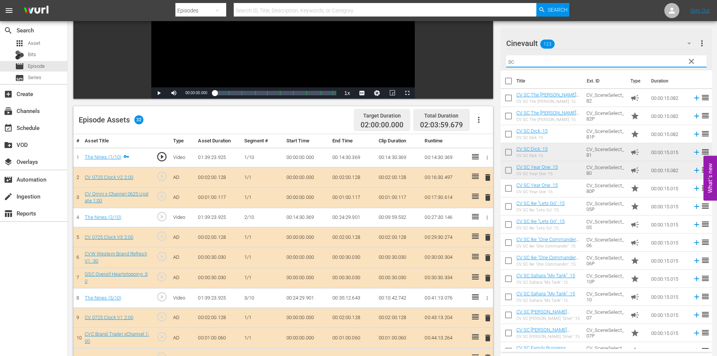
type input "sc"
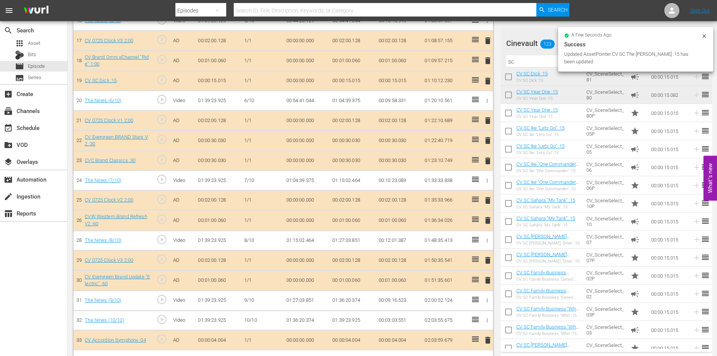
scroll to position [549, 0]
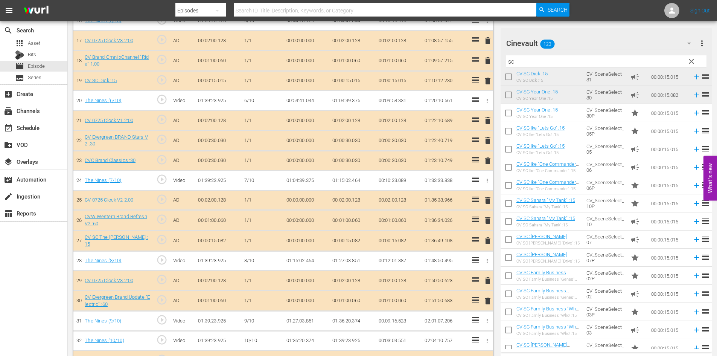
click at [614, 223] on td "CV_SceneSelect_10" at bounding box center [605, 221] width 44 height 18
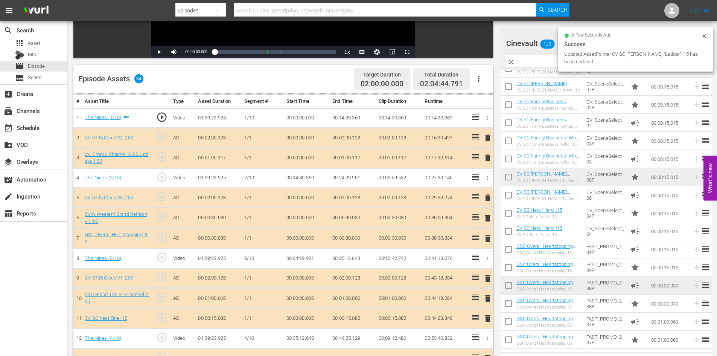
scroll to position [174, 0]
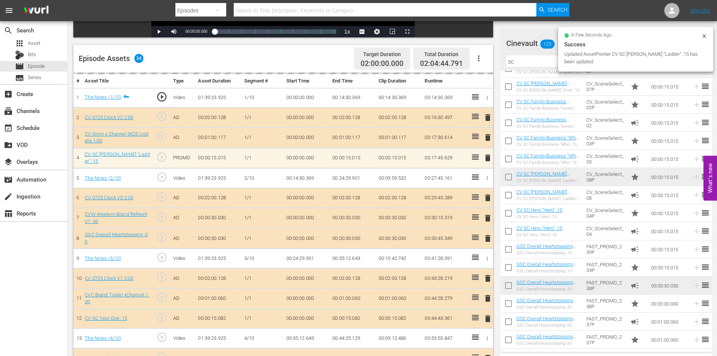
click at [489, 158] on div "delete" at bounding box center [486, 157] width 6 height 11
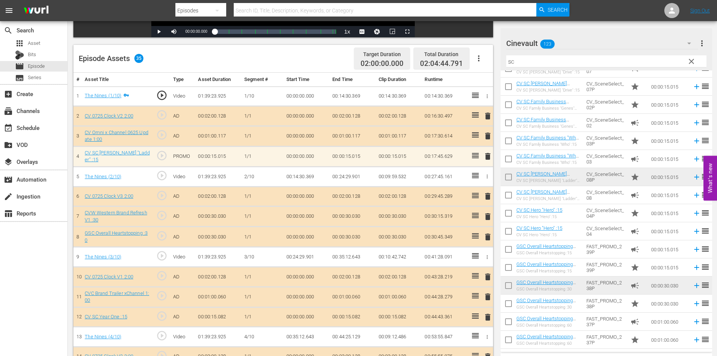
click at [489, 155] on span "delete" at bounding box center [487, 156] width 9 height 9
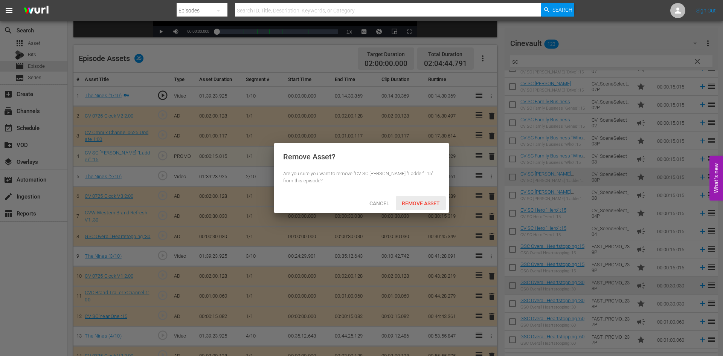
click at [419, 205] on span "Remove Asset" at bounding box center [420, 203] width 50 height 6
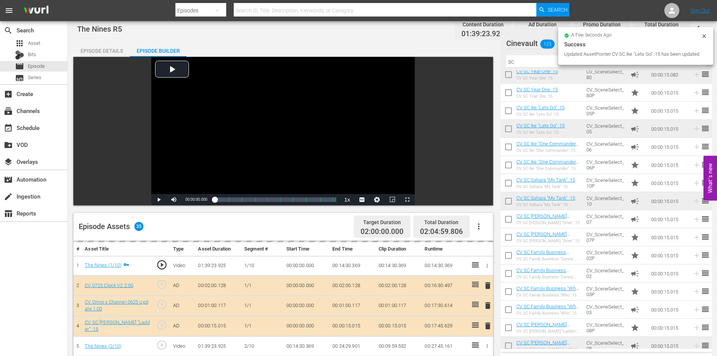
scroll to position [0, 0]
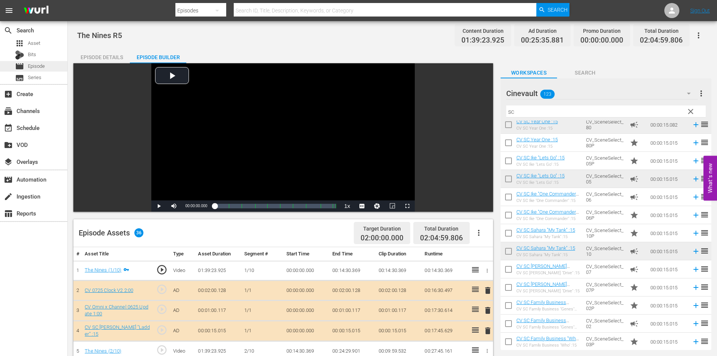
click at [59, 62] on div "movie Episode" at bounding box center [33, 66] width 67 height 11
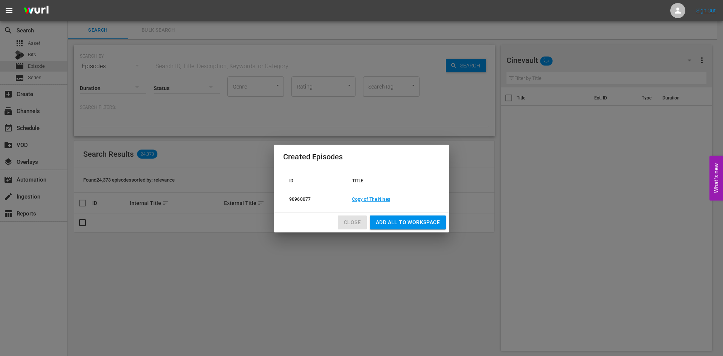
click at [345, 222] on span "Close" at bounding box center [352, 222] width 17 height 9
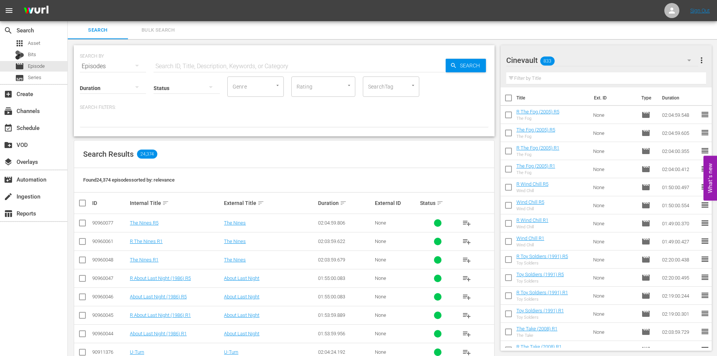
click at [83, 241] on input "checkbox" at bounding box center [82, 242] width 9 height 9
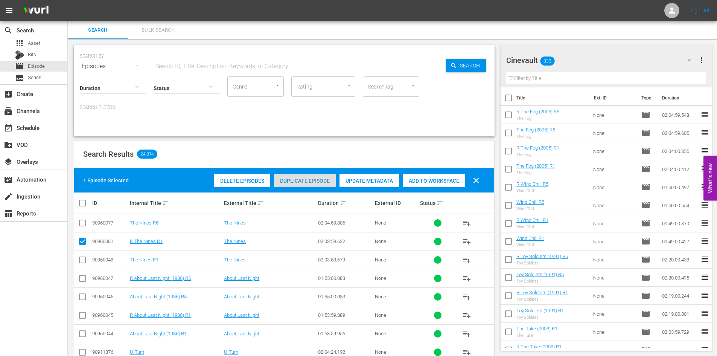
click at [322, 183] on span "Duplicate Episode" at bounding box center [305, 181] width 62 height 6
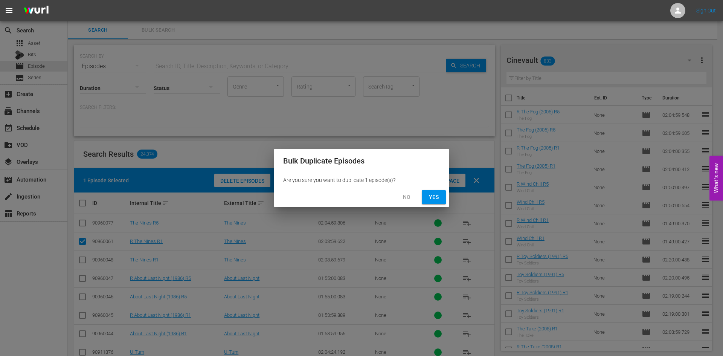
click at [440, 197] on button "Yes" at bounding box center [433, 197] width 24 height 14
checkbox input "false"
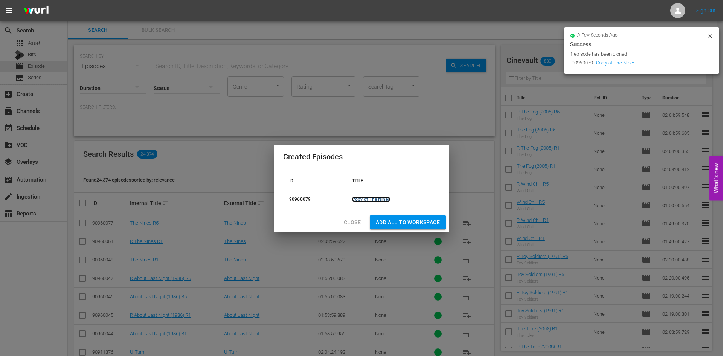
click at [372, 199] on link "Copy of The Nines" at bounding box center [371, 198] width 38 height 5
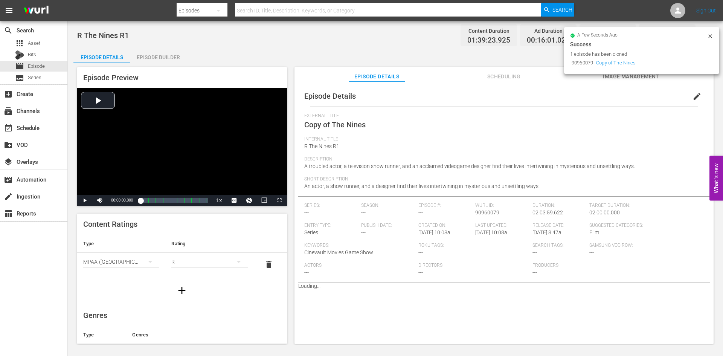
click at [711, 34] on icon at bounding box center [710, 36] width 6 height 6
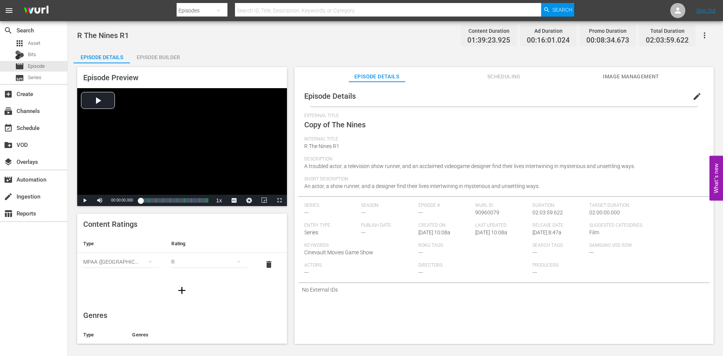
click at [696, 96] on span "edit" at bounding box center [696, 96] width 9 height 9
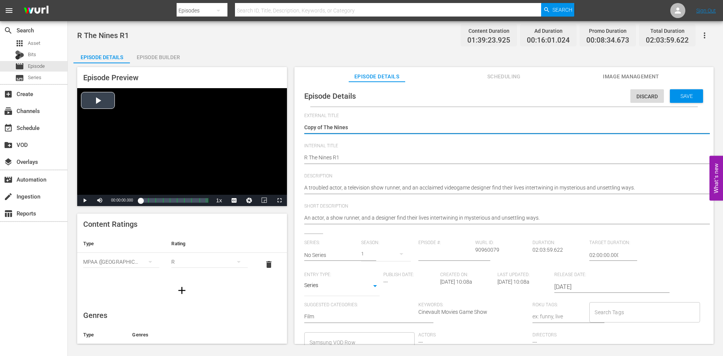
drag, startPoint x: 324, startPoint y: 129, endPoint x: 278, endPoint y: 126, distance: 46.0
type textarea "The Nines"
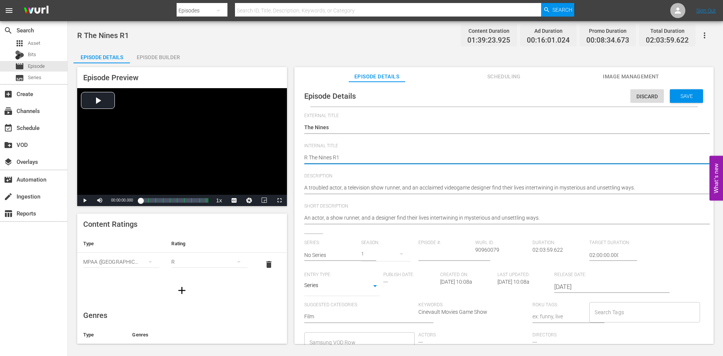
type textarea "R The Nines R"
type textarea "R The Nines R5"
click at [681, 96] on span "Save" at bounding box center [686, 96] width 24 height 6
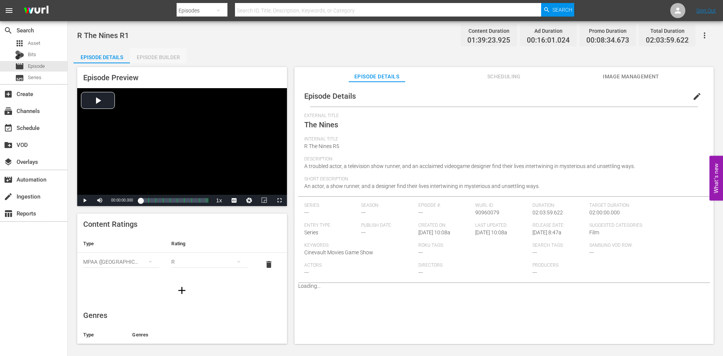
click at [176, 59] on div "Episode Builder" at bounding box center [158, 57] width 56 height 18
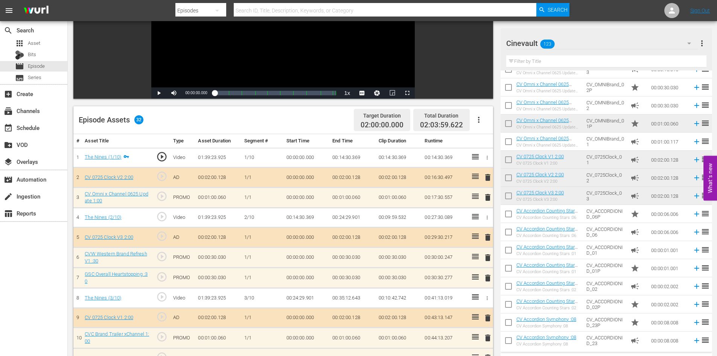
scroll to position [300, 0]
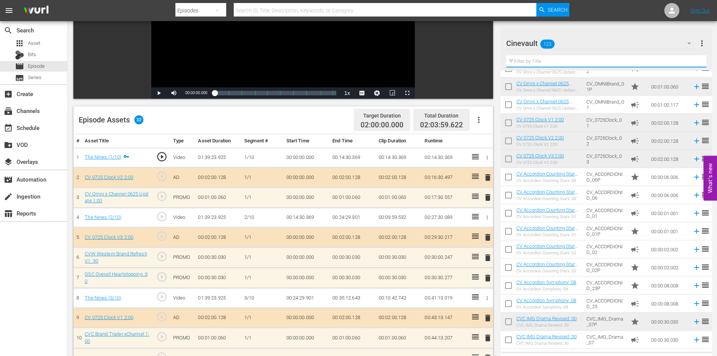
click at [605, 62] on input "text" at bounding box center [606, 61] width 200 height 12
type input "c"
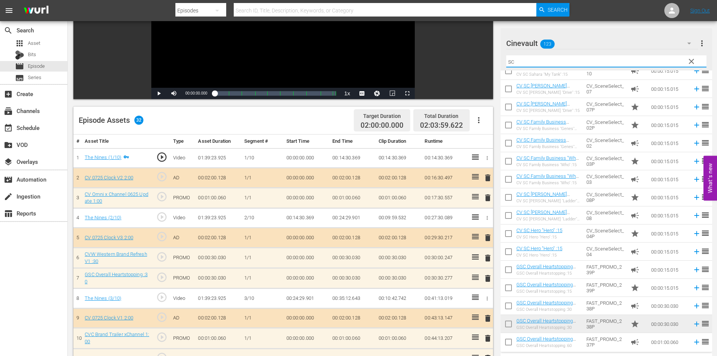
scroll to position [113, 0]
type input "sc"
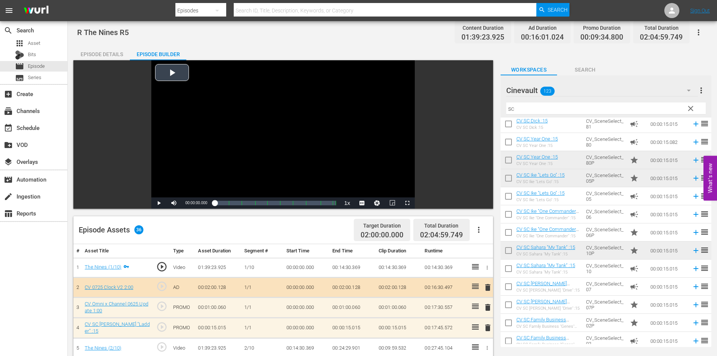
scroll to position [0, 0]
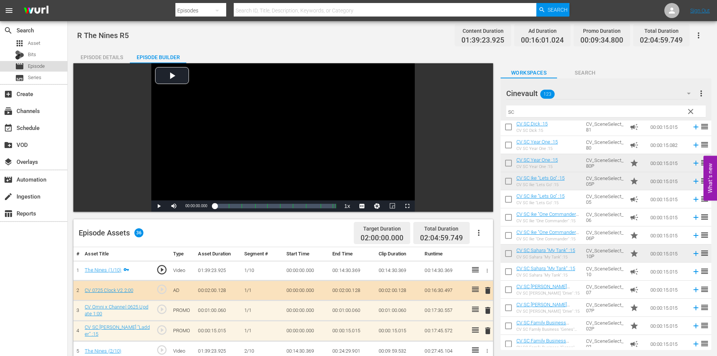
click at [55, 65] on div "movie Episode" at bounding box center [33, 66] width 67 height 11
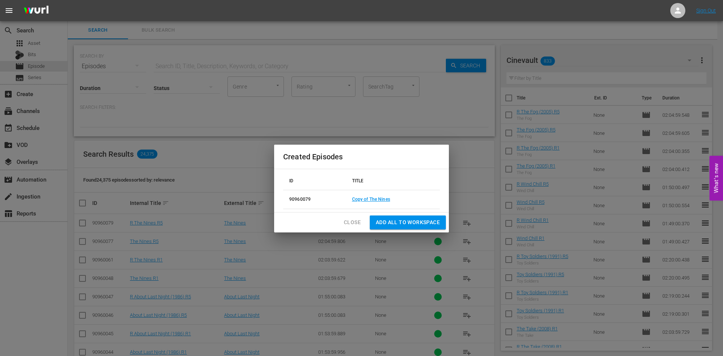
click at [349, 225] on span "Close" at bounding box center [352, 222] width 17 height 9
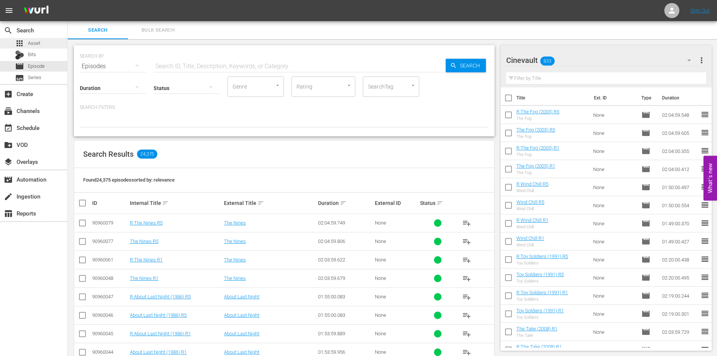
click at [52, 44] on div "apps Asset" at bounding box center [33, 43] width 67 height 11
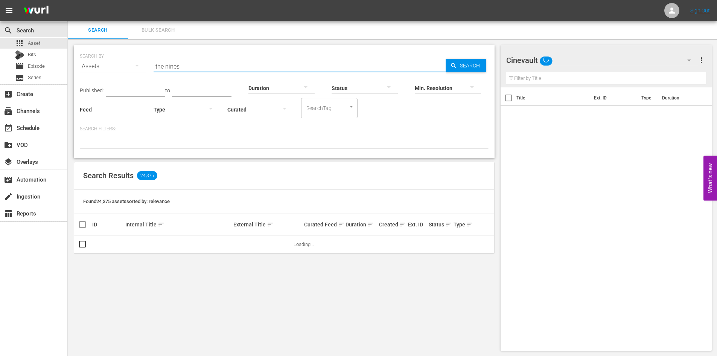
drag, startPoint x: 208, startPoint y: 71, endPoint x: 144, endPoint y: 55, distance: 66.2
click at [144, 55] on div "SEARCH BY Search By Assets Search ID, Title, Description, Keywords, or Category…" at bounding box center [284, 61] width 409 height 27
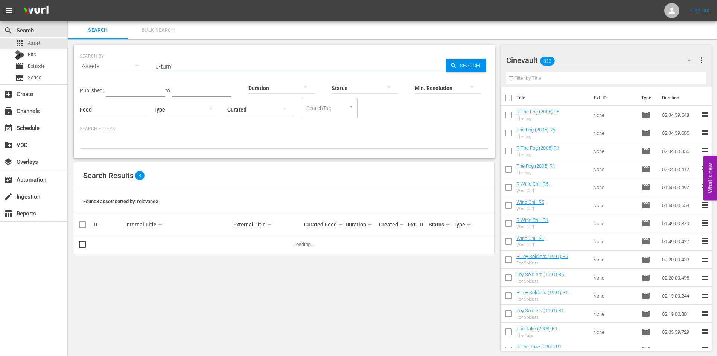
type input "u-turn"
click at [476, 56] on div "SEARCH BY Search By Assets Search ID, Title, Description, Keywords, or Category…" at bounding box center [284, 61] width 409 height 27
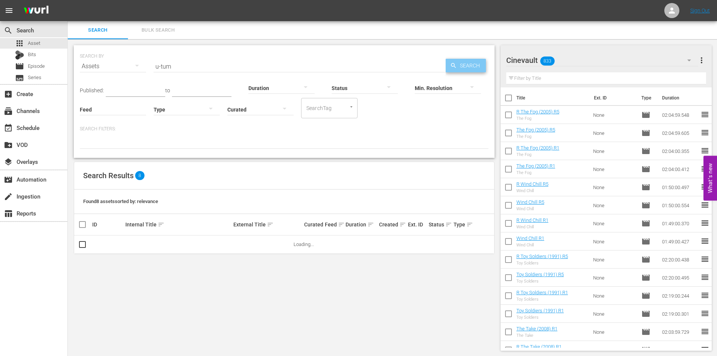
click at [473, 66] on span "Search" at bounding box center [471, 66] width 29 height 14
click at [84, 245] on input "checkbox" at bounding box center [82, 245] width 9 height 9
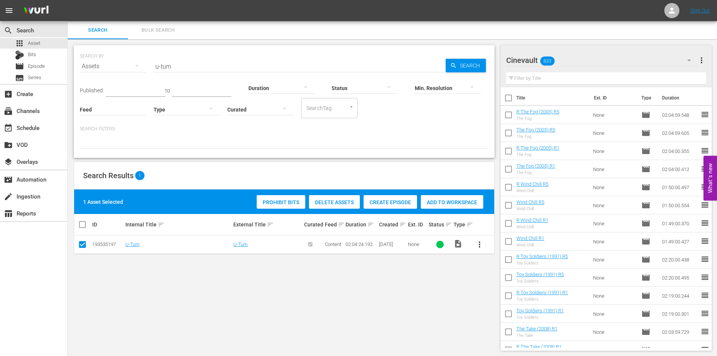
click at [399, 198] on div "Create Episode" at bounding box center [390, 202] width 53 height 14
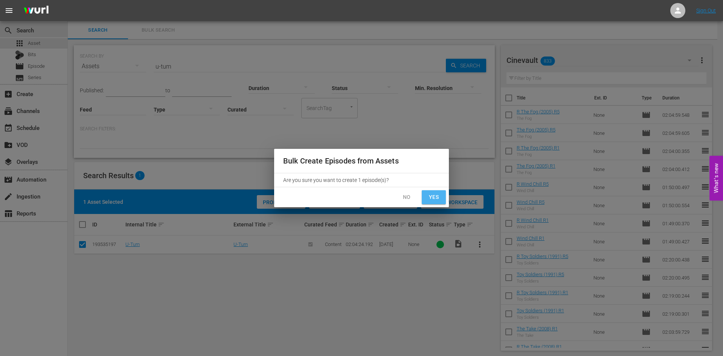
click at [435, 197] on span "Yes" at bounding box center [433, 196] width 12 height 9
checkbox input "false"
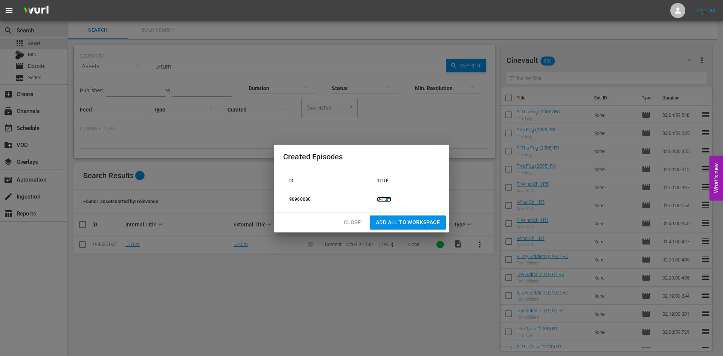
click at [388, 196] on link "U-Turn" at bounding box center [384, 198] width 14 height 5
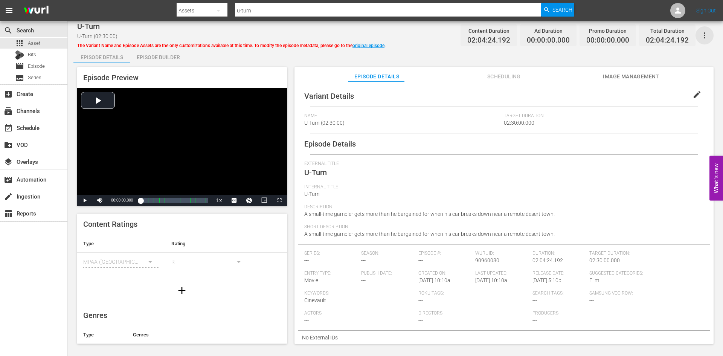
click at [700, 35] on icon "button" at bounding box center [704, 35] width 9 height 9
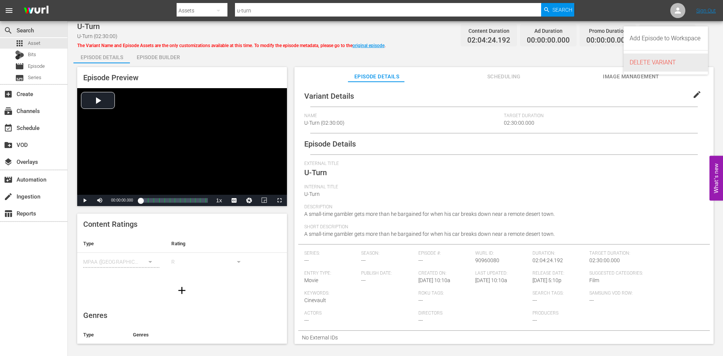
click at [680, 56] on div "DELETE VARIANT" at bounding box center [665, 62] width 72 height 18
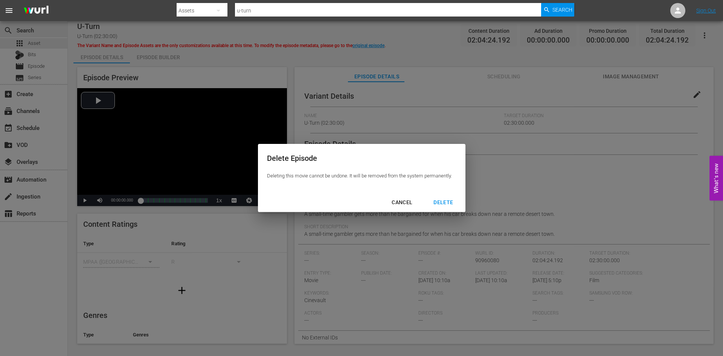
click at [445, 201] on div "DELETE" at bounding box center [443, 202] width 32 height 9
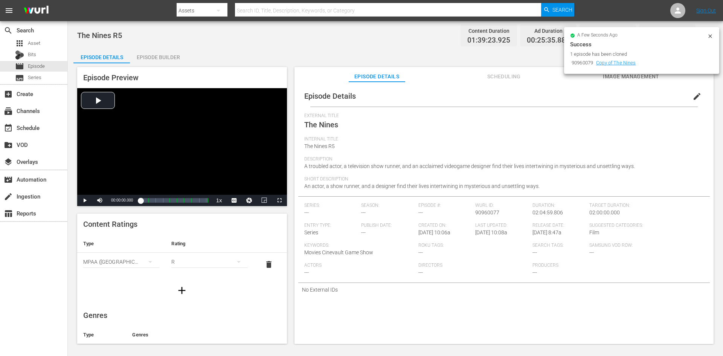
click at [167, 58] on div "Episode Builder" at bounding box center [158, 57] width 56 height 18
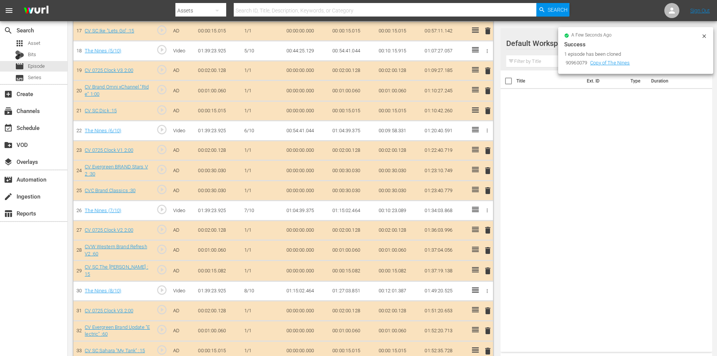
scroll to position [628, 0]
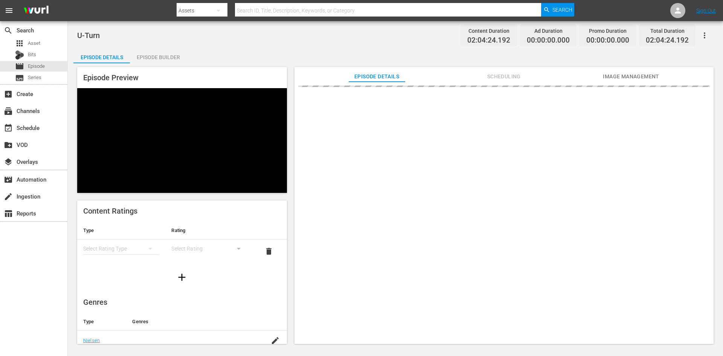
click at [151, 59] on div "Episode Builder" at bounding box center [158, 57] width 56 height 18
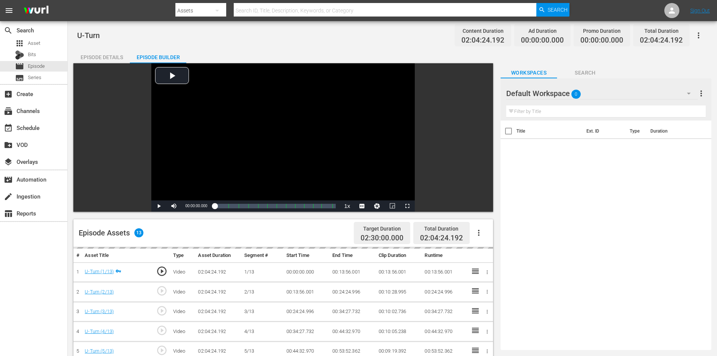
click at [119, 56] on div "Episode Details" at bounding box center [101, 57] width 56 height 18
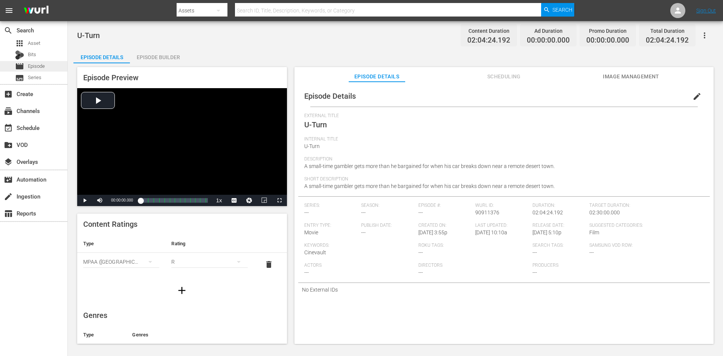
click at [25, 69] on div "movie Episode" at bounding box center [30, 66] width 30 height 11
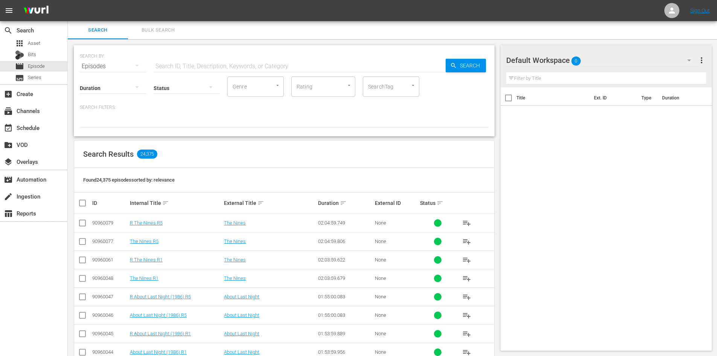
click at [189, 68] on input "text" at bounding box center [300, 66] width 292 height 18
type input "u-turn"
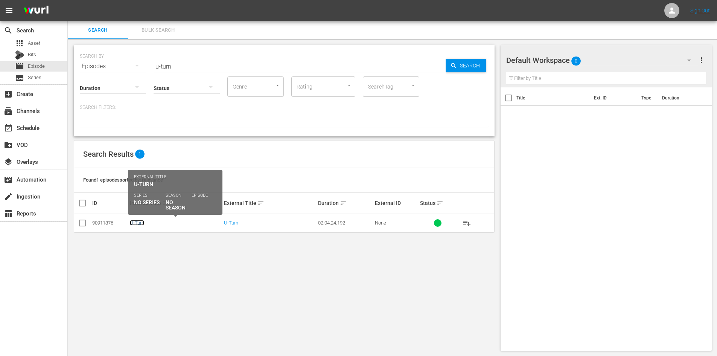
click at [141, 223] on link "U-Turn" at bounding box center [137, 223] width 14 height 6
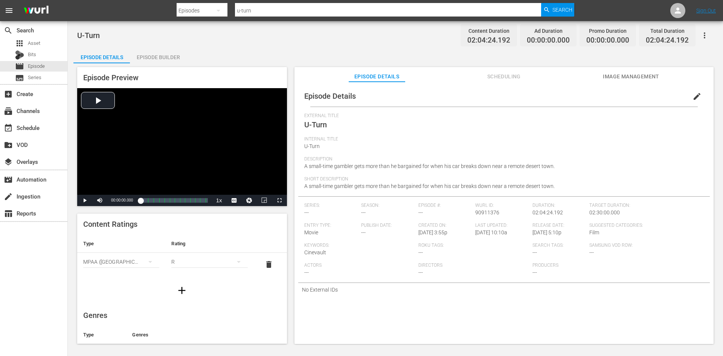
click at [694, 93] on span "edit" at bounding box center [696, 96] width 9 height 9
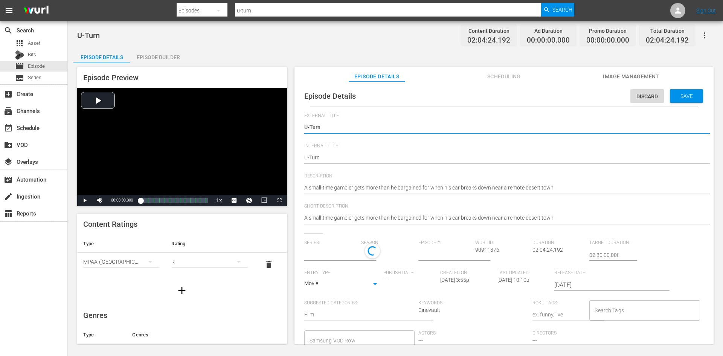
type input "No Series"
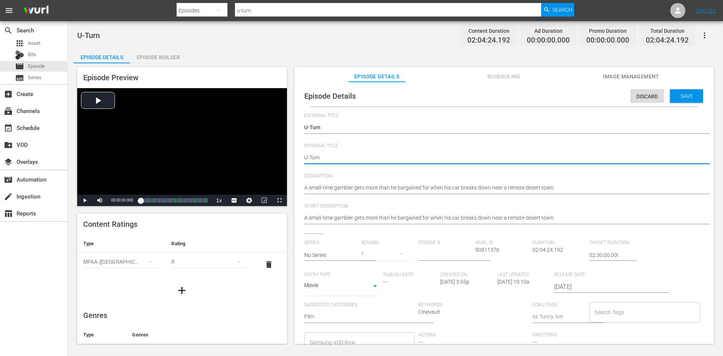
type textarea "U-Turn"
type textarea "U-Turn R"
type textarea "U-Turn R1"
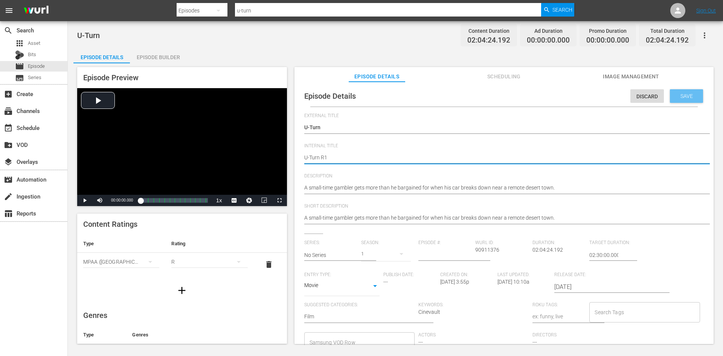
type textarea "U-Turn R1"
click at [674, 102] on div "Save" at bounding box center [685, 96] width 33 height 14
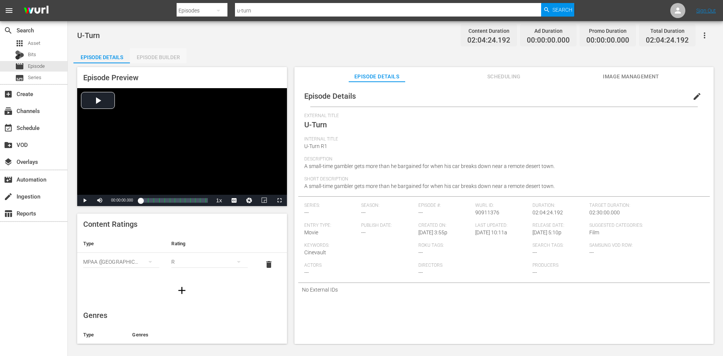
click at [143, 60] on div "Episode Builder" at bounding box center [158, 57] width 56 height 18
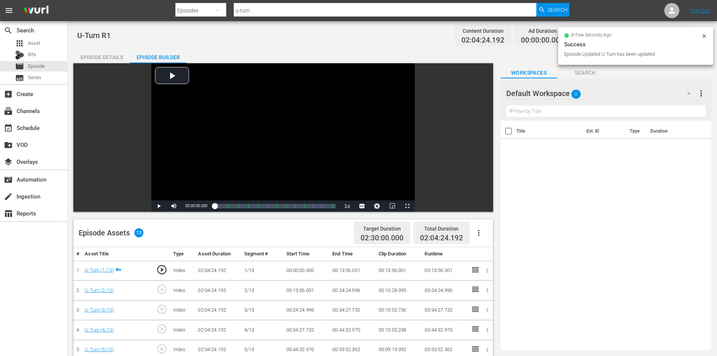
click at [605, 94] on div "Default Workspace 0" at bounding box center [602, 93] width 192 height 21
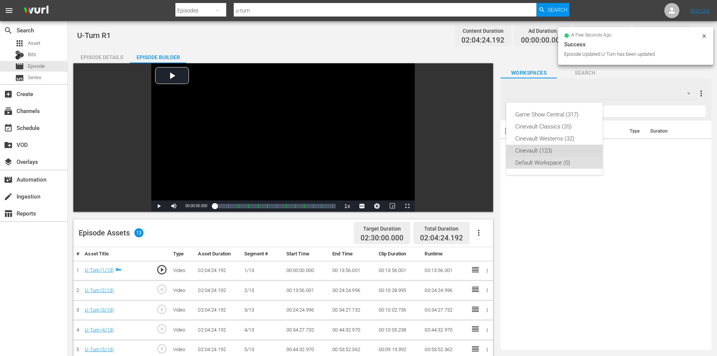
click at [546, 155] on div "Cinevault (123)" at bounding box center [554, 151] width 78 height 12
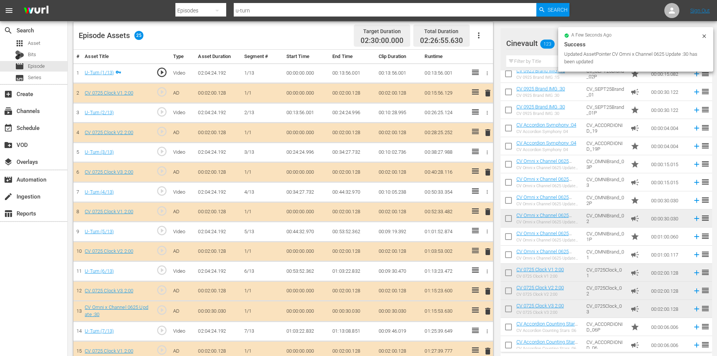
scroll to position [38, 0]
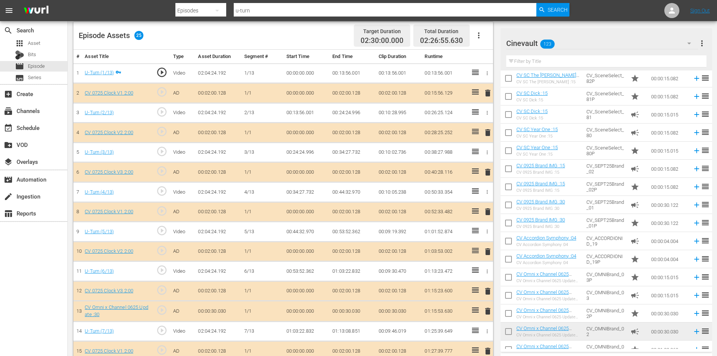
click at [648, 208] on td "00:00:30.122" at bounding box center [668, 205] width 41 height 18
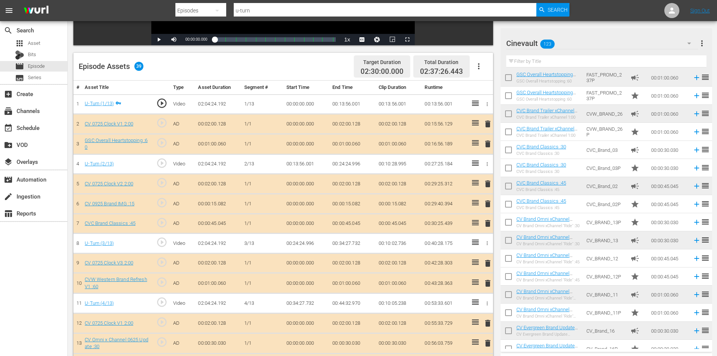
scroll to position [104, 0]
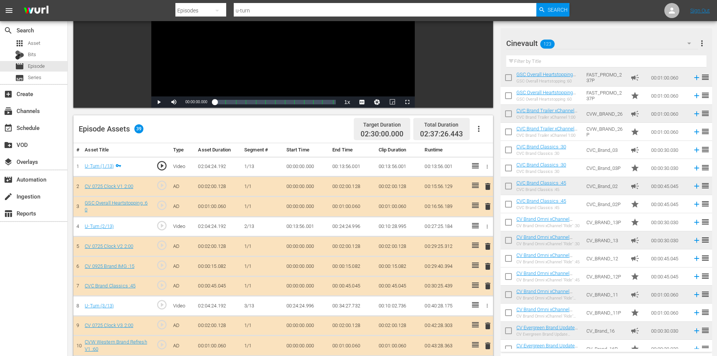
click at [613, 61] on input "text" at bounding box center [606, 61] width 200 height 12
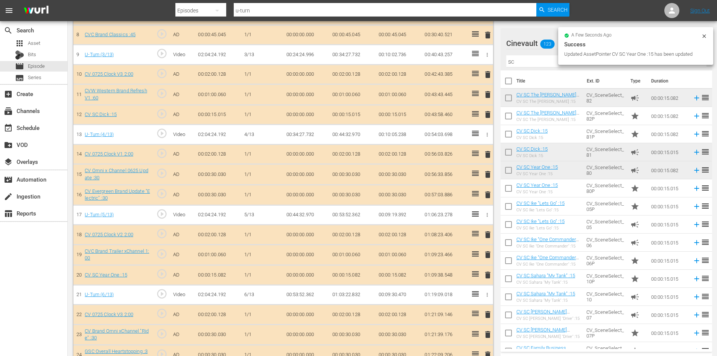
scroll to position [405, 0]
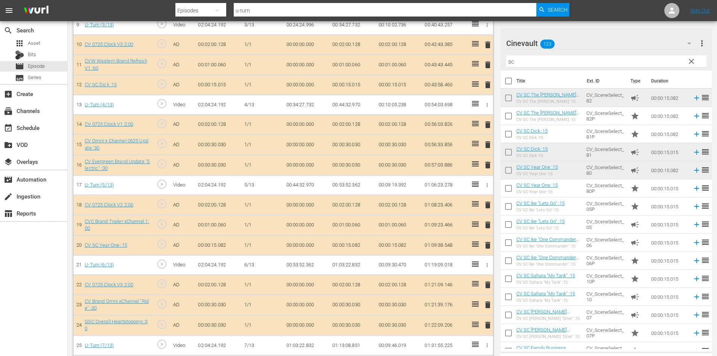
click at [490, 246] on span "delete" at bounding box center [487, 244] width 9 height 9
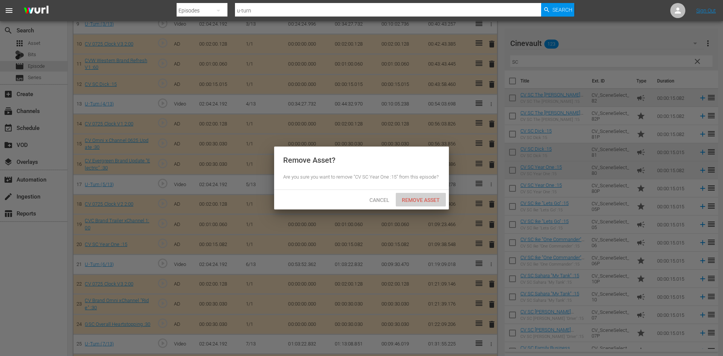
click at [422, 195] on div "Remove Asset" at bounding box center [420, 200] width 50 height 14
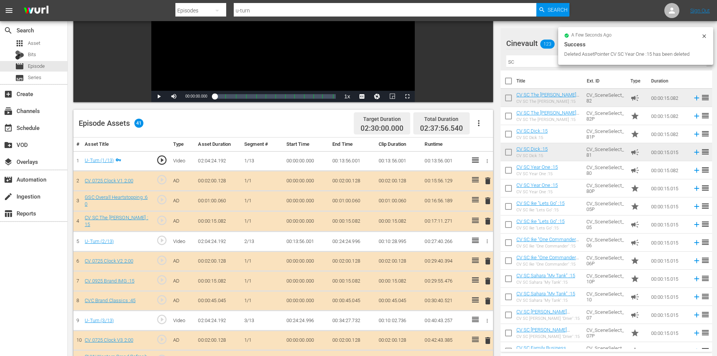
scroll to position [104, 0]
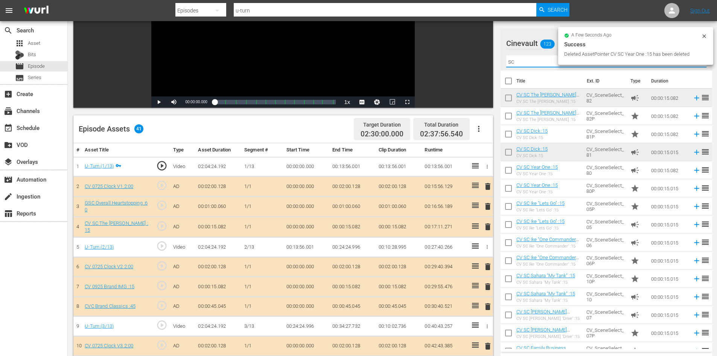
click at [544, 66] on input "sc" at bounding box center [606, 61] width 200 height 12
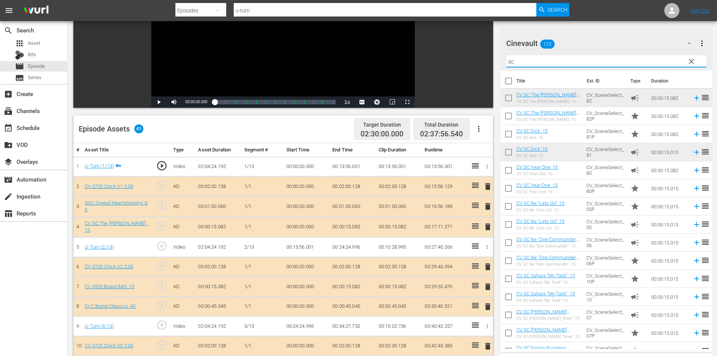
type input "s"
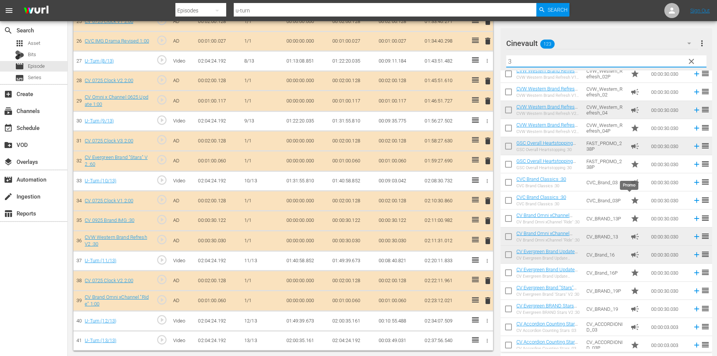
scroll to position [192, 0]
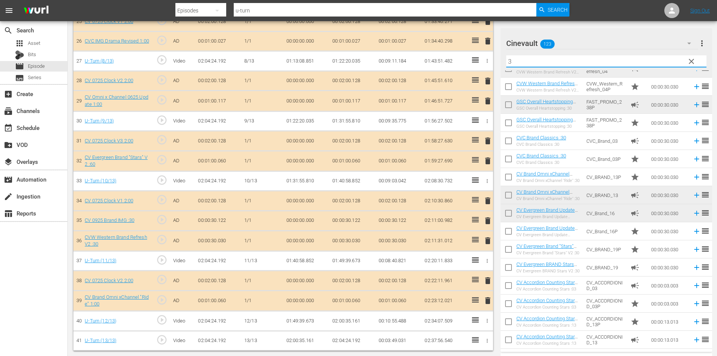
type input "3"
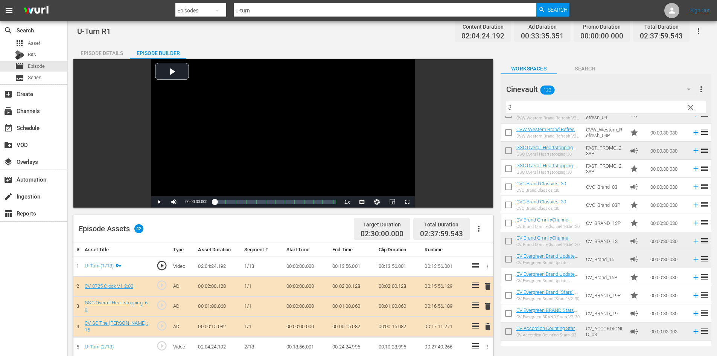
scroll to position [0, 0]
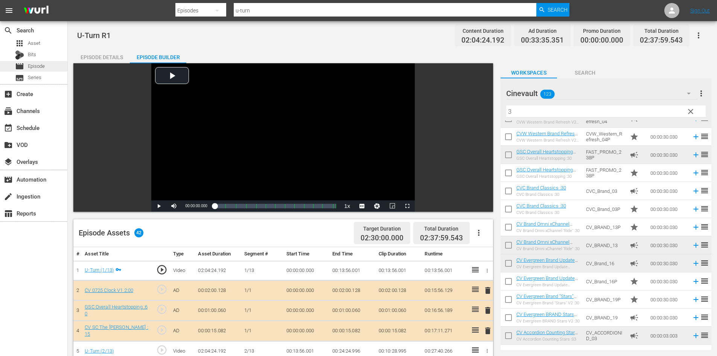
click at [65, 69] on div "movie Episode" at bounding box center [33, 66] width 67 height 11
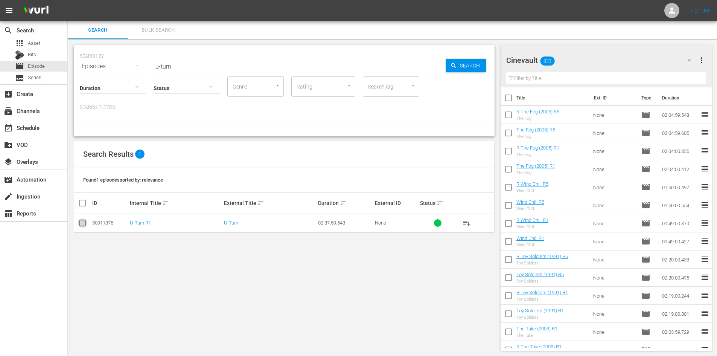
click at [82, 221] on input "checkbox" at bounding box center [82, 224] width 9 height 9
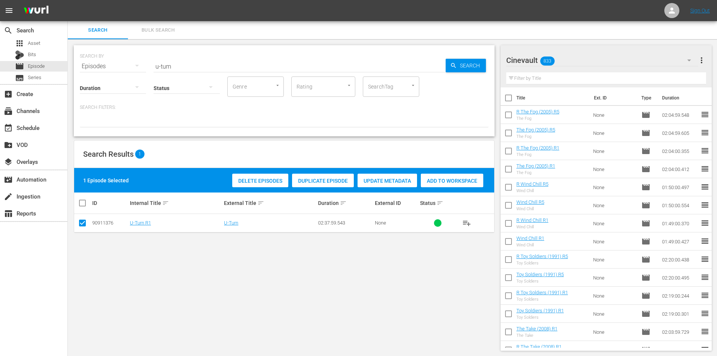
click at [309, 179] on span "Duplicate Episode" at bounding box center [323, 181] width 62 height 6
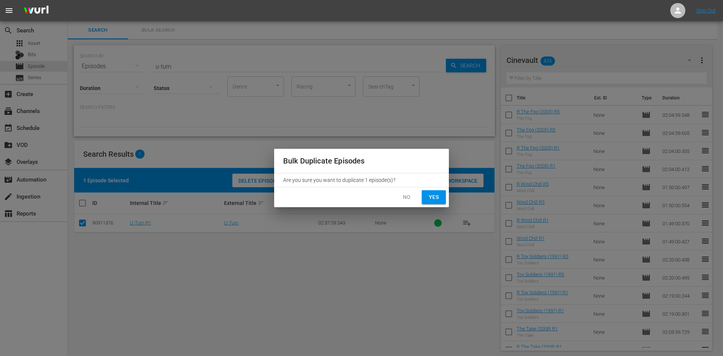
click at [438, 199] on span "Yes" at bounding box center [433, 196] width 12 height 9
checkbox input "false"
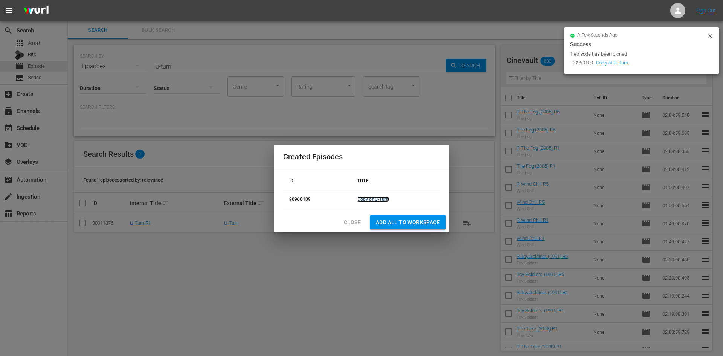
click at [367, 198] on link "Copy of U-Turn" at bounding box center [373, 198] width 32 height 5
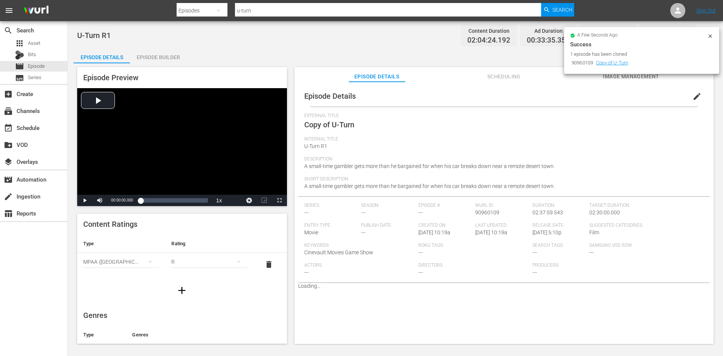
click at [163, 55] on div "Episode Builder" at bounding box center [158, 57] width 56 height 18
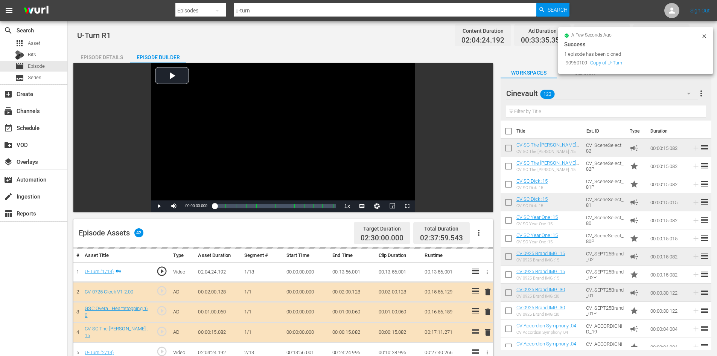
click at [90, 54] on div "Episode Details" at bounding box center [101, 57] width 56 height 18
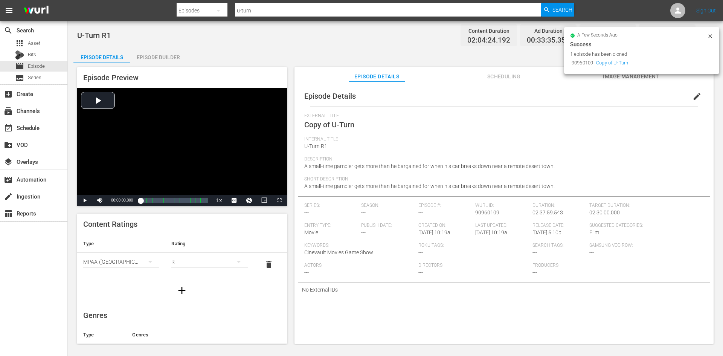
click at [694, 99] on span "edit" at bounding box center [696, 96] width 9 height 9
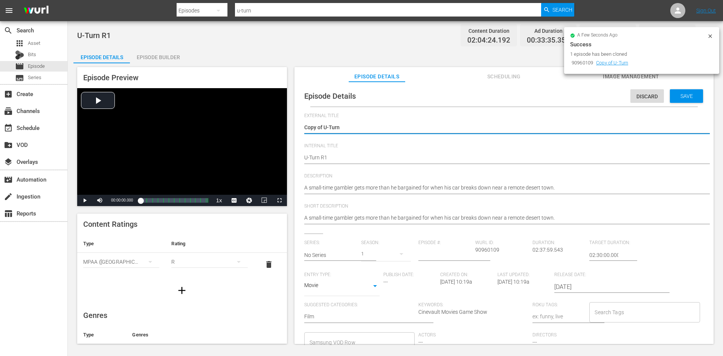
drag, startPoint x: 322, startPoint y: 129, endPoint x: 294, endPoint y: 123, distance: 29.4
click at [294, 123] on div "Episode Preview Video Player is loading. Play Video Play Mute Current Time 00:0…" at bounding box center [394, 206] width 643 height 286
type textarea "U-Turn"
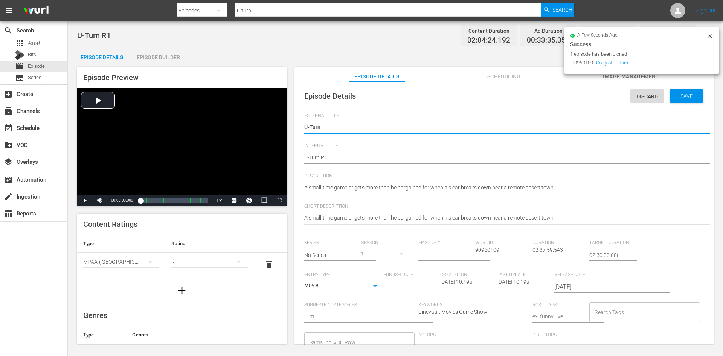
type textarea "U-Turn"
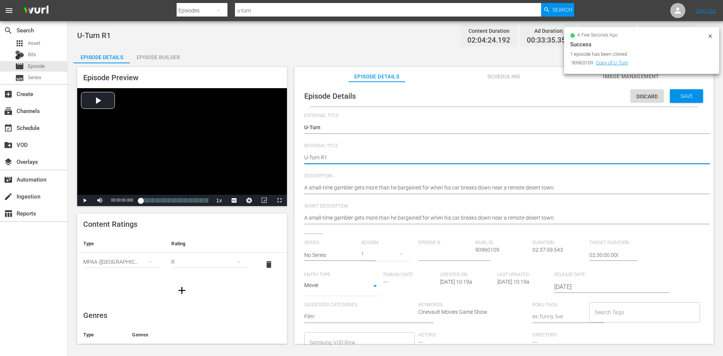
type textarea "RU-Turn R1"
type textarea "R U-Turn R1"
click at [681, 93] on span "Save" at bounding box center [686, 96] width 24 height 6
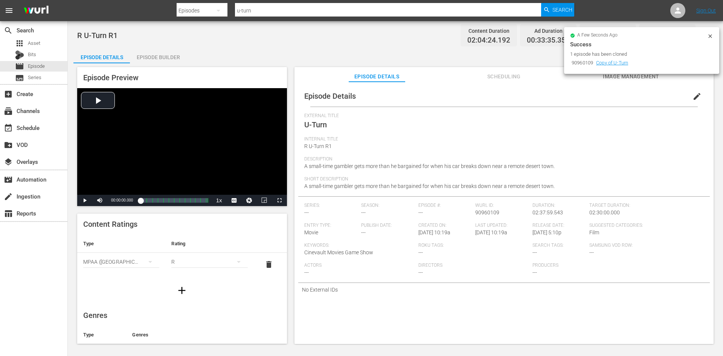
click at [152, 61] on div "Episode Builder" at bounding box center [158, 57] width 56 height 18
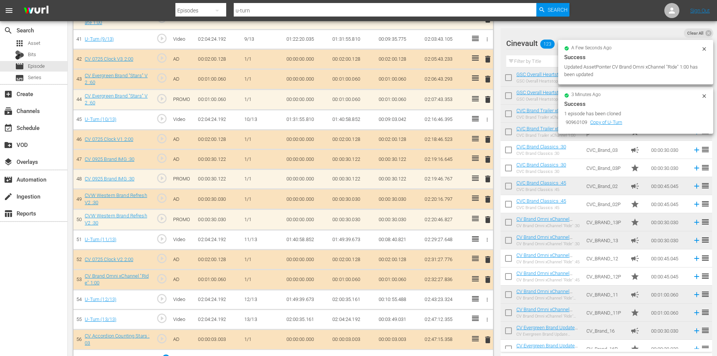
scroll to position [1031, 0]
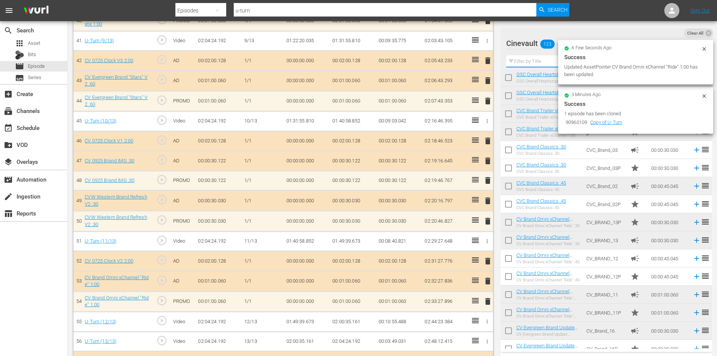
click at [534, 60] on input "text" at bounding box center [606, 61] width 200 height 12
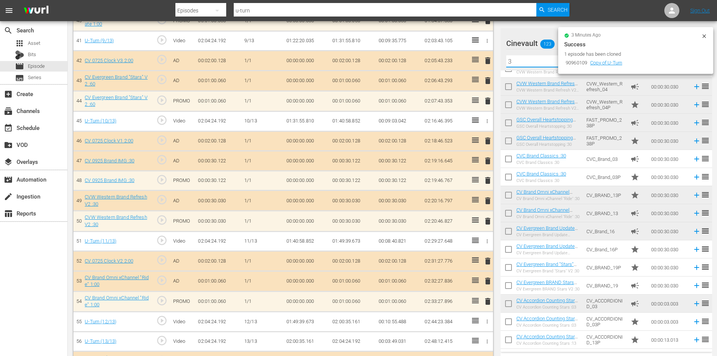
scroll to position [192, 0]
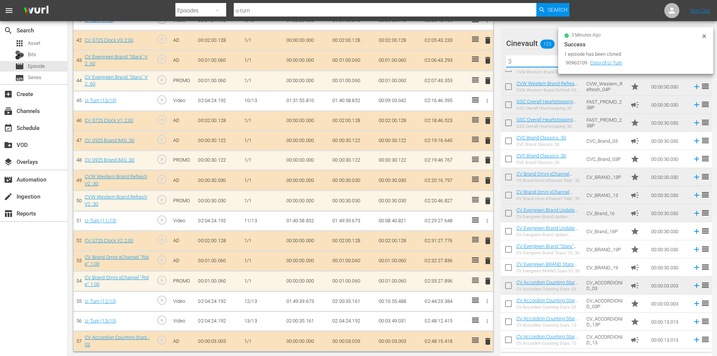
type input "3"
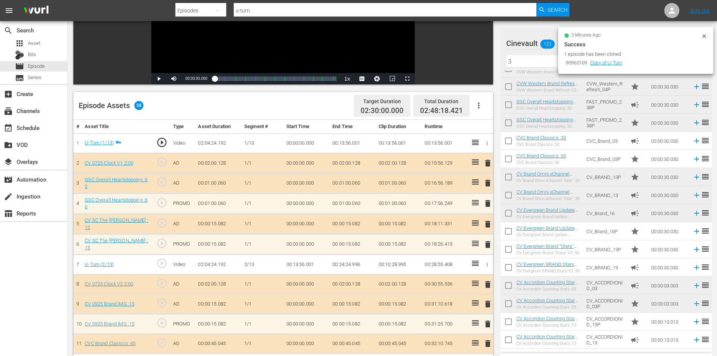
scroll to position [131, 0]
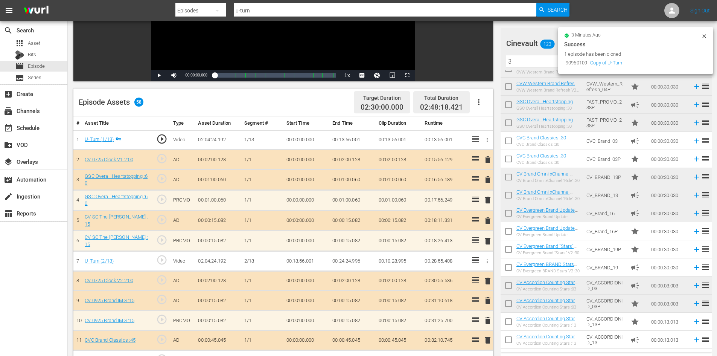
click at [487, 184] on button "delete" at bounding box center [487, 179] width 9 height 11
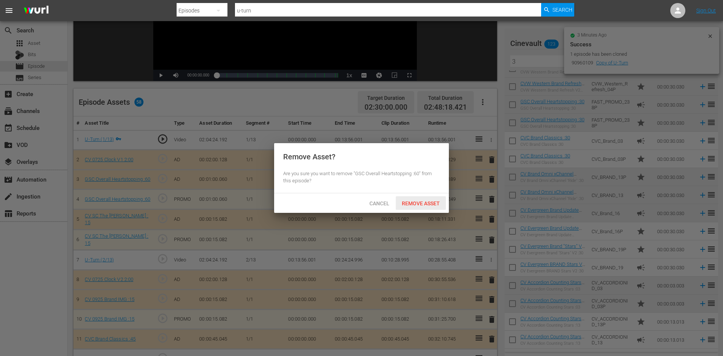
click at [408, 200] on span "Remove Asset" at bounding box center [420, 203] width 50 height 6
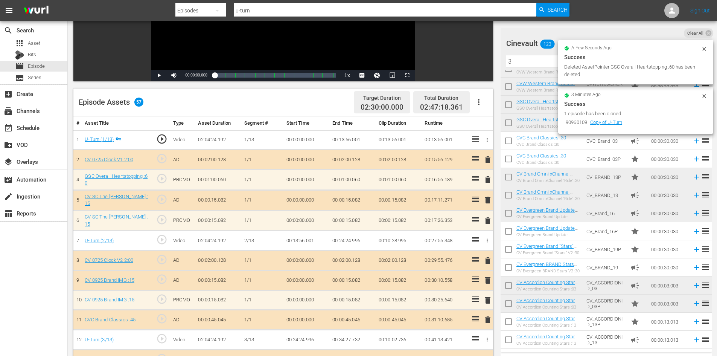
click at [486, 201] on span "delete" at bounding box center [487, 199] width 9 height 9
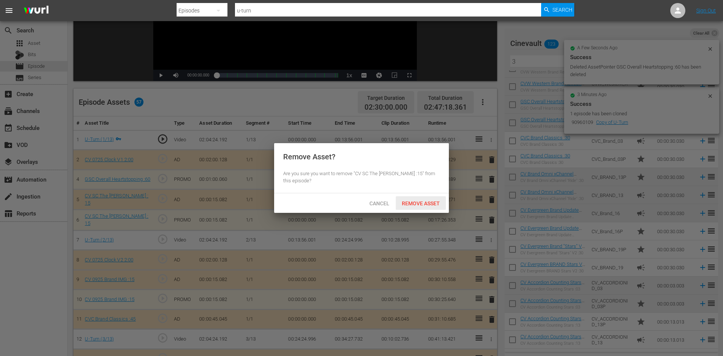
click at [432, 203] on span "Remove Asset" at bounding box center [420, 203] width 50 height 6
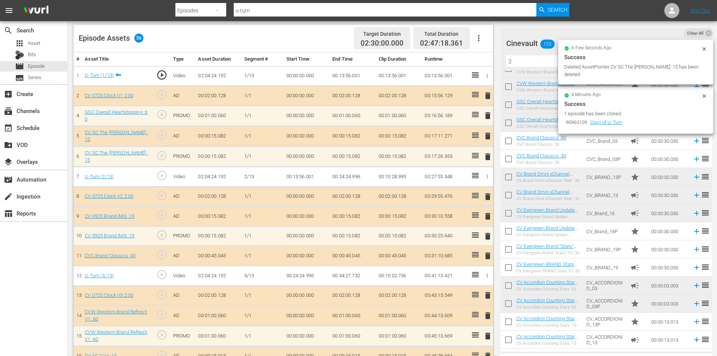
scroll to position [206, 0]
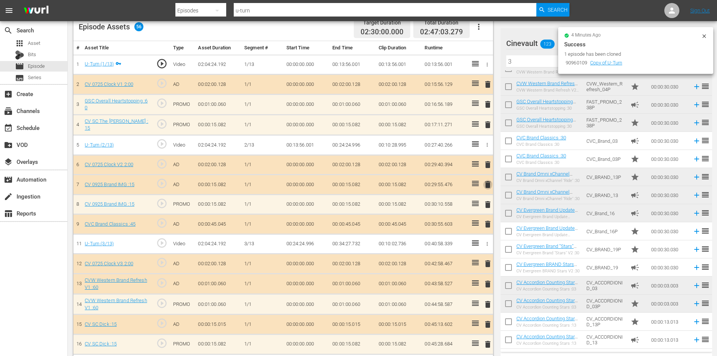
click at [489, 182] on span "delete" at bounding box center [487, 184] width 9 height 9
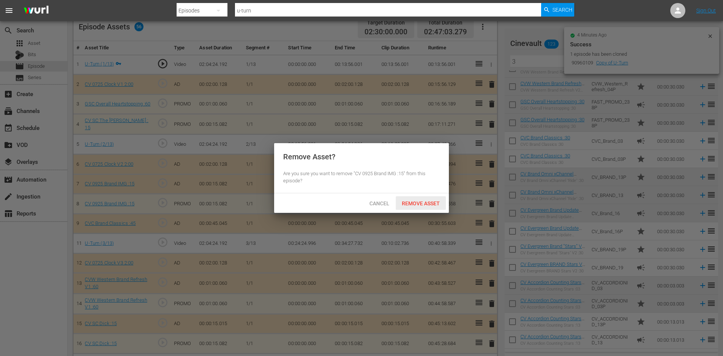
click at [432, 207] on div "Remove Asset" at bounding box center [420, 203] width 50 height 14
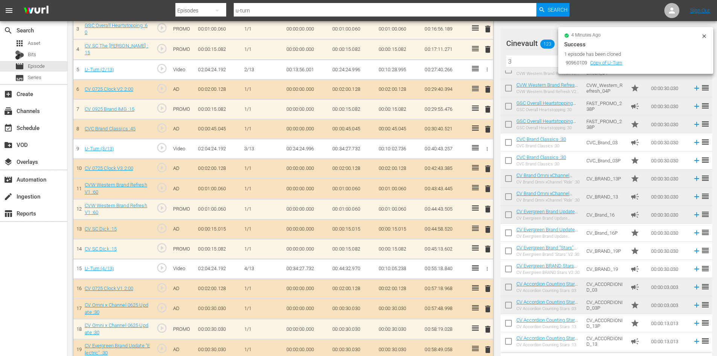
scroll to position [192, 0]
click at [540, 66] on input "3" at bounding box center [606, 61] width 200 height 12
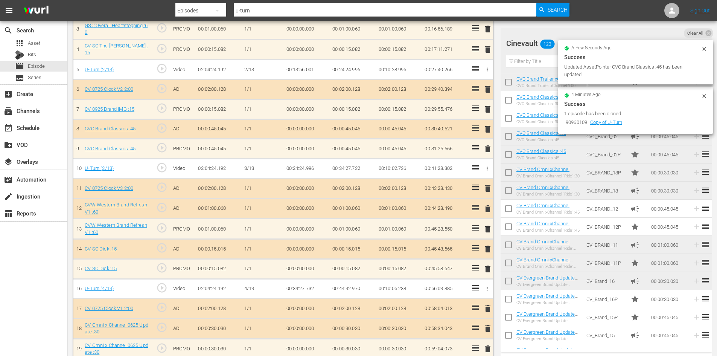
scroll to position [281, 0]
click at [489, 126] on span "delete" at bounding box center [487, 129] width 9 height 9
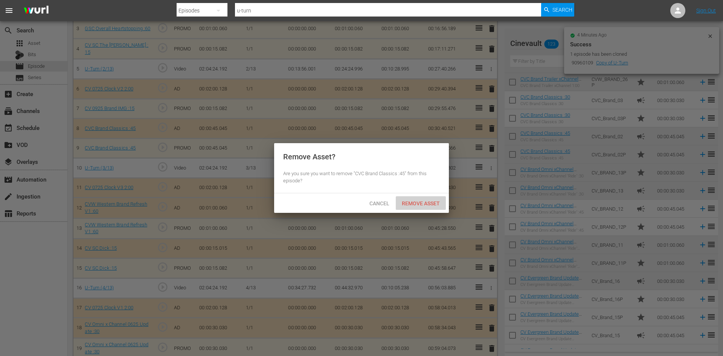
click at [443, 199] on div "Remove Asset" at bounding box center [420, 203] width 50 height 14
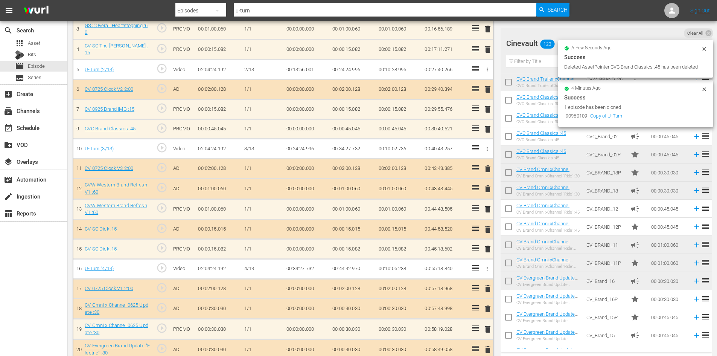
click at [490, 184] on span "delete" at bounding box center [487, 188] width 9 height 9
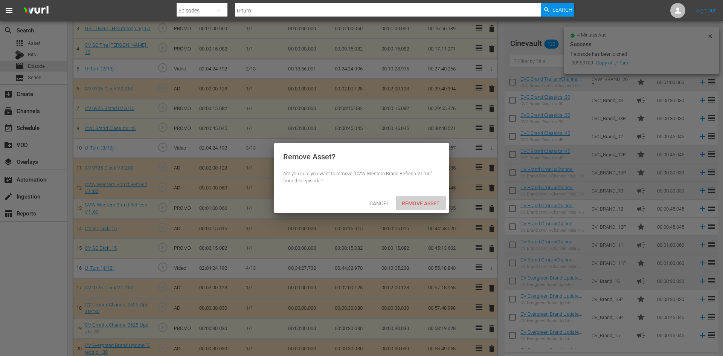
click at [440, 199] on div "Remove Asset" at bounding box center [420, 203] width 50 height 14
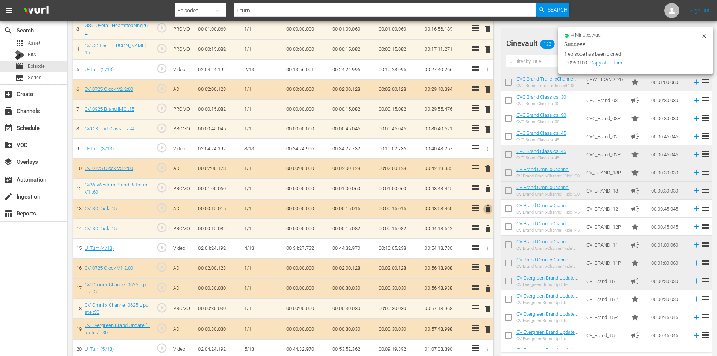
click at [486, 212] on span "delete" at bounding box center [487, 208] width 9 height 9
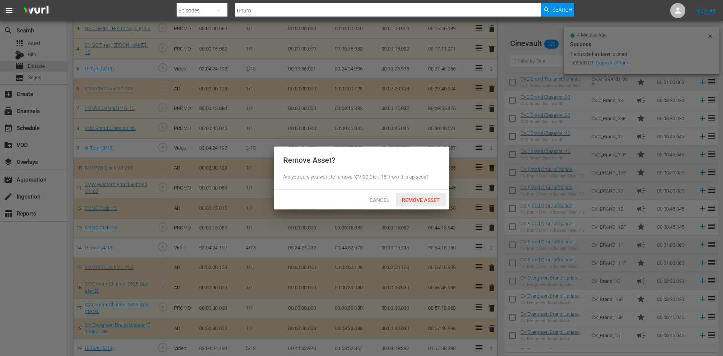
click at [423, 198] on span "Remove Asset" at bounding box center [420, 200] width 50 height 6
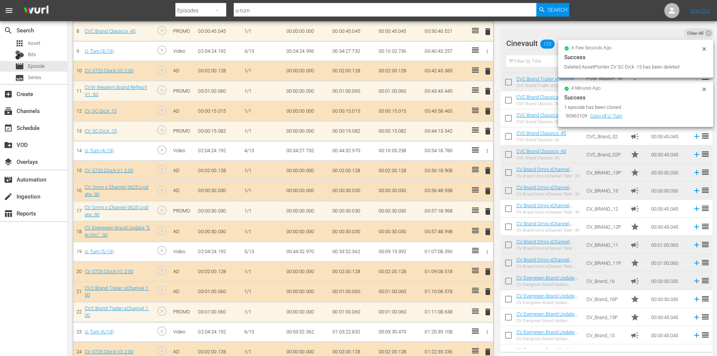
scroll to position [394, 0]
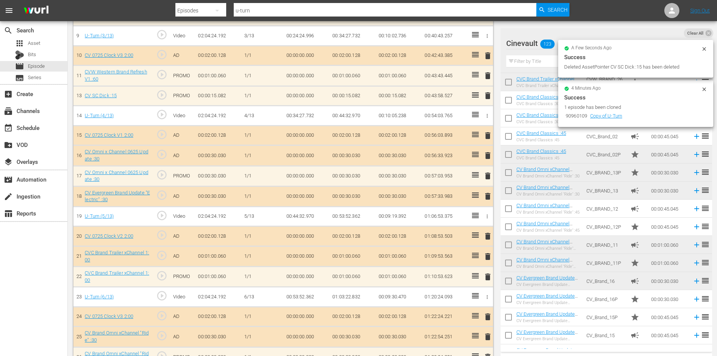
click at [491, 156] on span "delete" at bounding box center [487, 155] width 9 height 9
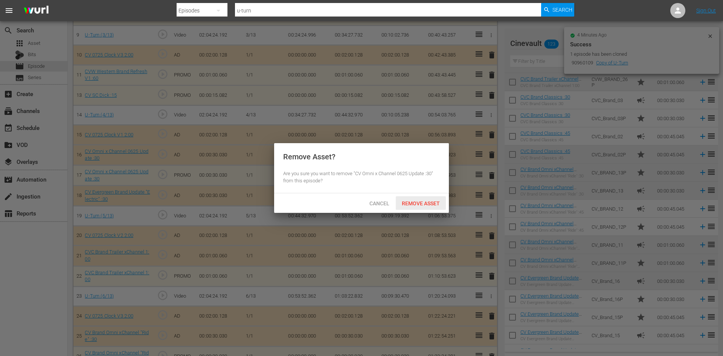
click at [426, 202] on span "Remove Asset" at bounding box center [420, 203] width 50 height 6
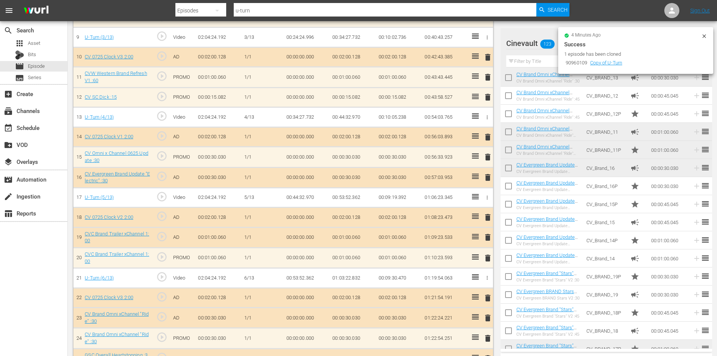
scroll to position [395, 0]
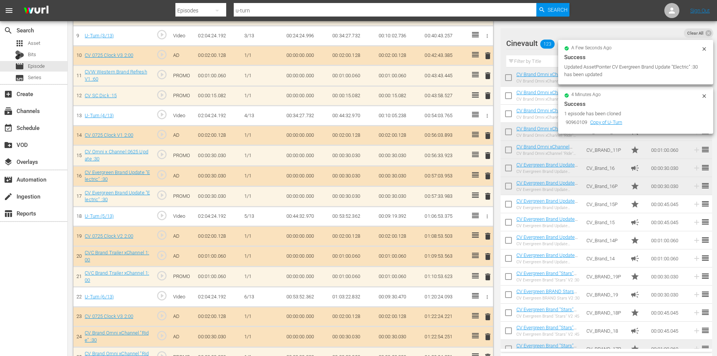
click at [488, 178] on div "delete" at bounding box center [486, 175] width 6 height 11
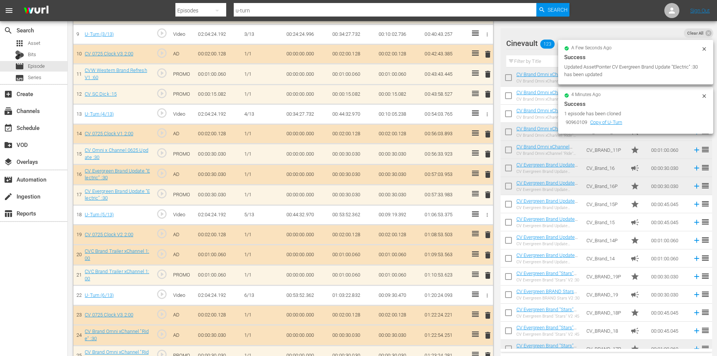
scroll to position [394, 0]
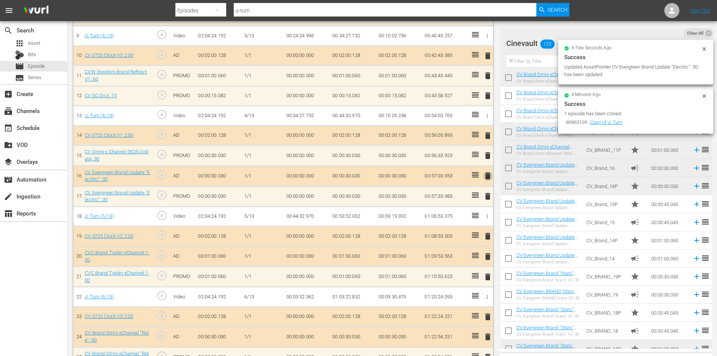
click at [488, 177] on span "delete" at bounding box center [487, 175] width 9 height 9
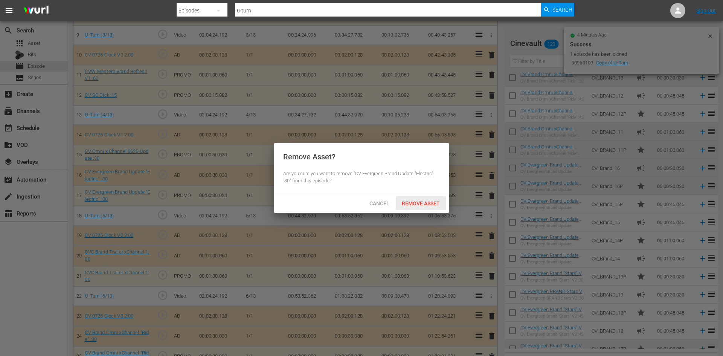
click at [440, 202] on span "Remove Asset" at bounding box center [420, 203] width 50 height 6
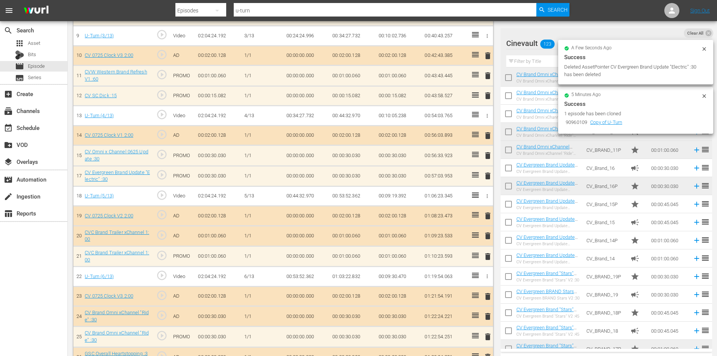
scroll to position [432, 0]
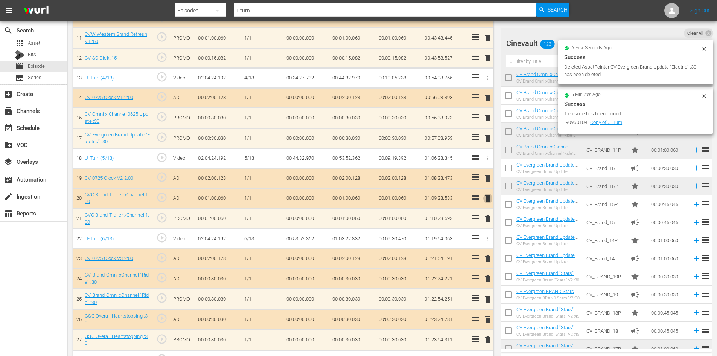
click at [485, 200] on span "delete" at bounding box center [487, 197] width 9 height 9
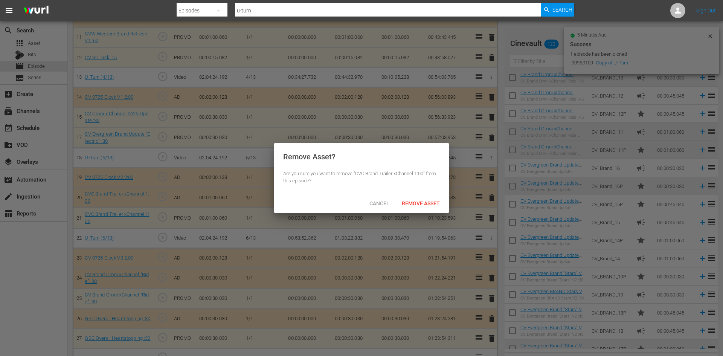
drag, startPoint x: 446, startPoint y: 206, endPoint x: 437, endPoint y: 202, distance: 9.3
click at [443, 205] on div "Cancel Remove Asset" at bounding box center [361, 203] width 175 height 20
click at [437, 202] on span "Remove Asset" at bounding box center [420, 203] width 50 height 6
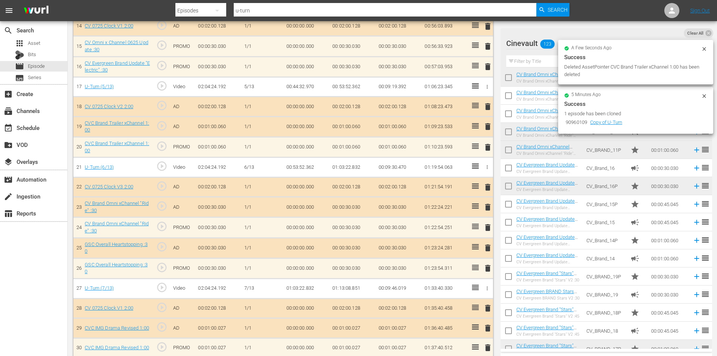
scroll to position [545, 0]
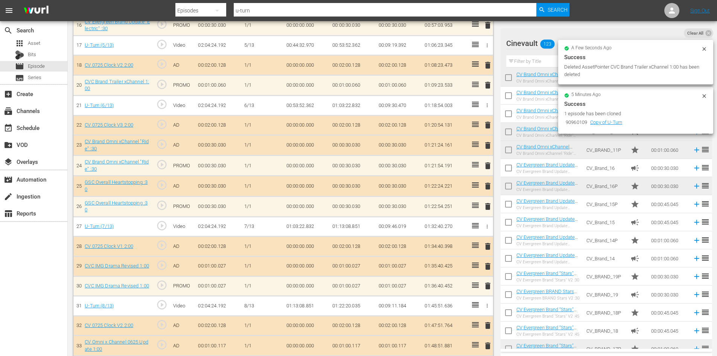
click at [487, 146] on span "delete" at bounding box center [487, 145] width 9 height 9
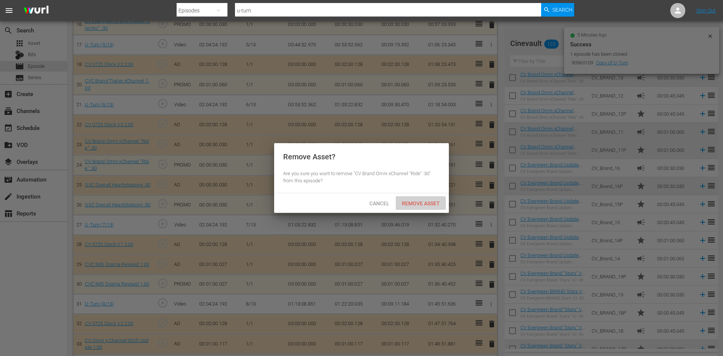
click at [432, 203] on span "Remove Asset" at bounding box center [420, 203] width 50 height 6
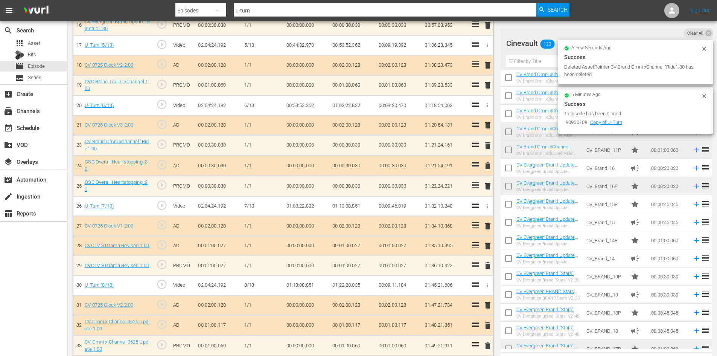
click at [489, 165] on span "delete" at bounding box center [487, 165] width 9 height 9
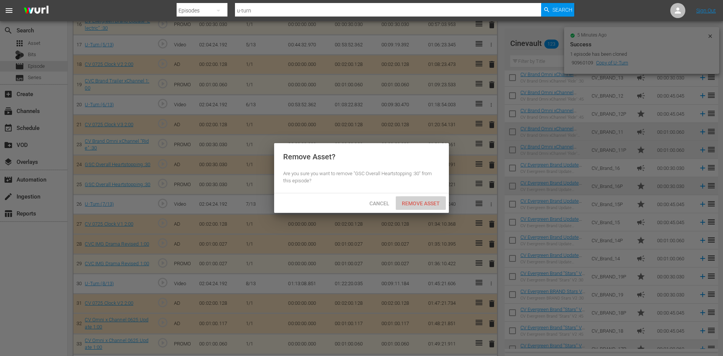
click at [421, 200] on span "Remove Asset" at bounding box center [420, 203] width 50 height 6
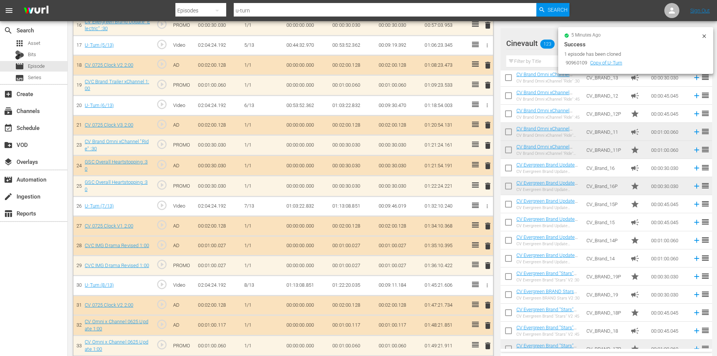
scroll to position [582, 0]
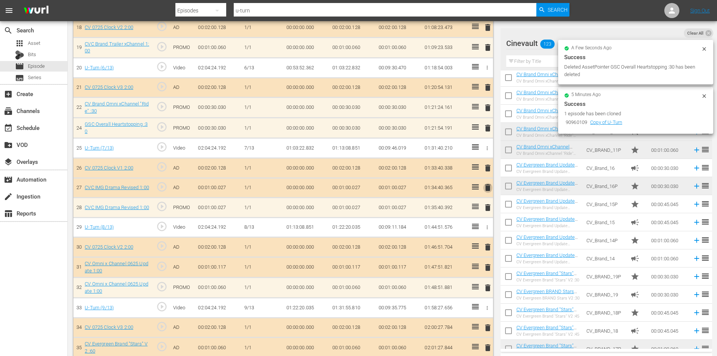
click at [485, 188] on span "delete" at bounding box center [487, 187] width 9 height 9
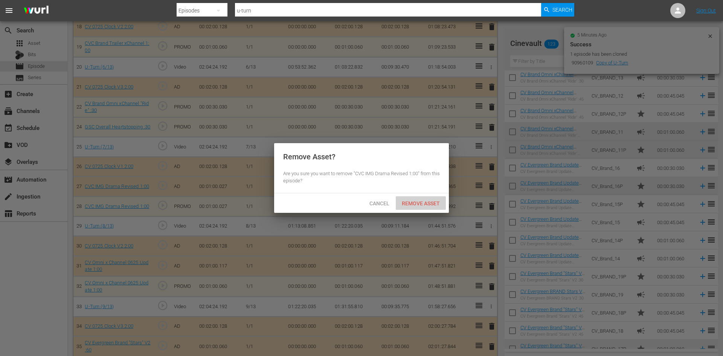
click at [426, 200] on span "Remove Asset" at bounding box center [420, 203] width 50 height 6
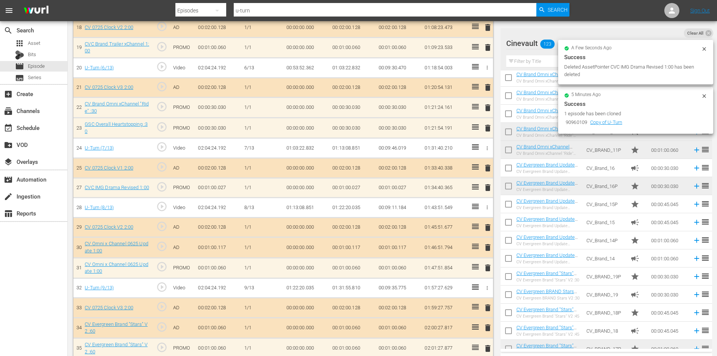
click at [489, 248] on span "delete" at bounding box center [487, 247] width 9 height 9
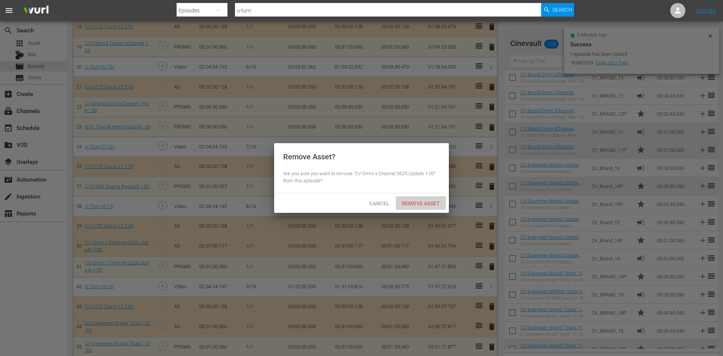
click at [440, 201] on span "Remove Asset" at bounding box center [420, 203] width 50 height 6
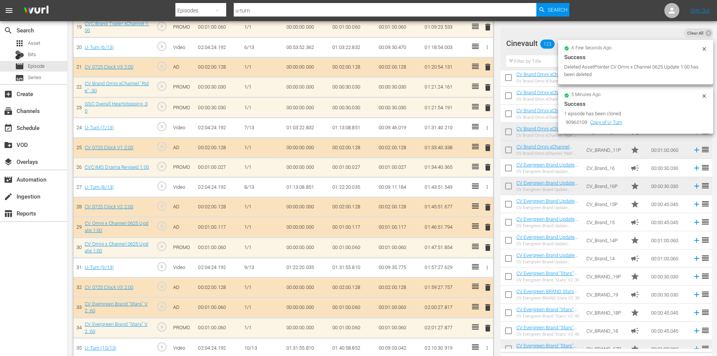
scroll to position [657, 0]
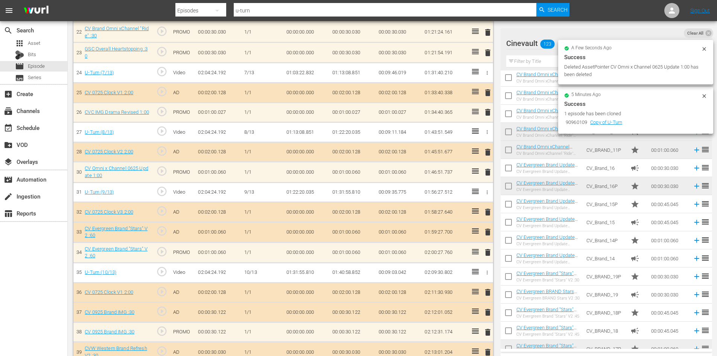
click at [487, 235] on span "delete" at bounding box center [487, 231] width 9 height 9
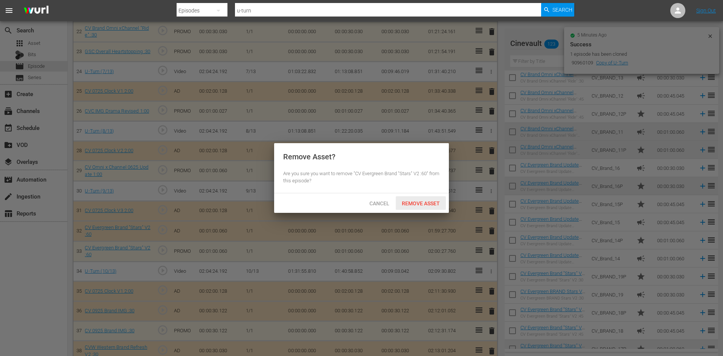
click at [436, 205] on span "Remove Asset" at bounding box center [420, 203] width 50 height 6
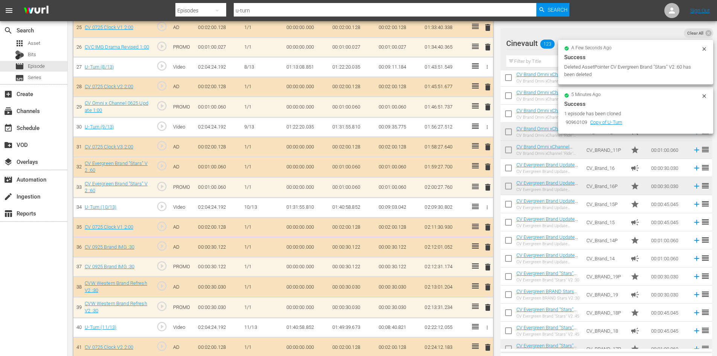
scroll to position [733, 0]
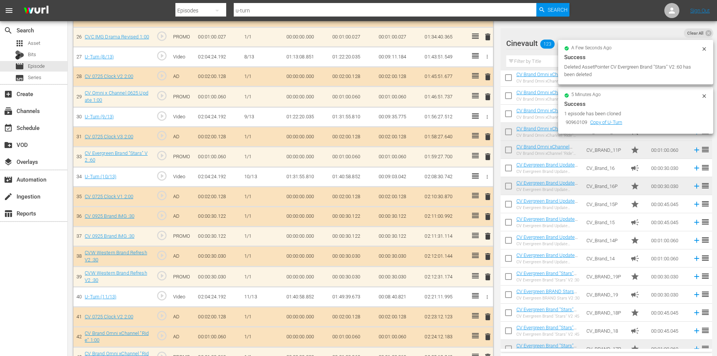
click at [488, 212] on span "delete" at bounding box center [487, 216] width 9 height 9
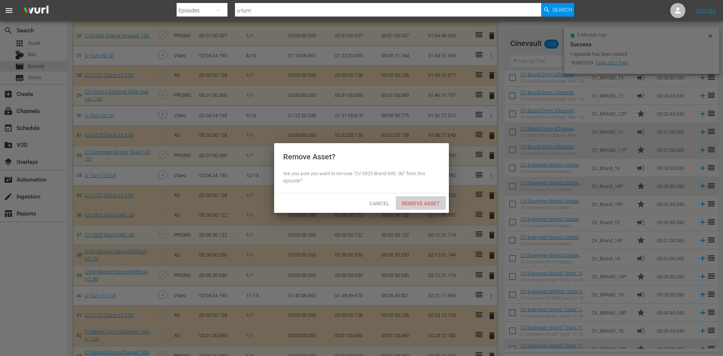
click at [435, 202] on span "Remove Asset" at bounding box center [420, 203] width 50 height 6
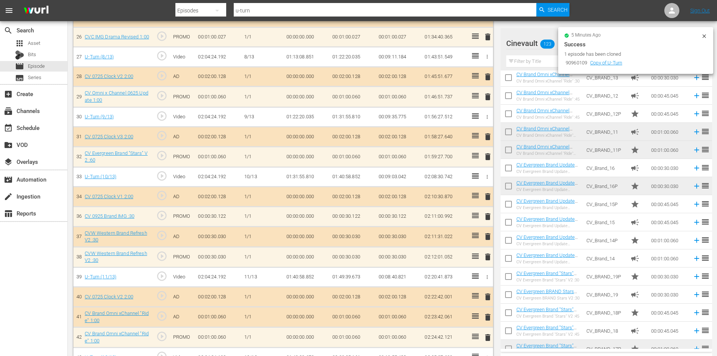
click at [488, 239] on span "delete" at bounding box center [487, 236] width 9 height 9
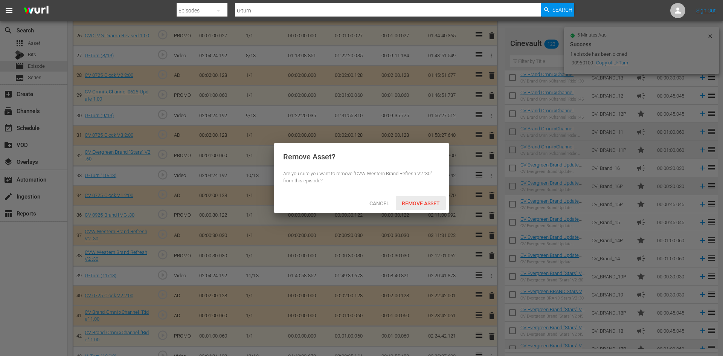
click at [414, 199] on div "Remove Asset" at bounding box center [420, 203] width 50 height 14
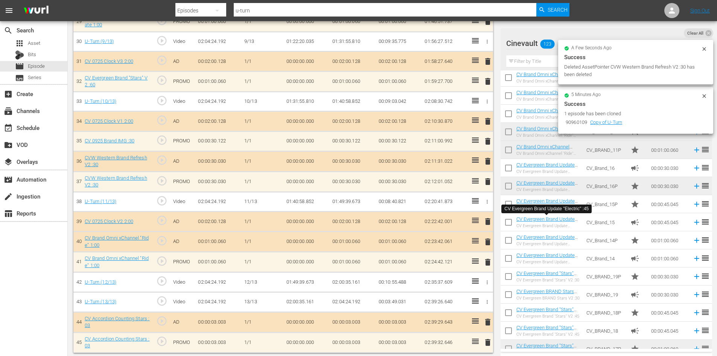
scroll to position [789, 0]
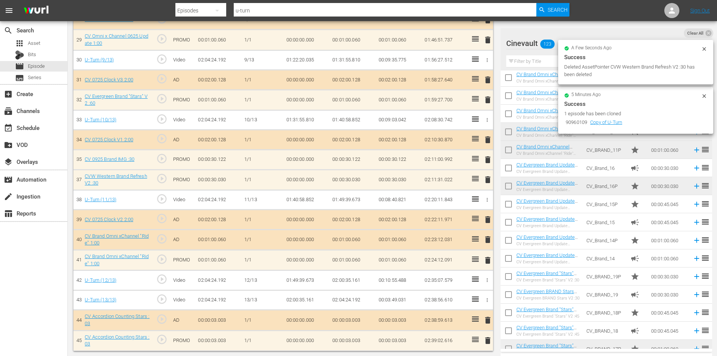
click at [491, 240] on span "delete" at bounding box center [487, 239] width 9 height 9
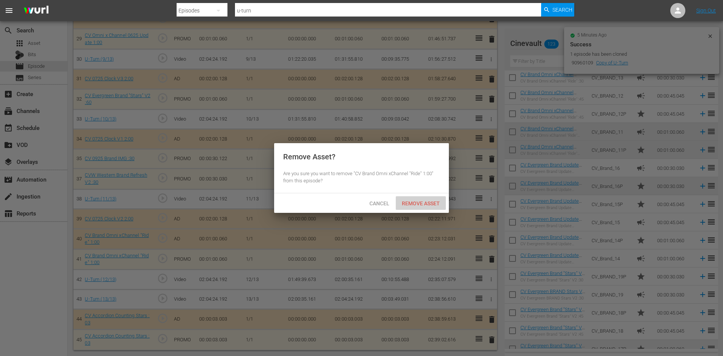
click at [430, 207] on div "Remove Asset" at bounding box center [420, 203] width 50 height 14
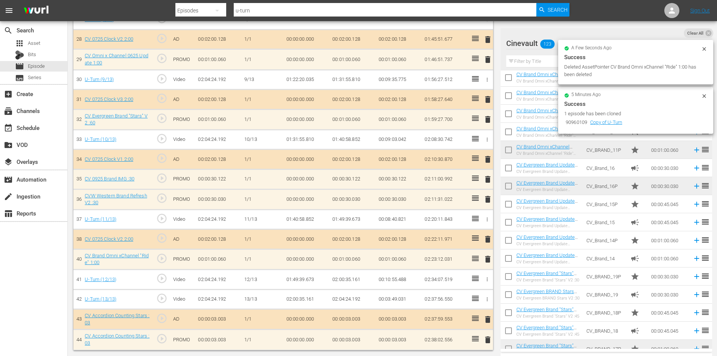
scroll to position [769, 0]
click at [485, 321] on span "delete" at bounding box center [487, 319] width 9 height 9
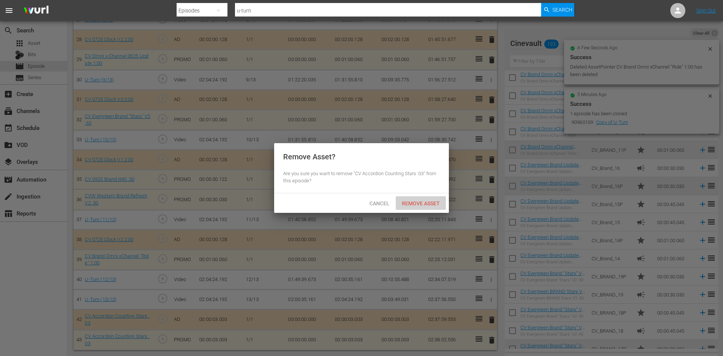
click at [433, 208] on div "Remove Asset" at bounding box center [420, 203] width 50 height 14
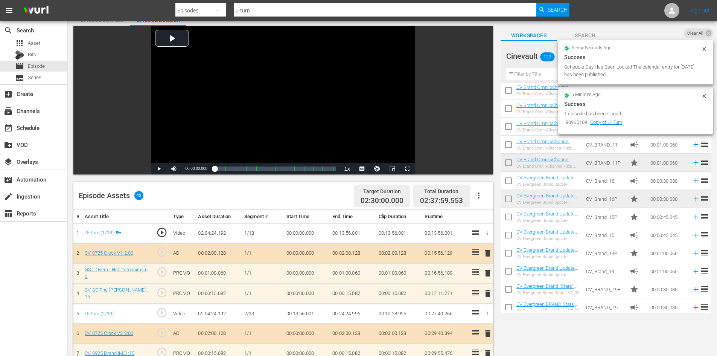
scroll to position [38, 0]
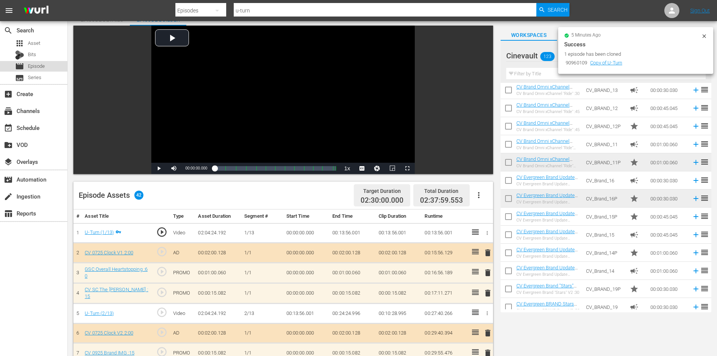
click at [32, 68] on span "Episode" at bounding box center [36, 66] width 17 height 8
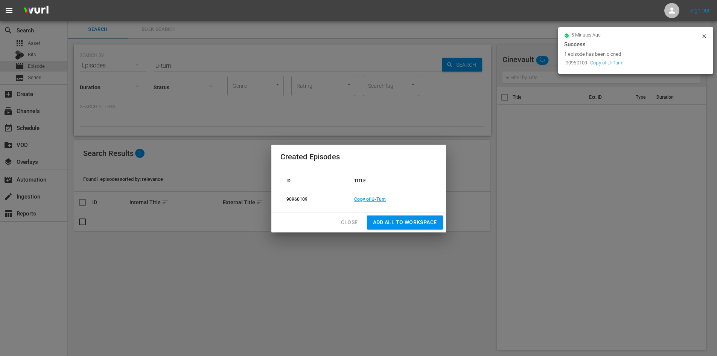
scroll to position [1, 0]
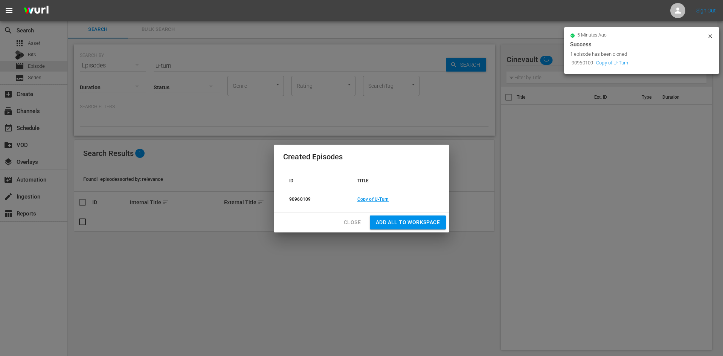
click at [339, 219] on button "Close" at bounding box center [352, 222] width 29 height 14
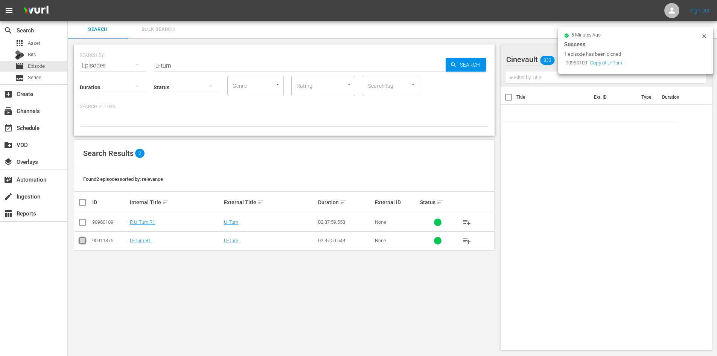
click at [83, 241] on input "checkbox" at bounding box center [82, 241] width 9 height 9
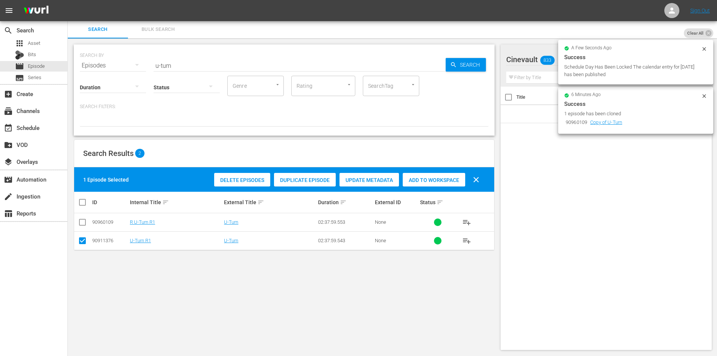
click at [316, 183] on div "Duplicate Episode" at bounding box center [305, 180] width 62 height 14
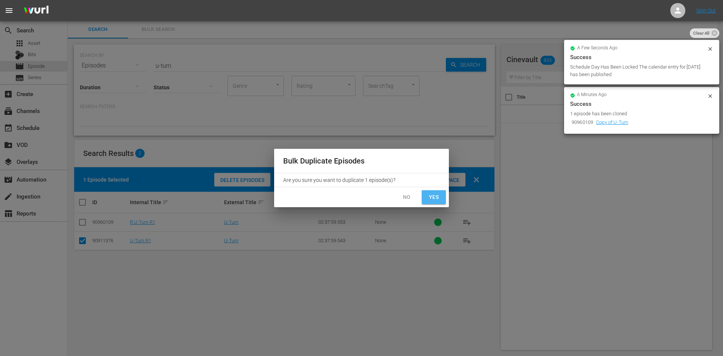
click at [438, 196] on span "Yes" at bounding box center [433, 196] width 12 height 9
checkbox input "false"
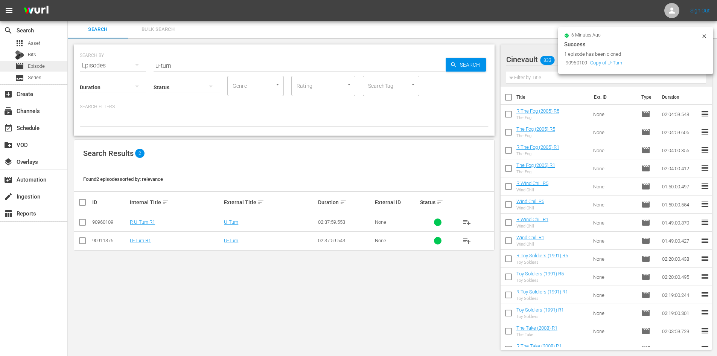
click at [42, 67] on span "Episode" at bounding box center [36, 66] width 17 height 8
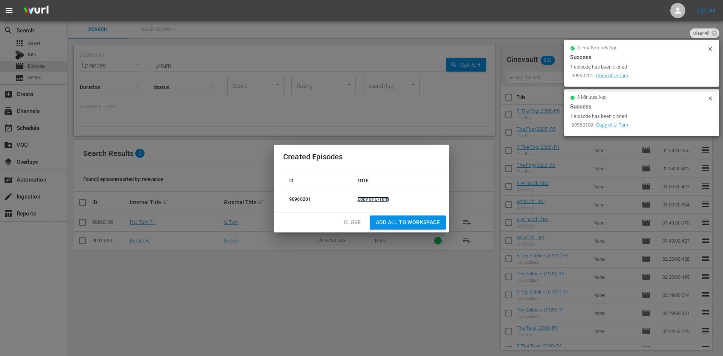
click at [371, 198] on link "Copy of U-Turn" at bounding box center [373, 198] width 32 height 5
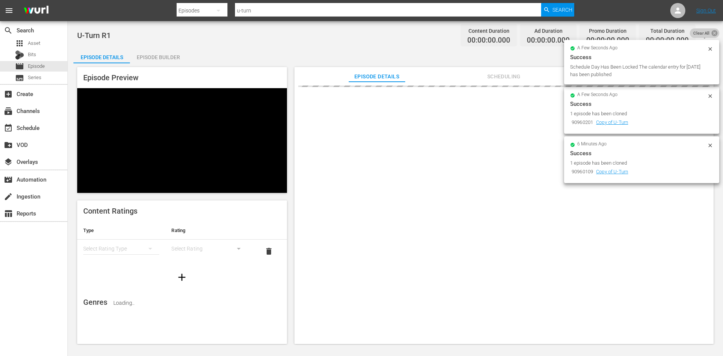
click at [714, 33] on icon at bounding box center [713, 32] width 7 height 7
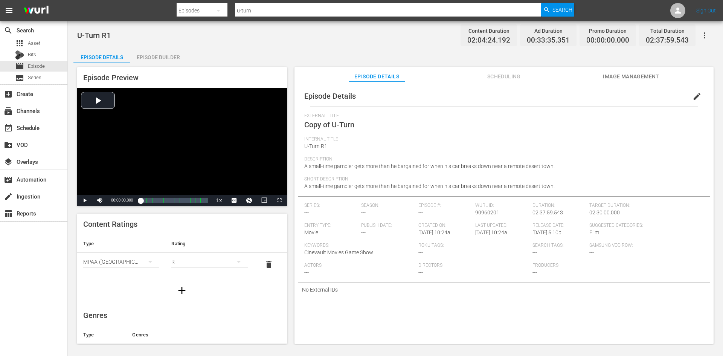
click at [691, 104] on button "edit" at bounding box center [697, 96] width 18 height 18
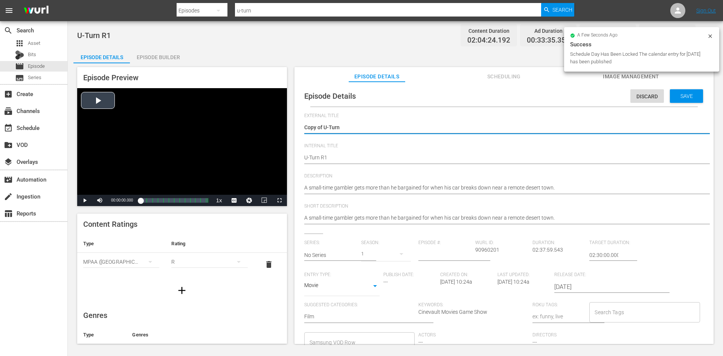
drag, startPoint x: 325, startPoint y: 125, endPoint x: 272, endPoint y: 125, distance: 53.1
click at [272, 125] on div "Episode Preview Video Player is loading. Play Video Play Mute Current Time 00:0…" at bounding box center [394, 206] width 643 height 286
type textarea "U-Turn"
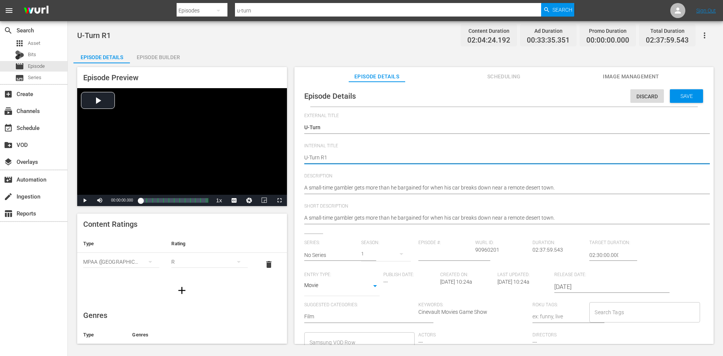
type textarea "U-Turn R"
type textarea "U-Turn R5"
click at [681, 97] on span "Save" at bounding box center [686, 96] width 24 height 6
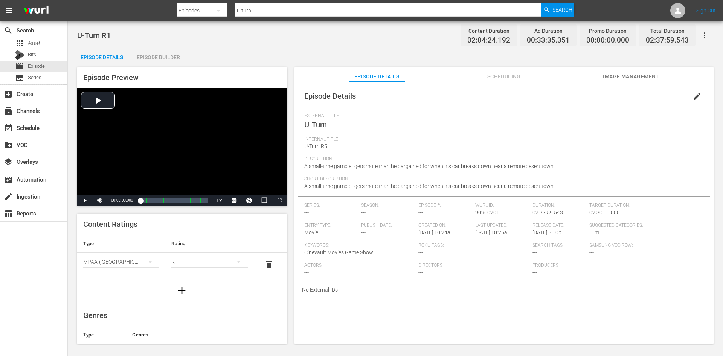
click at [177, 53] on div "Episode Builder" at bounding box center [158, 57] width 56 height 18
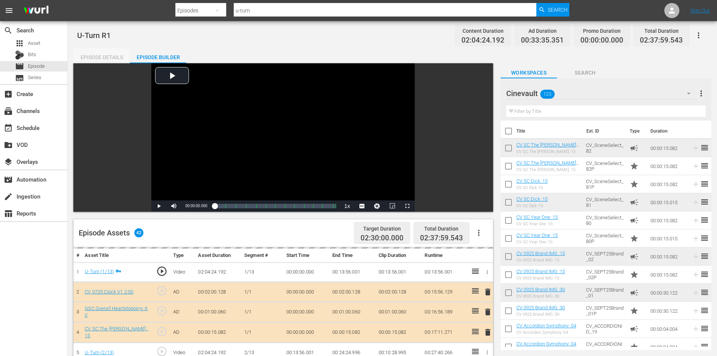
click at [105, 58] on div "Episode Details" at bounding box center [101, 57] width 56 height 18
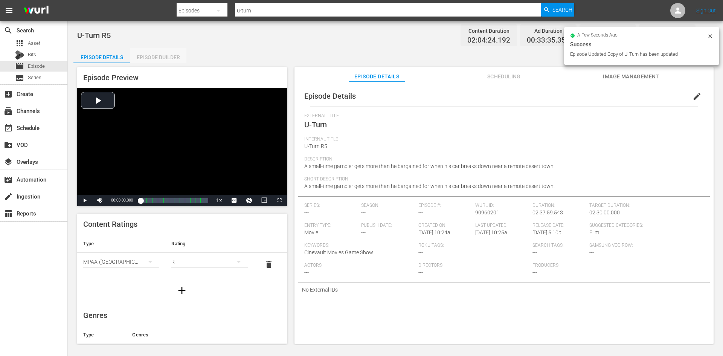
click at [172, 60] on div "Episode Builder" at bounding box center [158, 57] width 56 height 18
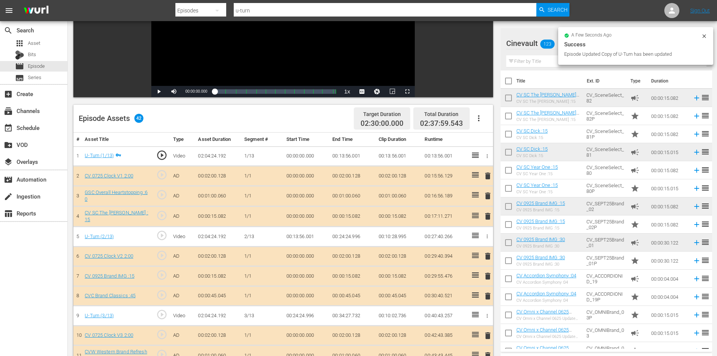
scroll to position [151, 0]
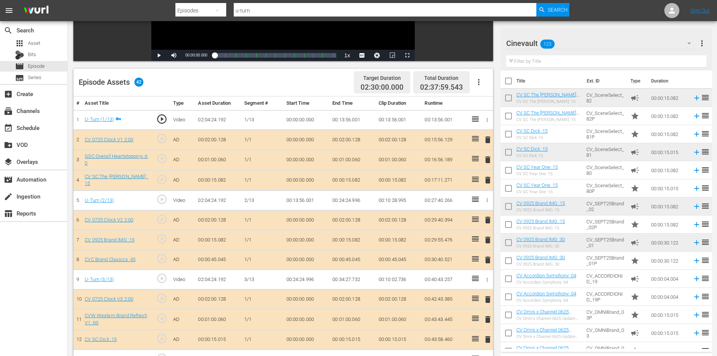
click at [593, 62] on input "text" at bounding box center [606, 61] width 200 height 12
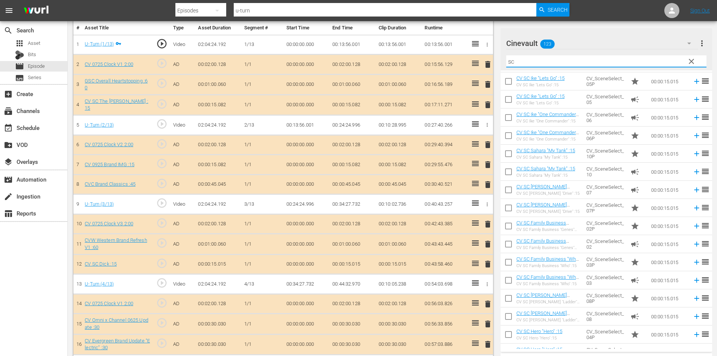
scroll to position [226, 0]
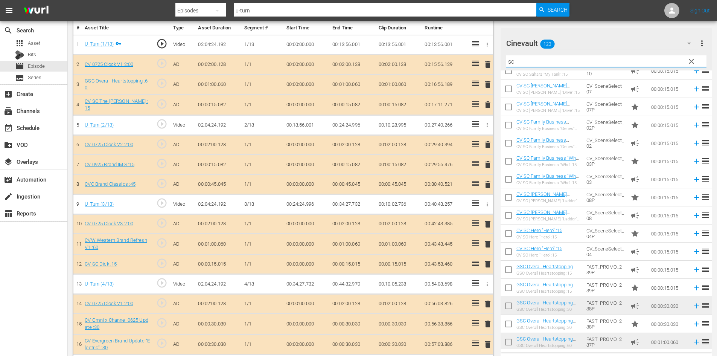
type input "sc"
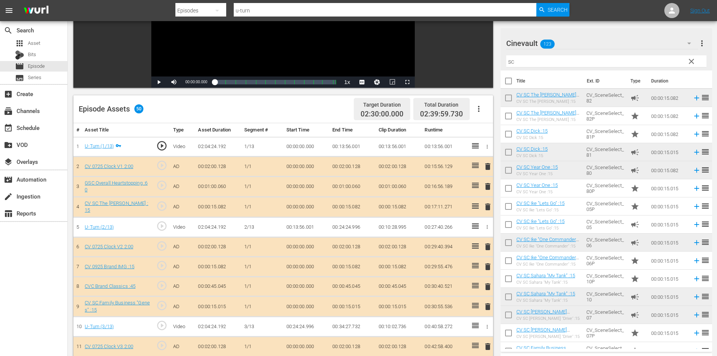
scroll to position [119, 0]
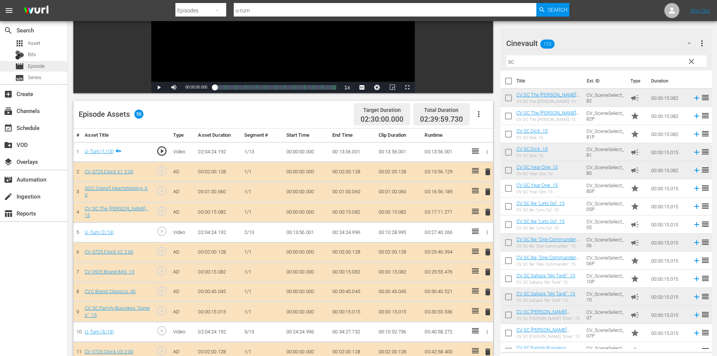
click at [54, 68] on div "movie Episode" at bounding box center [33, 66] width 67 height 11
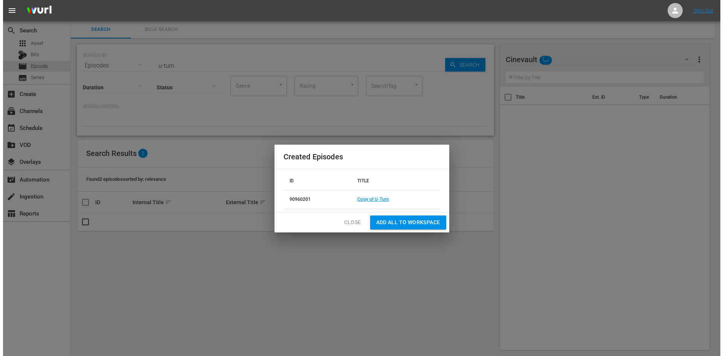
scroll to position [1, 0]
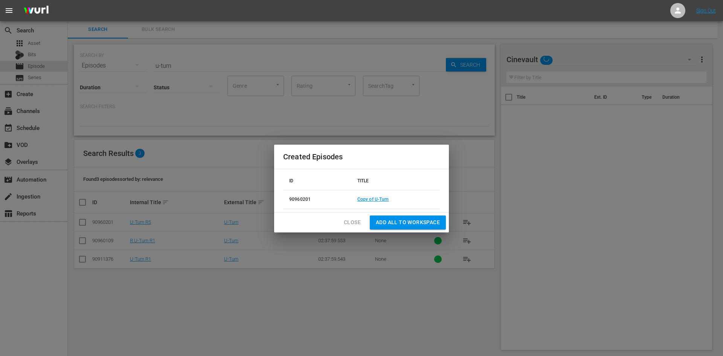
click at [356, 219] on span "Close" at bounding box center [352, 222] width 17 height 9
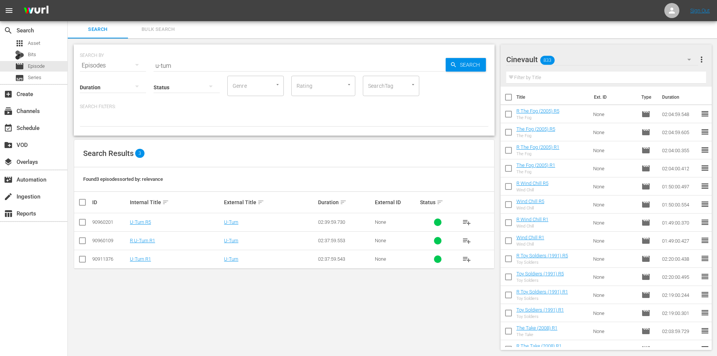
click at [86, 240] on input "checkbox" at bounding box center [82, 241] width 9 height 9
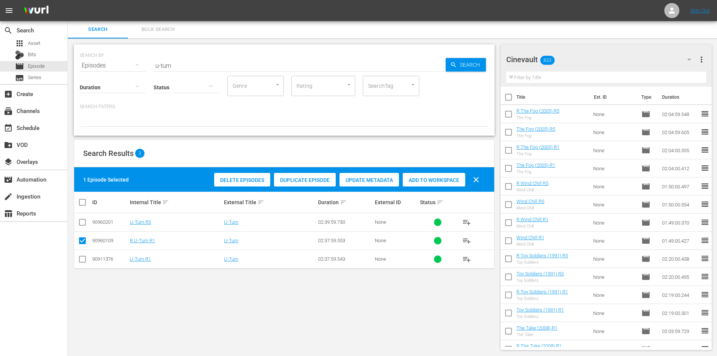
click at [307, 183] on span "Duplicate Episode" at bounding box center [305, 180] width 62 height 6
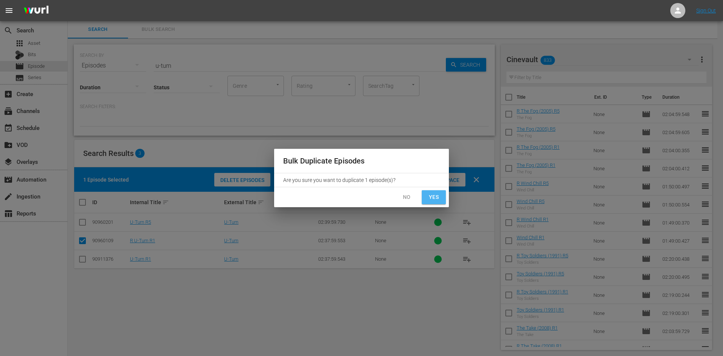
click at [441, 198] on button "Yes" at bounding box center [433, 197] width 24 height 14
checkbox input "false"
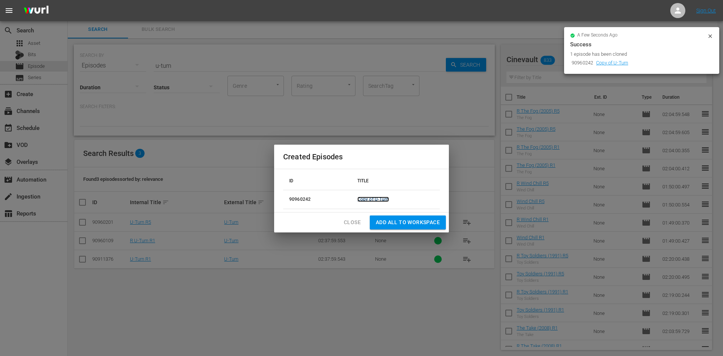
click at [383, 196] on link "Copy of U-Turn" at bounding box center [373, 198] width 32 height 5
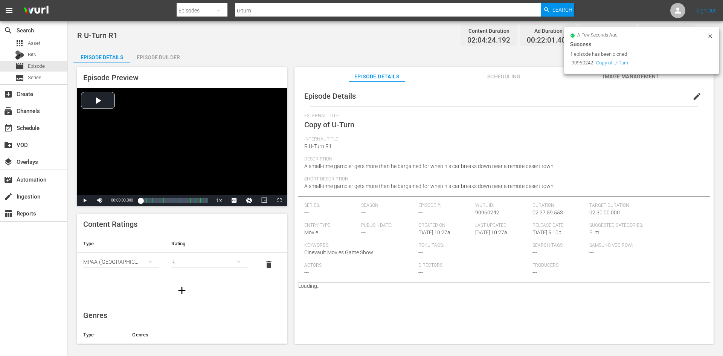
click at [692, 101] on button "edit" at bounding box center [697, 96] width 18 height 18
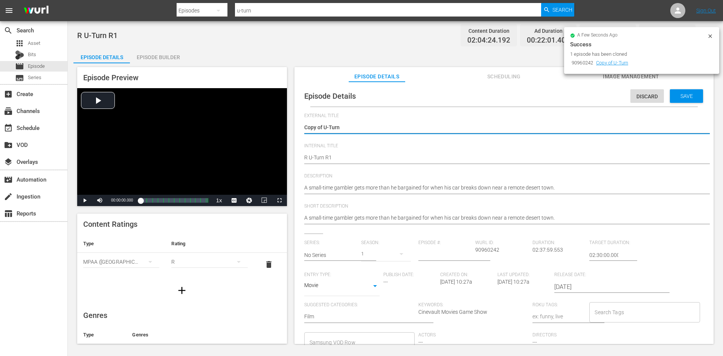
drag, startPoint x: 325, startPoint y: 125, endPoint x: 303, endPoint y: 120, distance: 21.9
click at [303, 120] on div "Episode Details Discard Save External Title Copy of U-Turn Copy of U-Turn Inter…" at bounding box center [503, 244] width 411 height 319
type textarea "U-Turn"
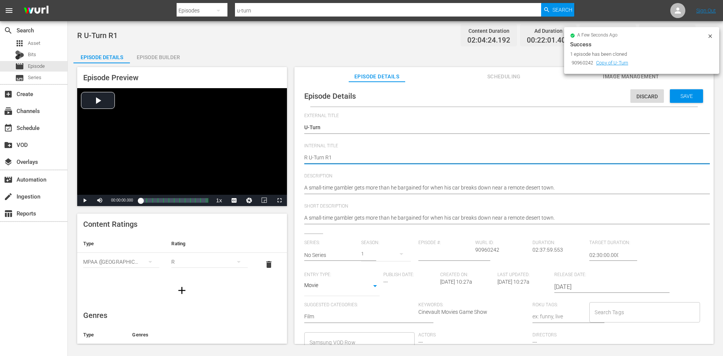
type textarea "R U-Turn R"
type textarea "R U-Turn R5"
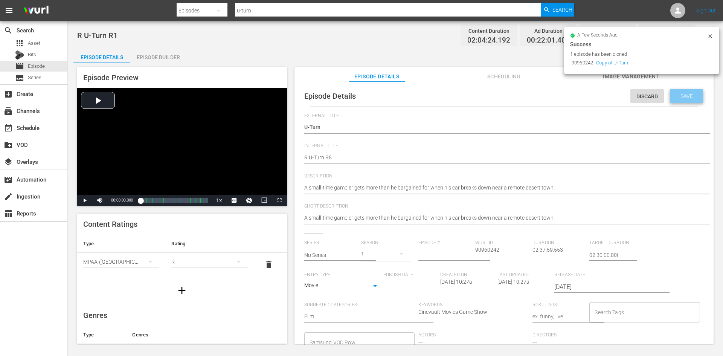
click at [683, 90] on div "Save" at bounding box center [685, 96] width 33 height 14
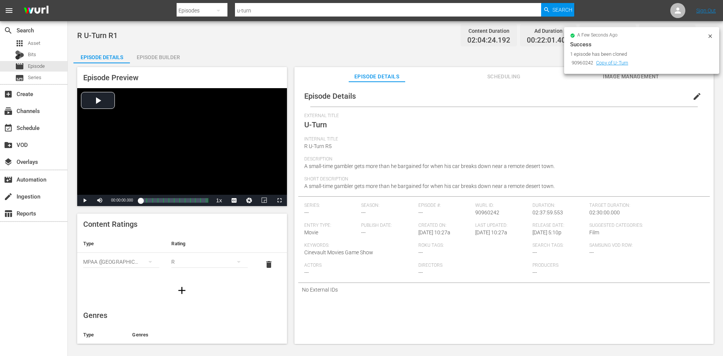
click at [161, 62] on div "Episode Builder" at bounding box center [158, 57] width 56 height 18
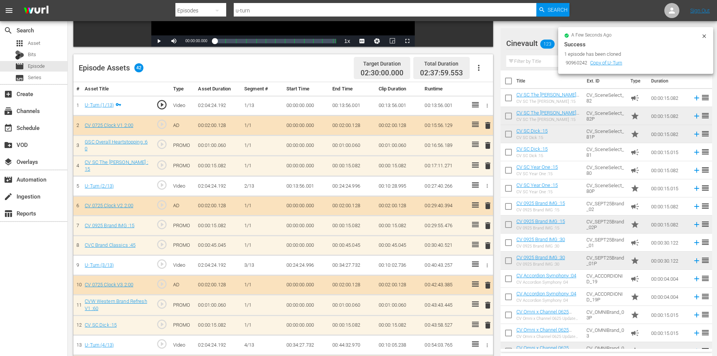
scroll to position [188, 0]
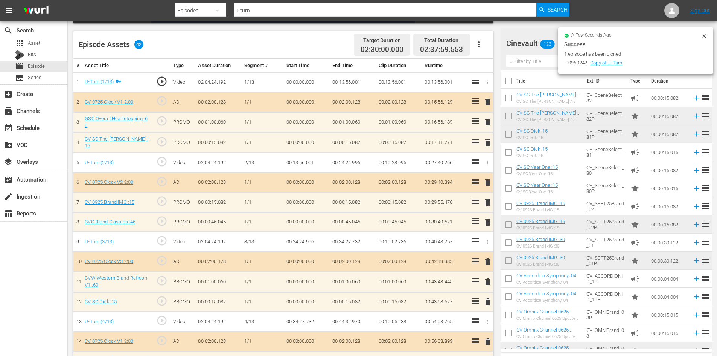
click at [554, 56] on input "text" at bounding box center [606, 61] width 200 height 12
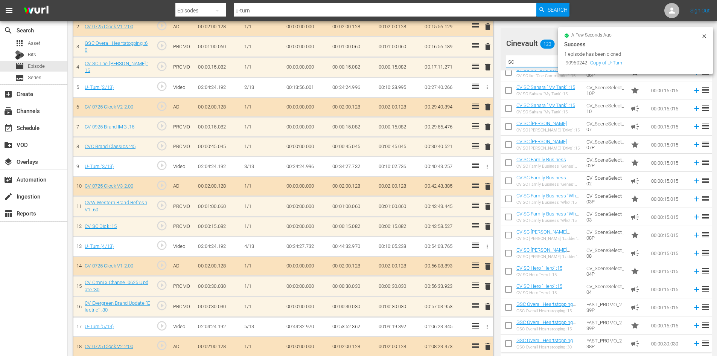
type input "sc"
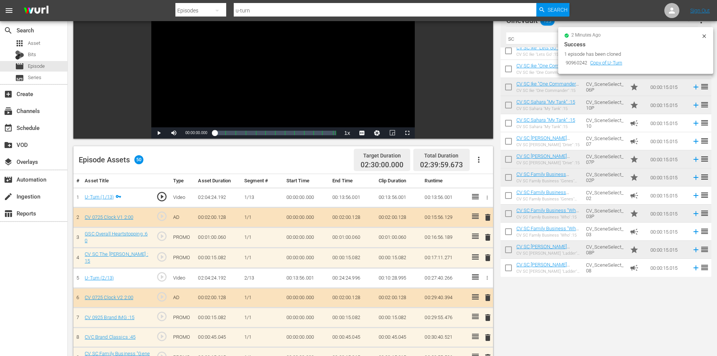
scroll to position [0, 0]
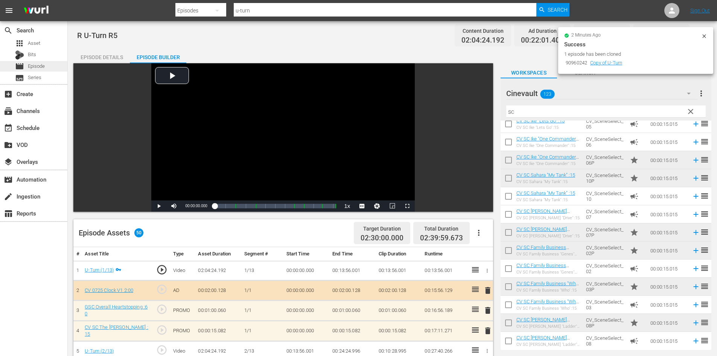
click at [48, 63] on div "movie Episode" at bounding box center [33, 66] width 67 height 11
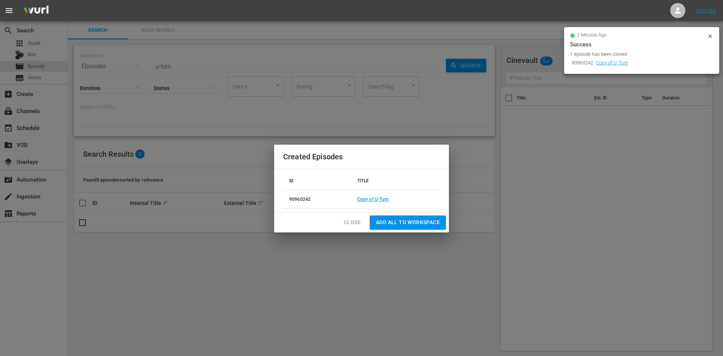
click at [349, 226] on span "Close" at bounding box center [352, 222] width 17 height 9
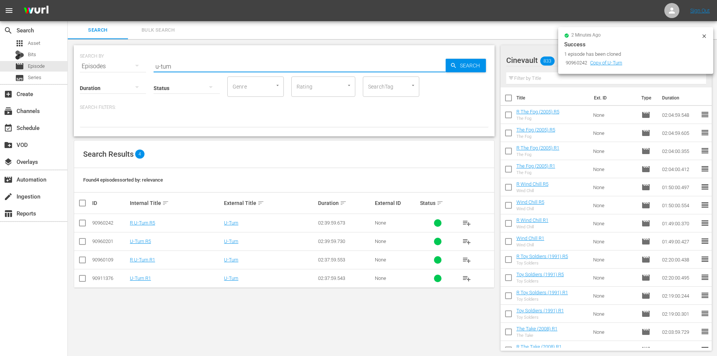
drag, startPoint x: 244, startPoint y: 74, endPoint x: 82, endPoint y: 65, distance: 161.7
click at [82, 65] on div "SEARCH BY Search By Episodes Search ID, Title, Description, Keywords, or Catego…" at bounding box center [284, 61] width 409 height 27
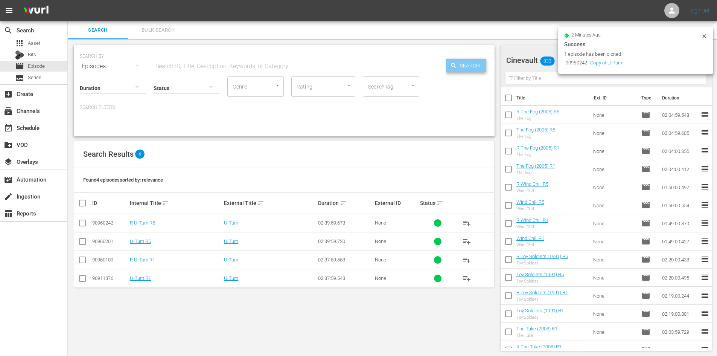
click at [473, 68] on span "Search" at bounding box center [471, 66] width 29 height 14
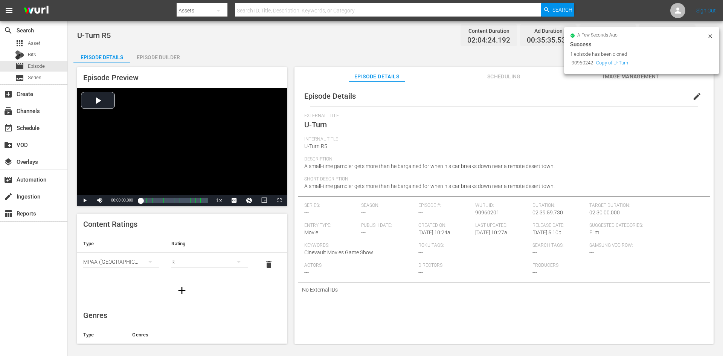
click at [154, 60] on div "Episode Builder" at bounding box center [158, 57] width 56 height 18
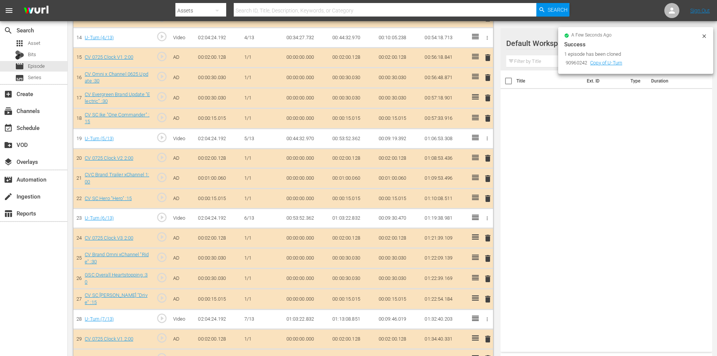
scroll to position [420, 0]
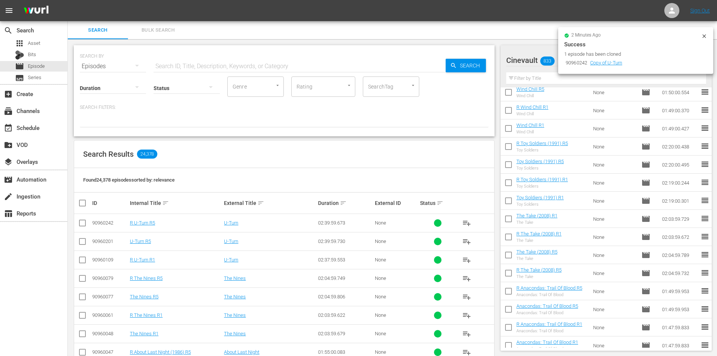
scroll to position [151, 0]
